Goal: Task Accomplishment & Management: Manage account settings

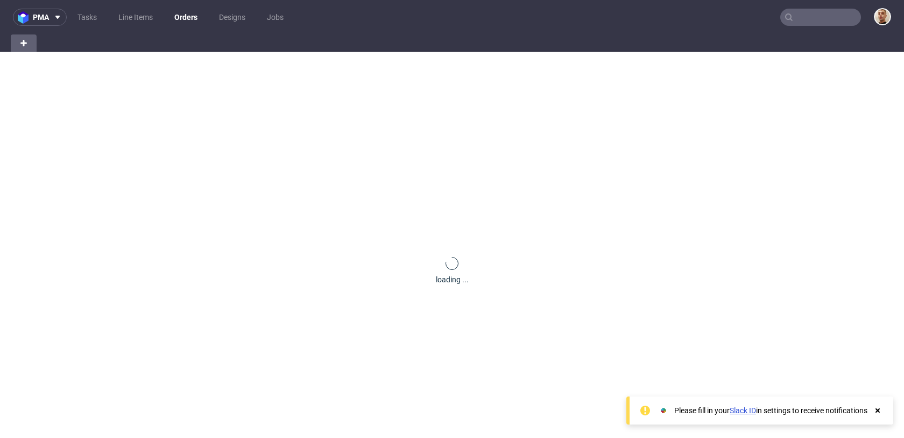
click at [815, 17] on input "text" at bounding box center [820, 17] width 81 height 17
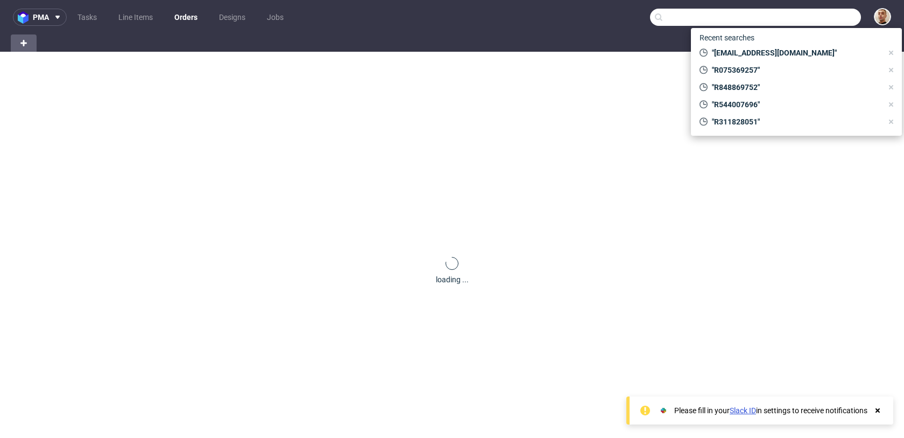
paste input "R986261407"
type input "R986261407"
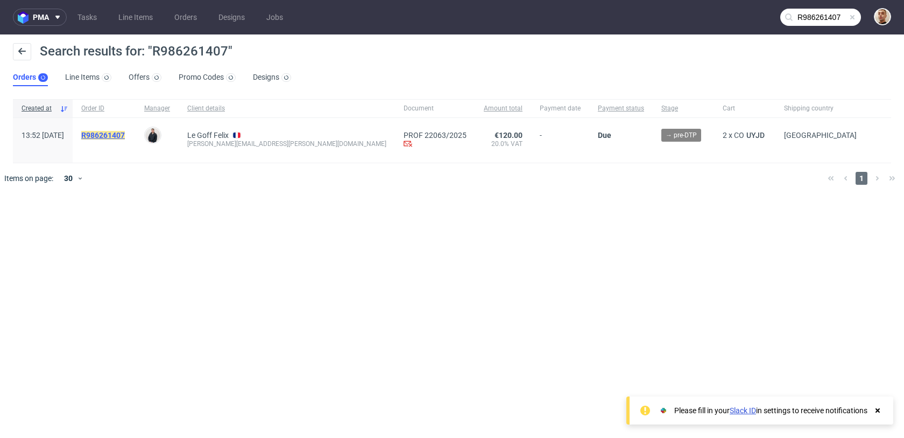
click at [125, 133] on mark "R986261407" at bounding box center [103, 135] width 44 height 9
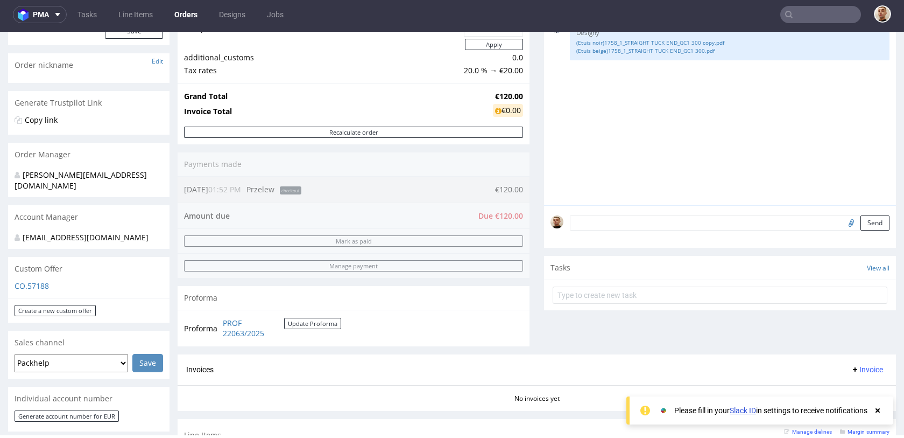
scroll to position [156, 0]
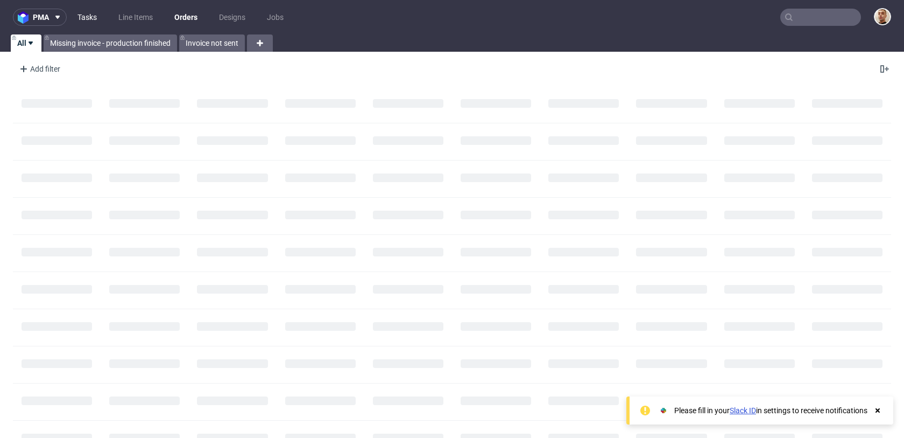
click at [92, 16] on link "Tasks" at bounding box center [87, 17] width 32 height 17
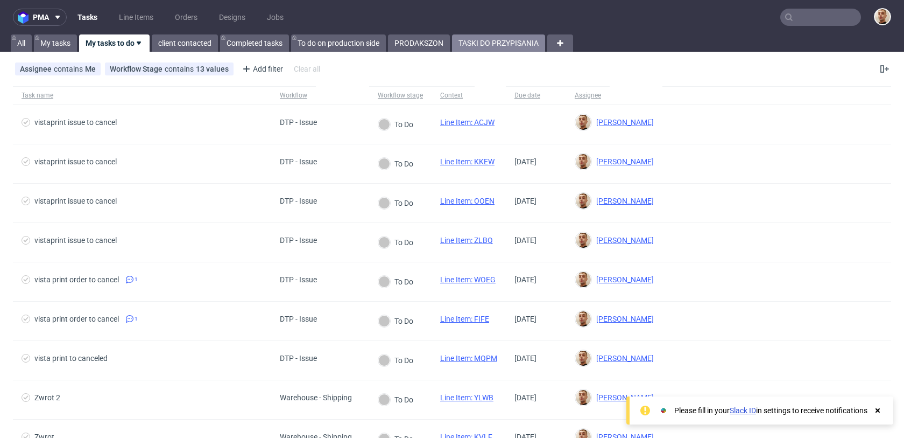
click at [479, 44] on link "TASKI DO PRZYPISANIA" at bounding box center [498, 42] width 93 height 17
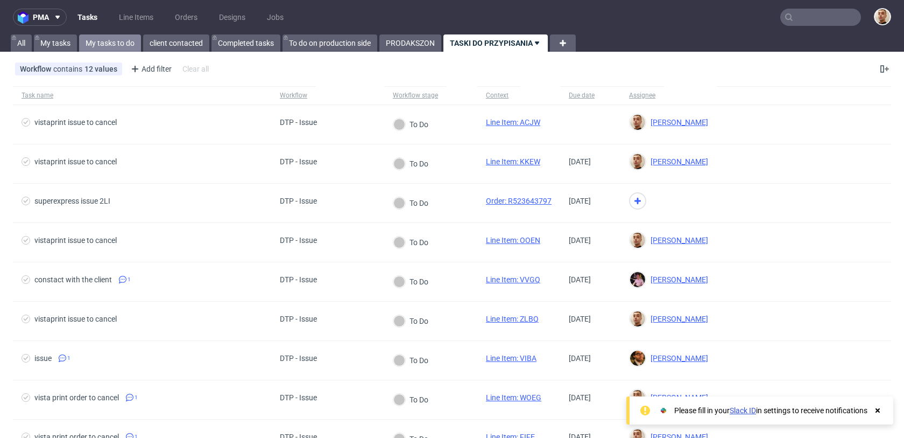
click at [104, 43] on link "My tasks to do" at bounding box center [110, 42] width 62 height 17
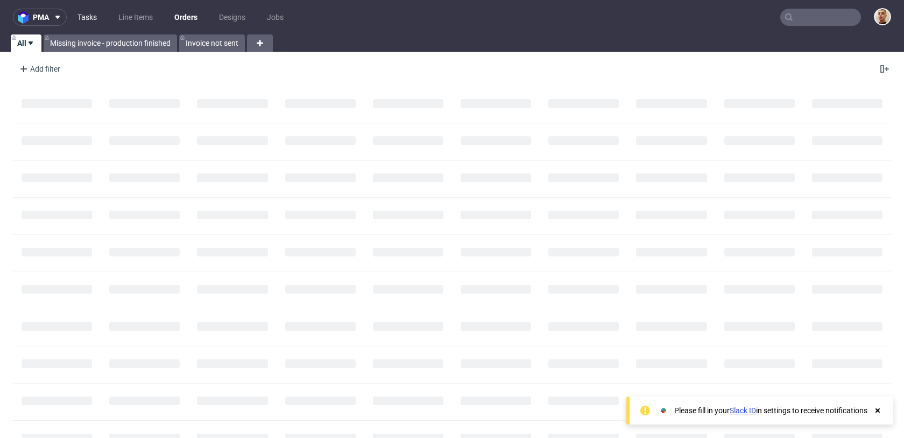
click at [89, 12] on link "Tasks" at bounding box center [87, 17] width 32 height 17
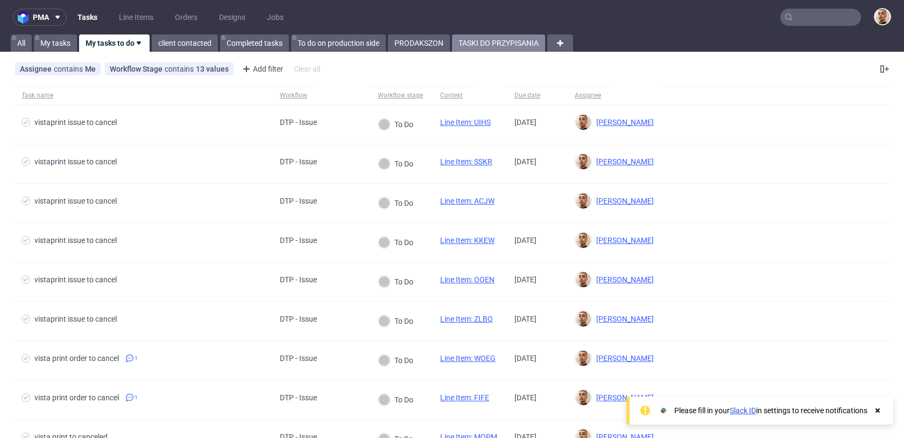
click at [505, 45] on link "TASKI DO PRZYPISANIA" at bounding box center [498, 42] width 93 height 17
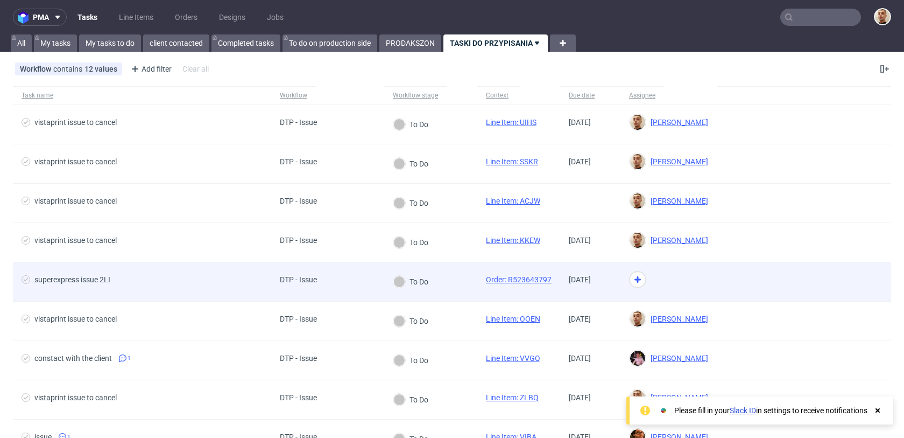
click at [440, 268] on div "To Do" at bounding box center [430, 281] width 93 height 39
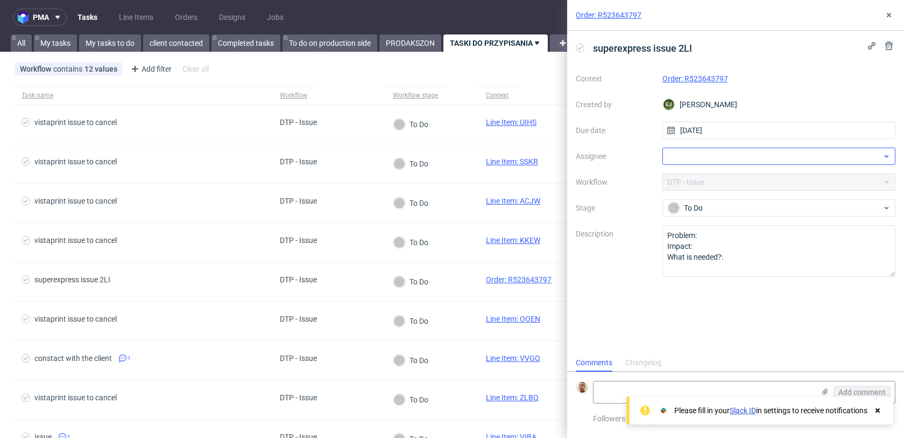
scroll to position [9, 0]
click at [707, 79] on link "Order: R523643797" at bounding box center [696, 78] width 66 height 9
click at [730, 153] on div at bounding box center [780, 155] width 234 height 17
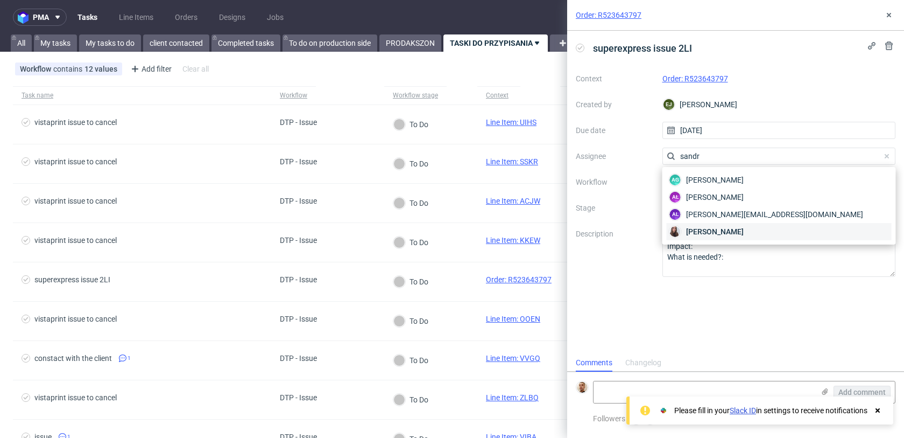
type input "sandr"
click at [721, 232] on span "Sandra Beśka" at bounding box center [715, 231] width 58 height 11
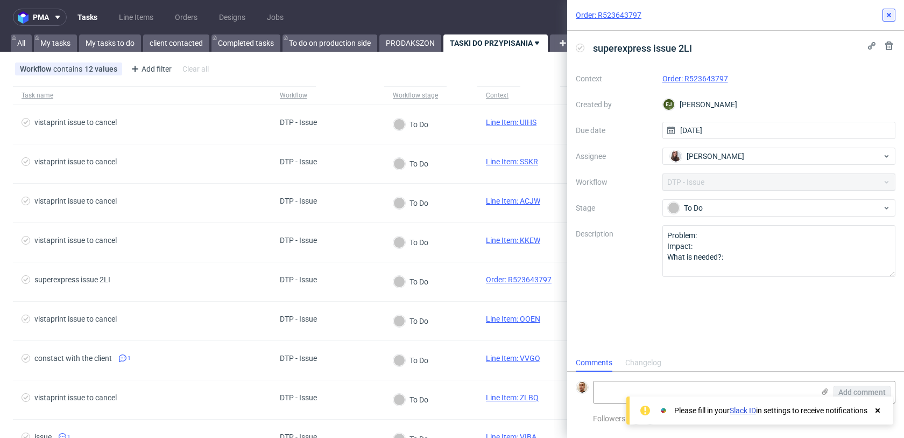
click at [888, 17] on icon at bounding box center [889, 15] width 9 height 9
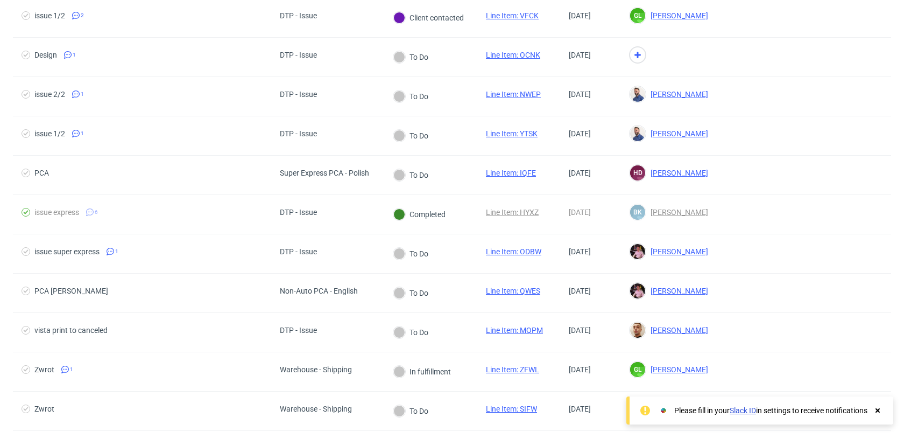
scroll to position [614, 0]
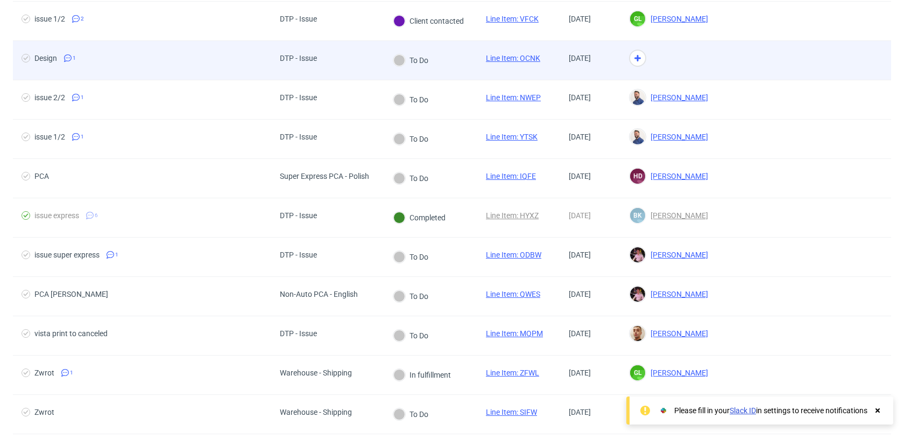
click at [340, 72] on div "DTP - Issue" at bounding box center [327, 60] width 113 height 39
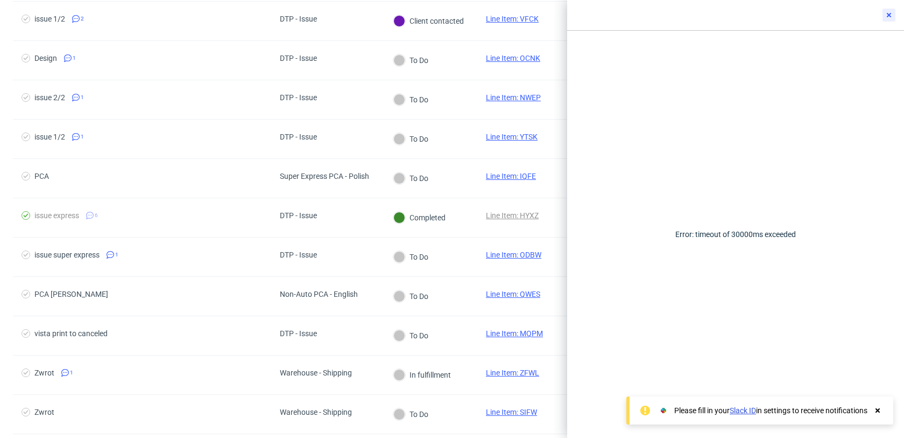
click at [891, 20] on button at bounding box center [889, 15] width 13 height 13
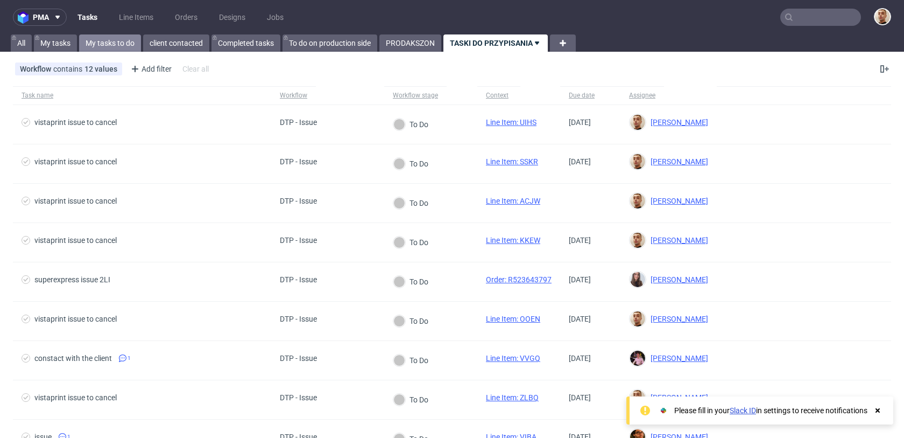
click at [99, 41] on link "My tasks to do" at bounding box center [110, 42] width 62 height 17
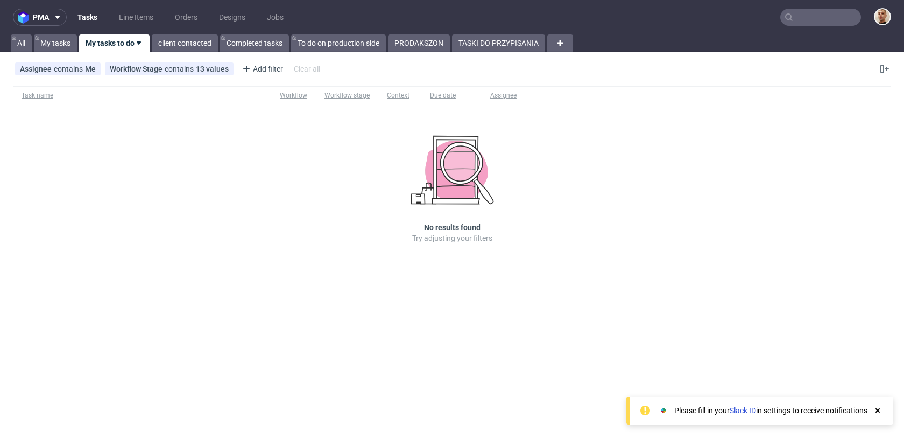
click at [121, 37] on link "My tasks to do" at bounding box center [114, 42] width 71 height 17
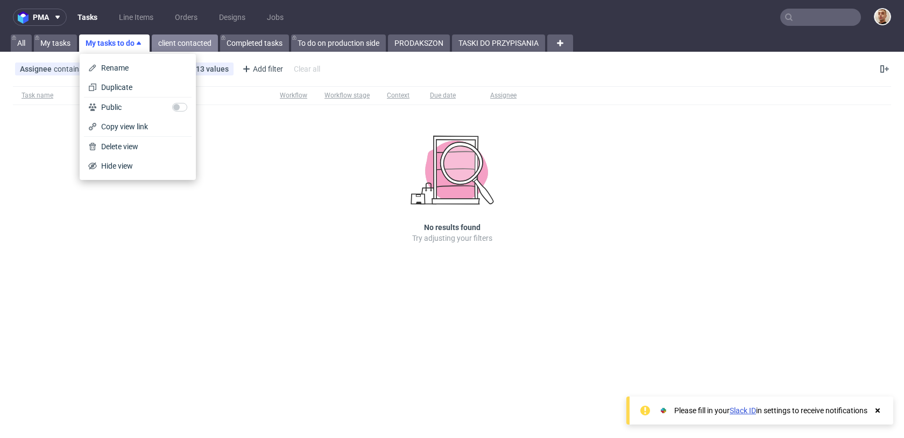
click at [164, 38] on link "client contacted" at bounding box center [185, 42] width 66 height 17
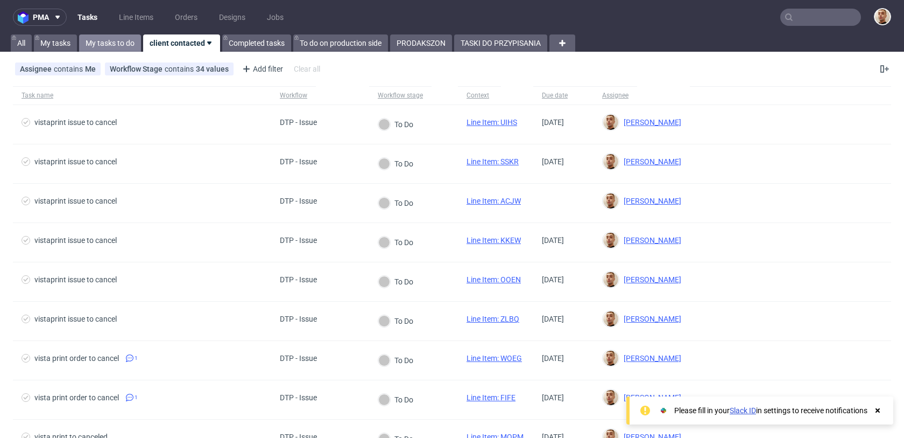
click at [108, 40] on link "My tasks to do" at bounding box center [110, 42] width 62 height 17
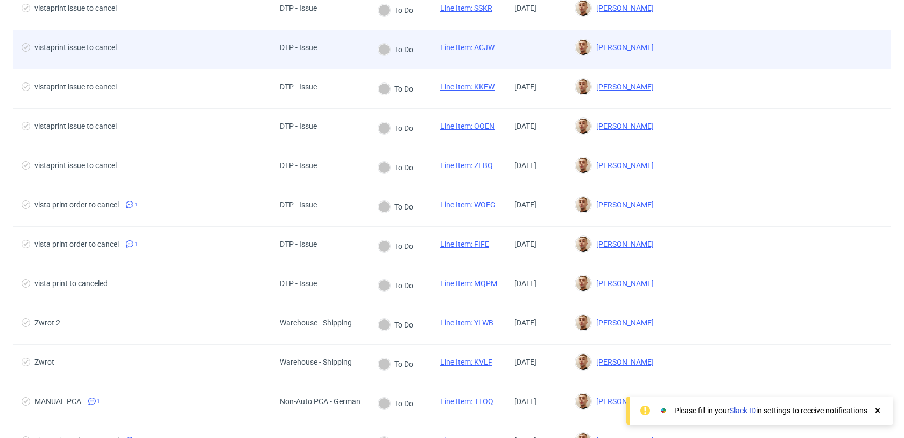
scroll to position [213, 0]
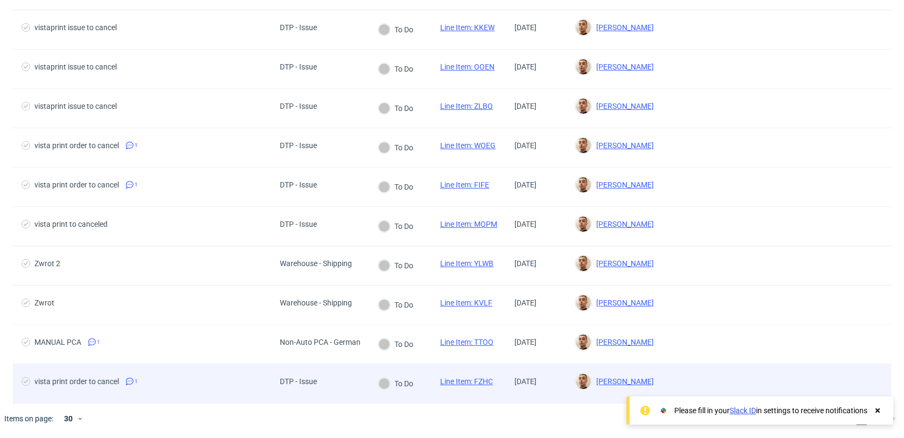
click at [164, 379] on span "vista print order to cancel 1" at bounding box center [142, 383] width 241 height 13
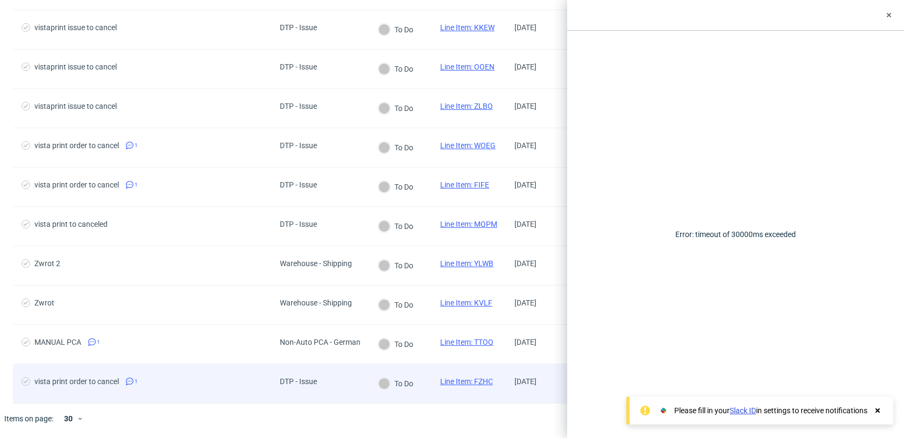
click at [202, 373] on div "vista print order to cancel 1" at bounding box center [142, 383] width 258 height 39
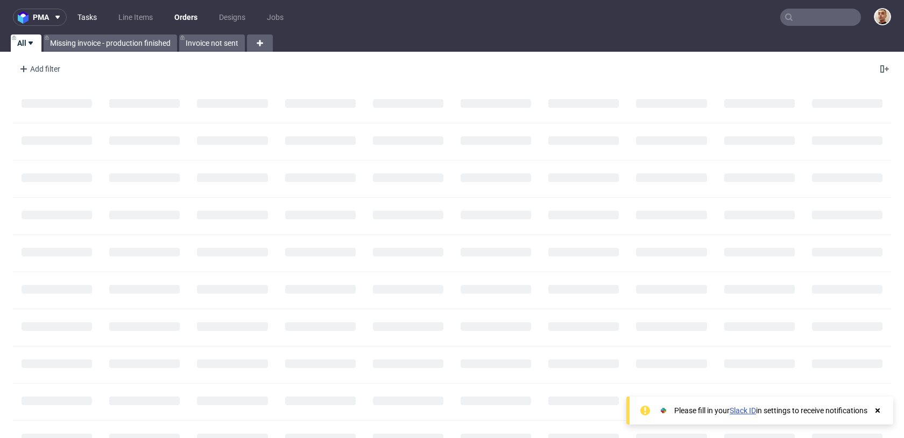
click at [95, 22] on link "Tasks" at bounding box center [87, 17] width 32 height 17
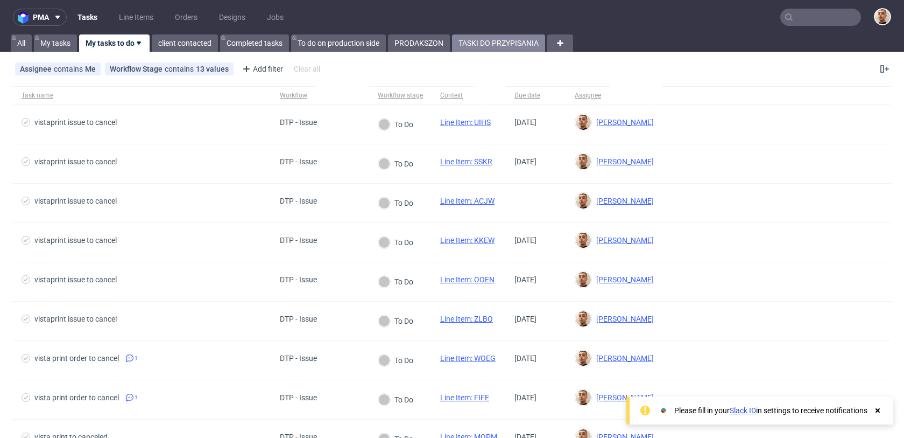
click at [476, 38] on link "TASKI DO PRZYPISANIA" at bounding box center [498, 42] width 93 height 17
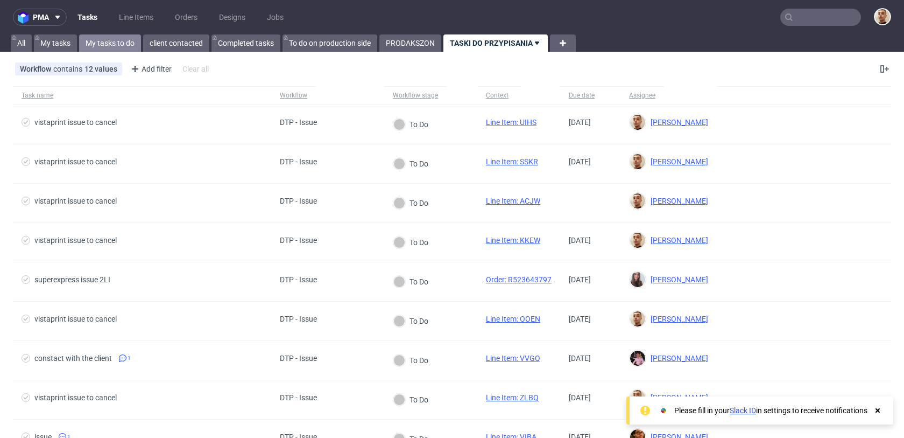
click at [97, 47] on link "My tasks to do" at bounding box center [110, 42] width 62 height 17
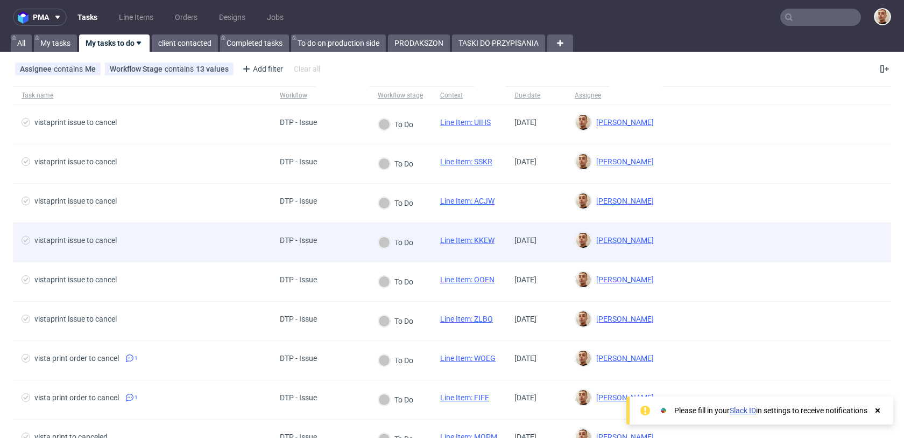
scroll to position [213, 0]
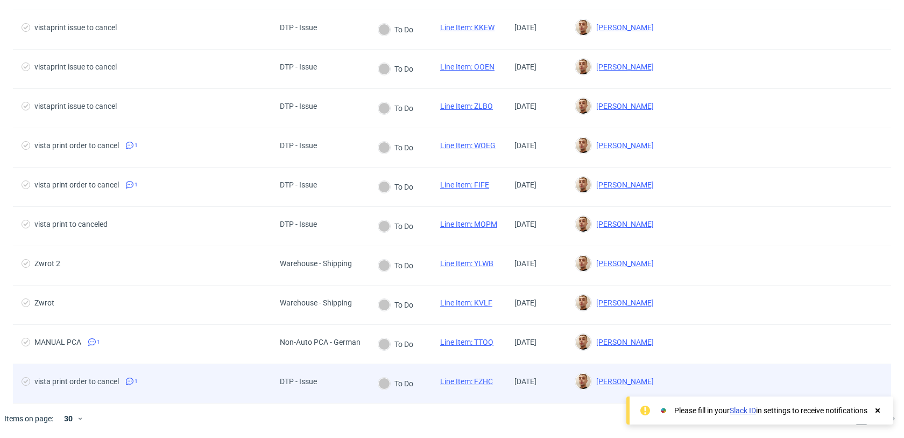
click at [151, 377] on span "vista print order to cancel 1" at bounding box center [142, 383] width 241 height 13
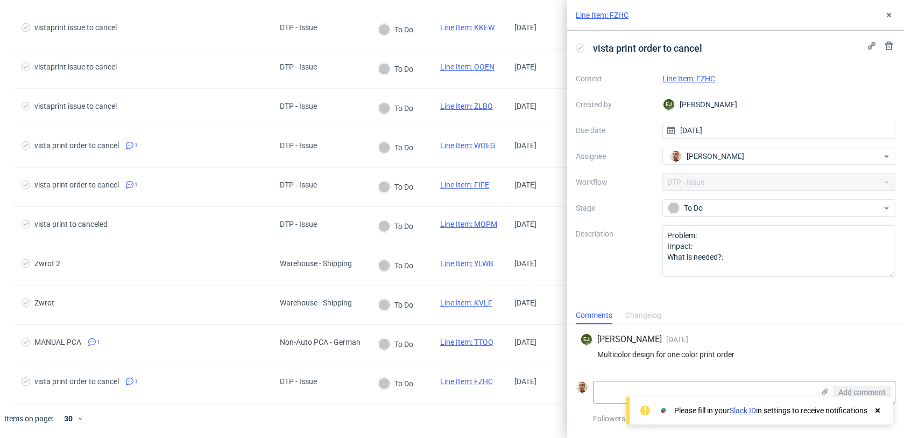
click at [704, 78] on link "Line Item: FZHC" at bounding box center [689, 78] width 53 height 9
click at [727, 354] on div "Multicolor design for one color print order" at bounding box center [735, 354] width 311 height 9
copy div "Multicolor design for one color print order"
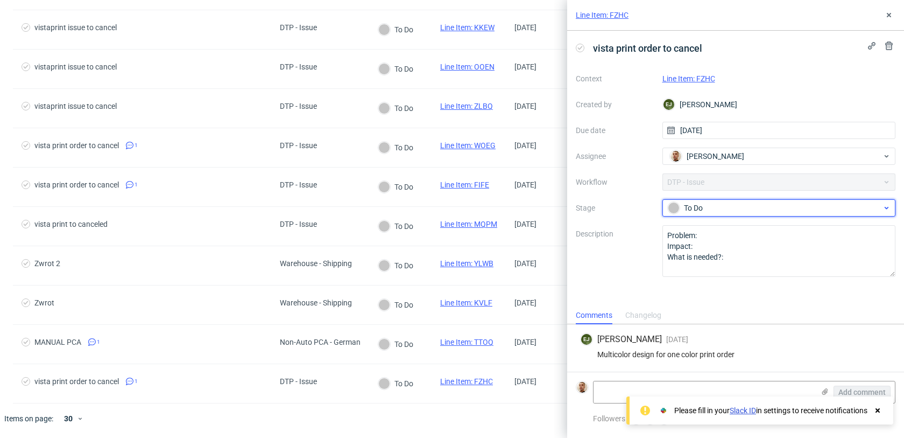
click at [728, 207] on div "To Do" at bounding box center [775, 208] width 214 height 12
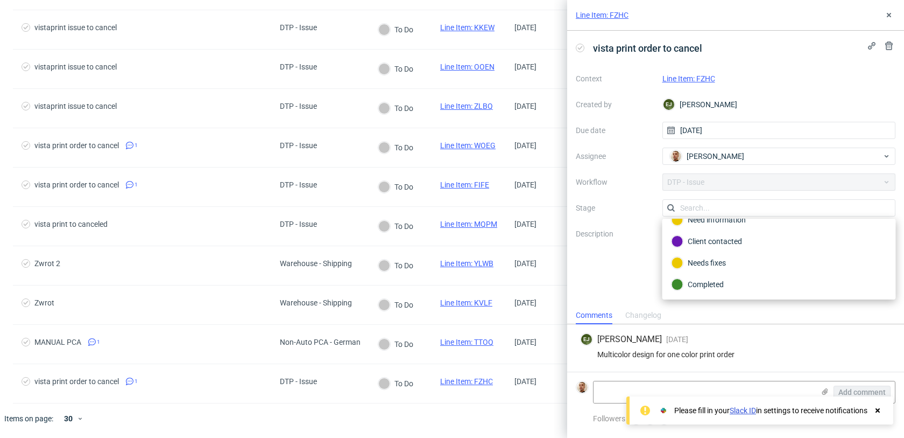
scroll to position [79, 0]
click at [718, 262] on div "Completed" at bounding box center [779, 263] width 215 height 12
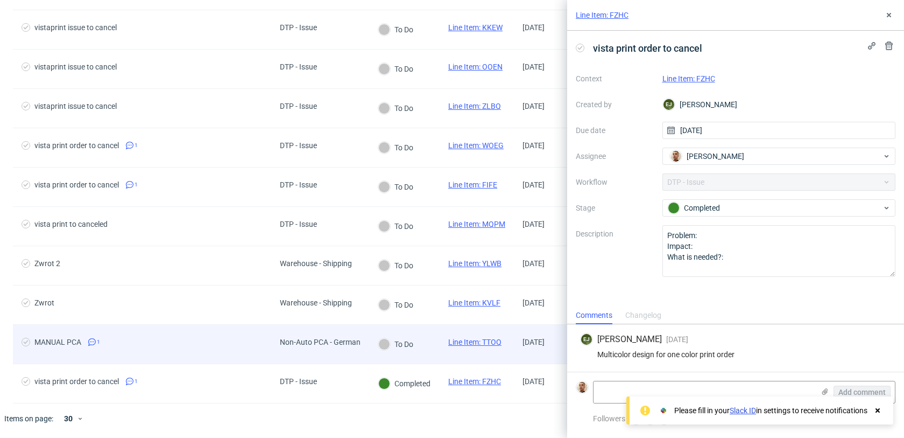
click at [245, 336] on div "MANUAL PCA 1" at bounding box center [142, 344] width 258 height 39
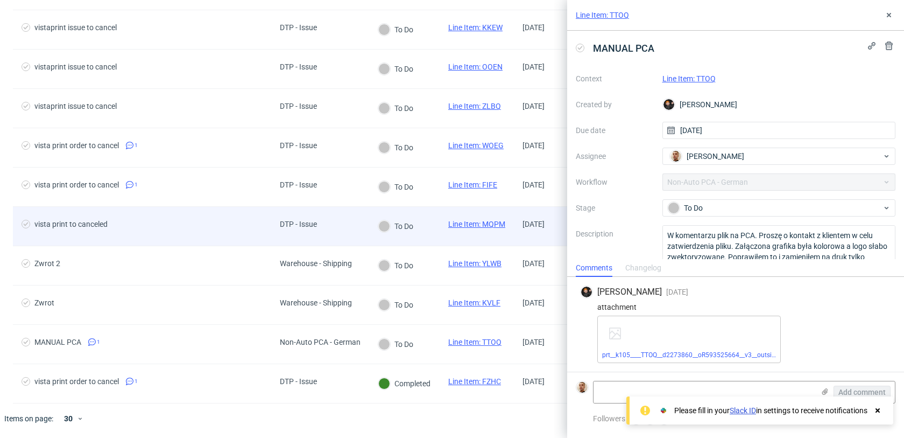
click at [238, 227] on span "vista print to canceled" at bounding box center [142, 226] width 241 height 13
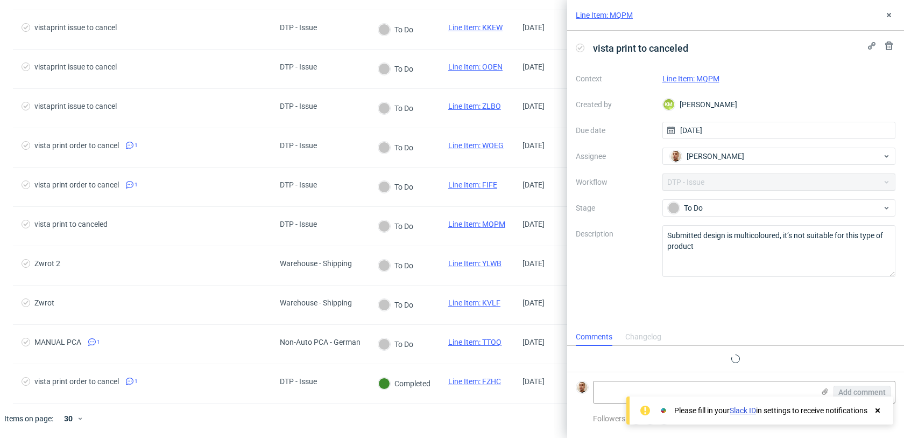
scroll to position [9, 0]
click at [680, 81] on link "Line Item: MQPM" at bounding box center [691, 78] width 57 height 9
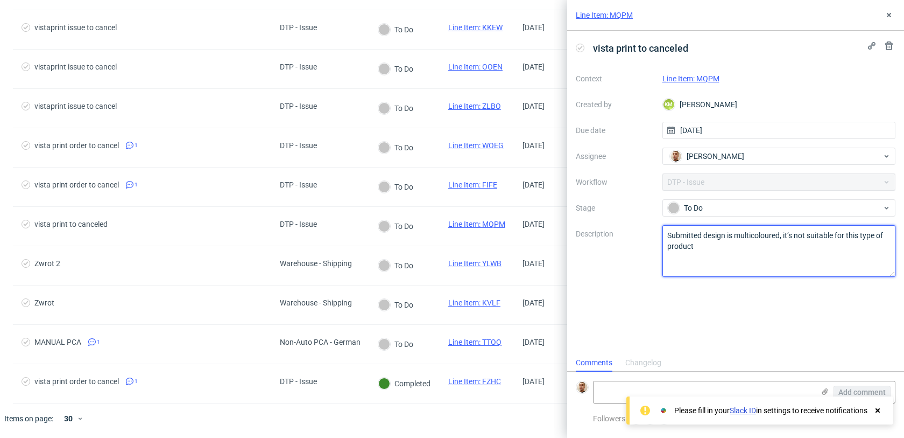
drag, startPoint x: 710, startPoint y: 251, endPoint x: 626, endPoint y: 215, distance: 91.2
click at [626, 215] on div "Context Line Item: MQPM Created by KM Karol Markowski Due date 13/10/2025 Assig…" at bounding box center [736, 173] width 320 height 207
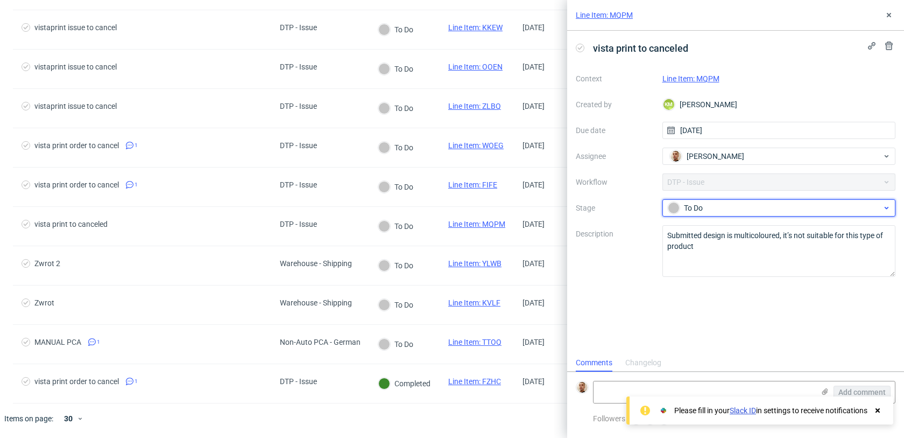
click at [707, 201] on span "To Do" at bounding box center [774, 207] width 215 height 13
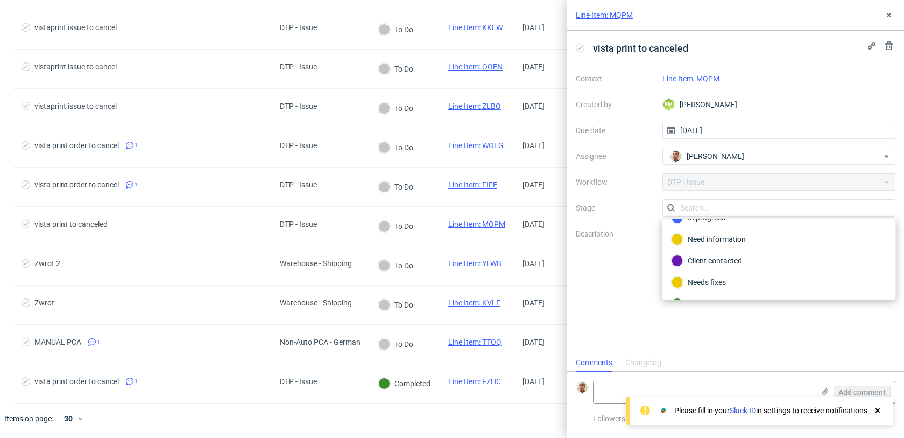
scroll to position [79, 0]
click at [701, 261] on div "Completed" at bounding box center [779, 263] width 215 height 12
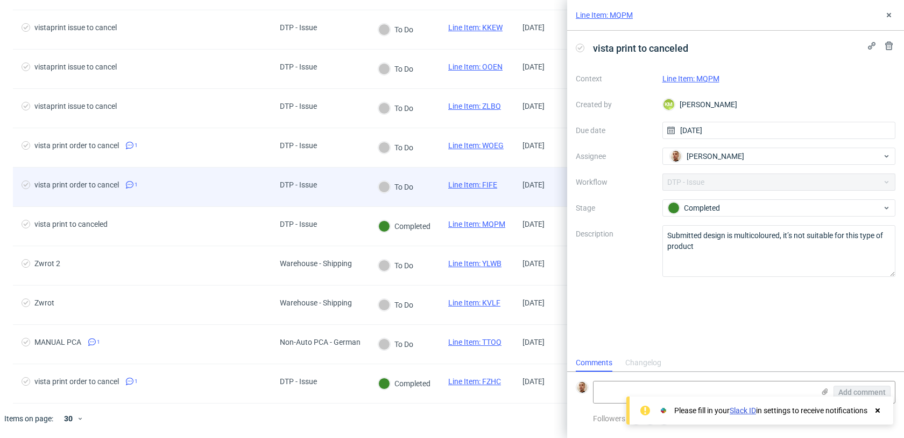
click at [353, 190] on div "DTP - Issue" at bounding box center [320, 186] width 98 height 39
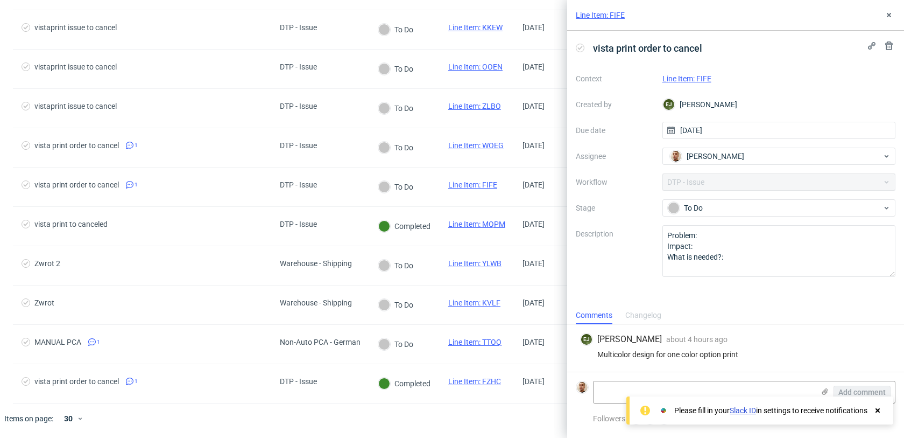
click at [706, 81] on link "Line Item: FIFE" at bounding box center [687, 78] width 49 height 9
click at [669, 356] on div "Multicolor design for one color option print" at bounding box center [735, 354] width 311 height 9
copy div "Multicolor design for one color option print"
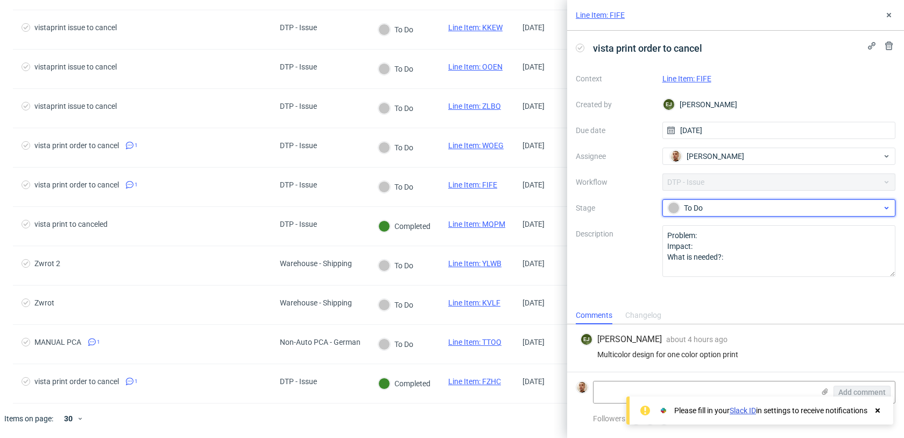
click at [732, 208] on div "To Do" at bounding box center [775, 208] width 214 height 12
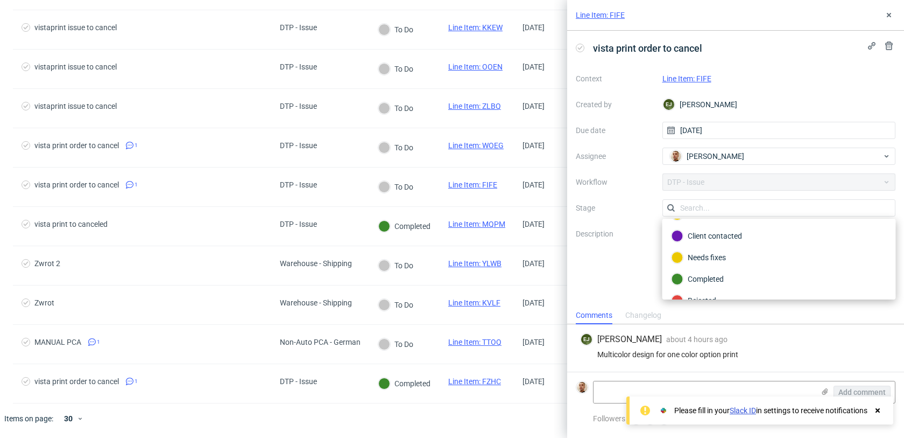
scroll to position [79, 0]
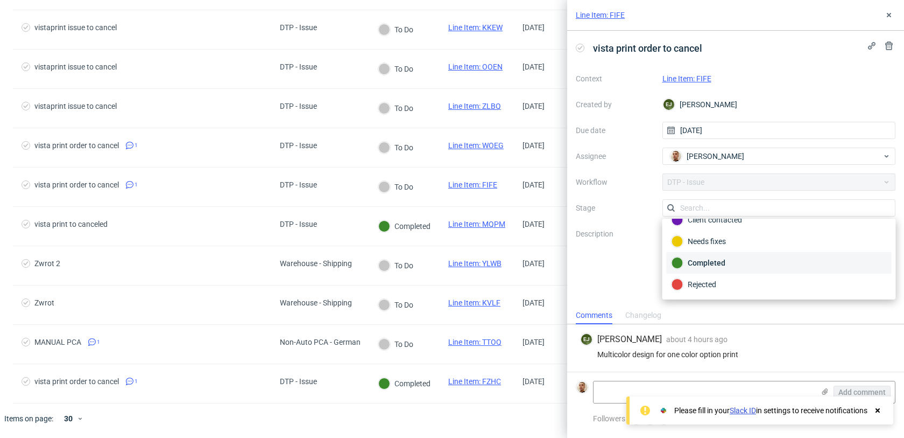
click at [714, 257] on div "Completed" at bounding box center [779, 263] width 215 height 12
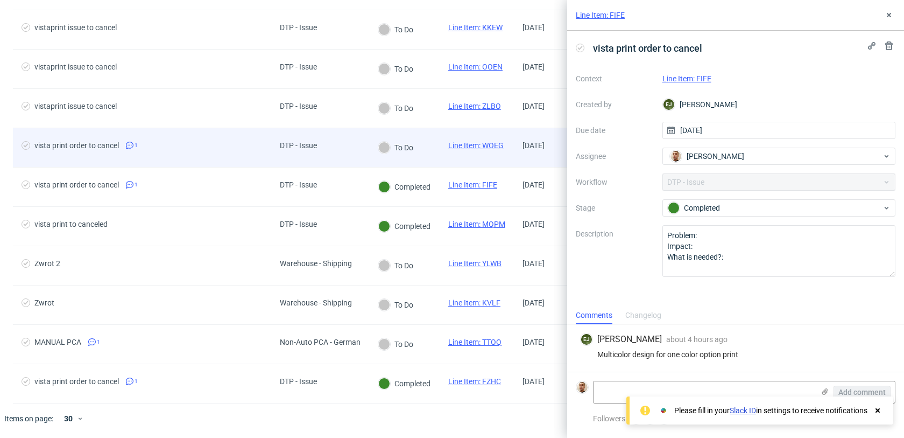
click at [341, 153] on div "DTP - Issue" at bounding box center [320, 147] width 98 height 39
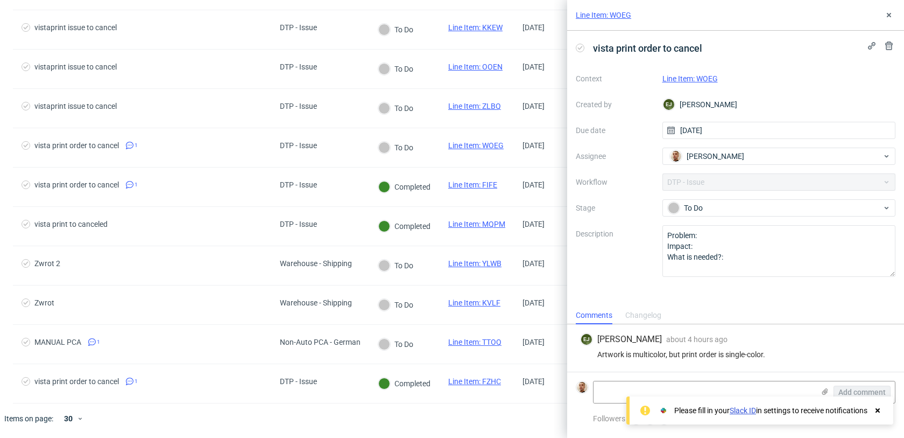
click at [685, 80] on link "Line Item: WOEG" at bounding box center [690, 78] width 55 height 9
click at [727, 352] on div "Artwork is multicolor, but print order is single-color." at bounding box center [735, 354] width 311 height 9
copy div "Artwork is multicolor, but print order is single-color."
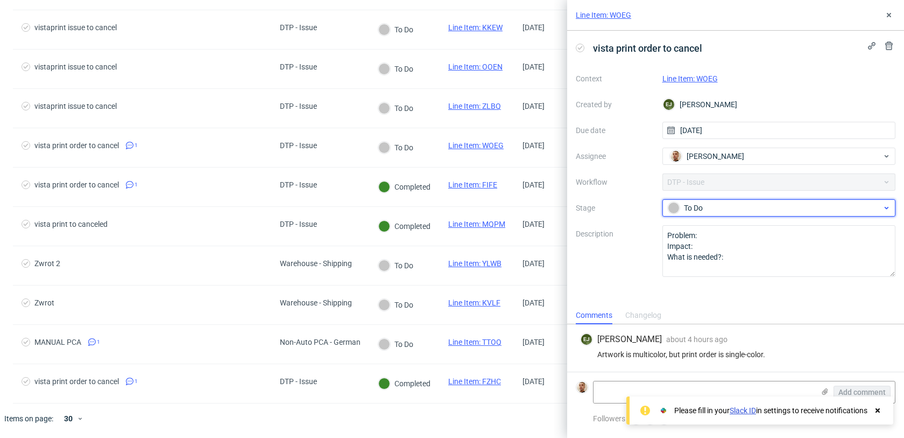
click at [681, 208] on div "To Do" at bounding box center [775, 208] width 214 height 12
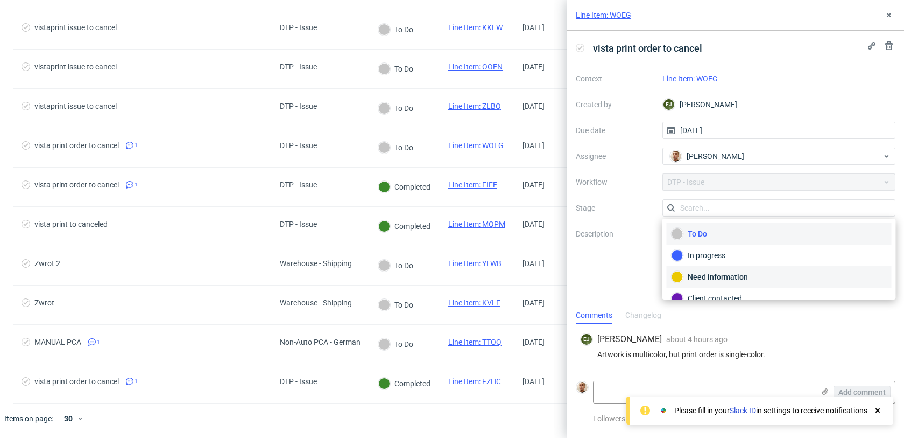
scroll to position [79, 0]
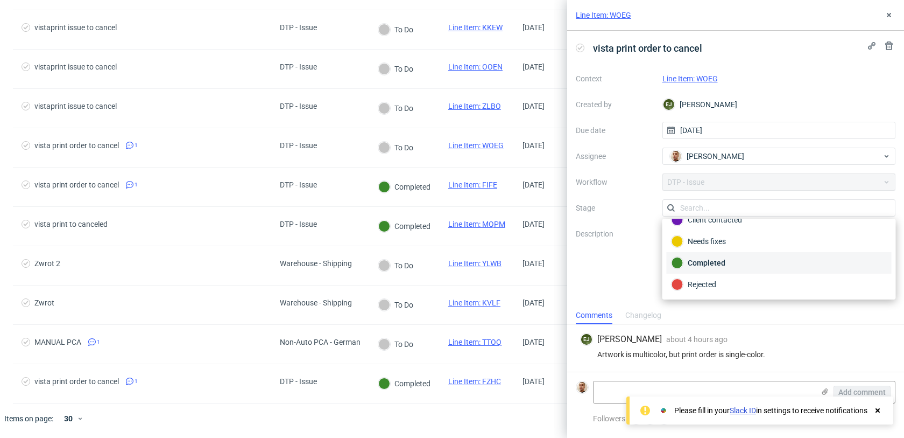
click at [705, 258] on div "Completed" at bounding box center [779, 263] width 215 height 12
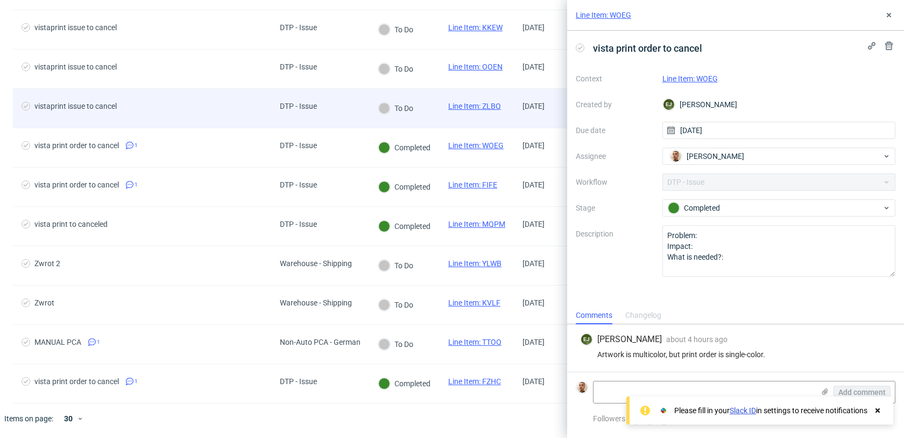
click at [269, 103] on div "vistaprint issue to cancel" at bounding box center [142, 108] width 258 height 39
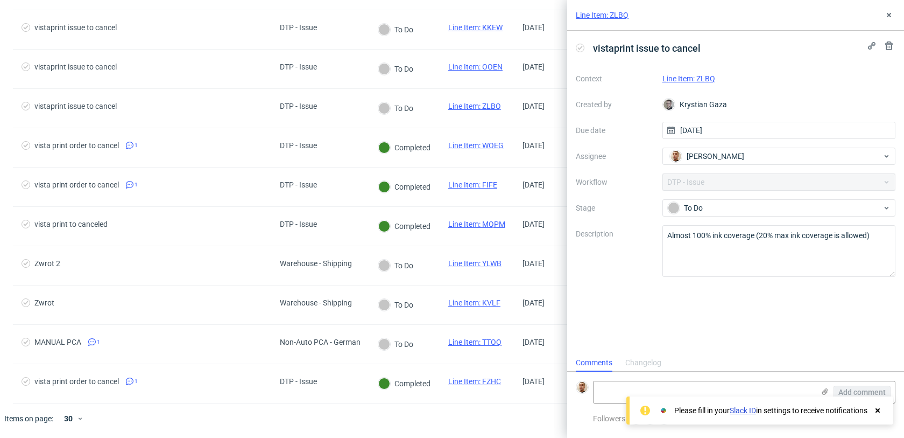
scroll to position [9, 0]
click at [704, 81] on link "Line Item: ZLBQ" at bounding box center [689, 78] width 53 height 9
click at [730, 244] on textarea "Almost 100% ink coverage (20% max ink coverage is allowed)" at bounding box center [780, 251] width 234 height 52
click at [730, 236] on textarea "Almost 100% ink coverage (20% max ink coverage is allowed)" at bounding box center [780, 251] width 234 height 52
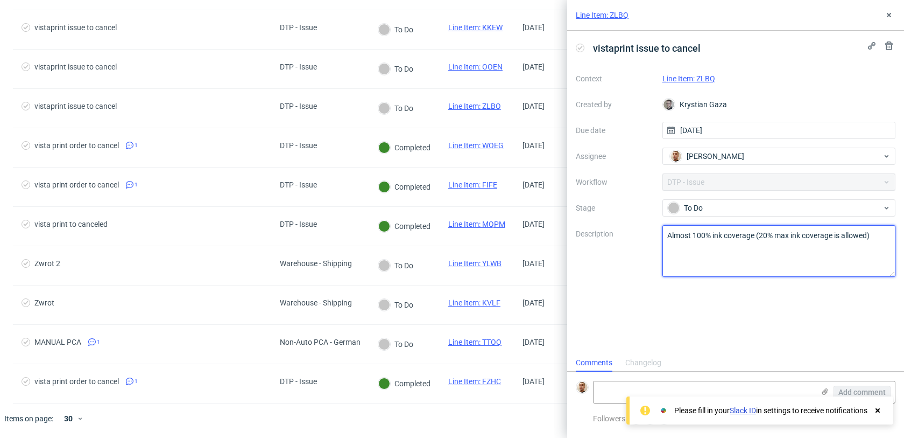
click at [730, 236] on textarea "Almost 100% ink coverage (20% max ink coverage is allowed)" at bounding box center [780, 251] width 234 height 52
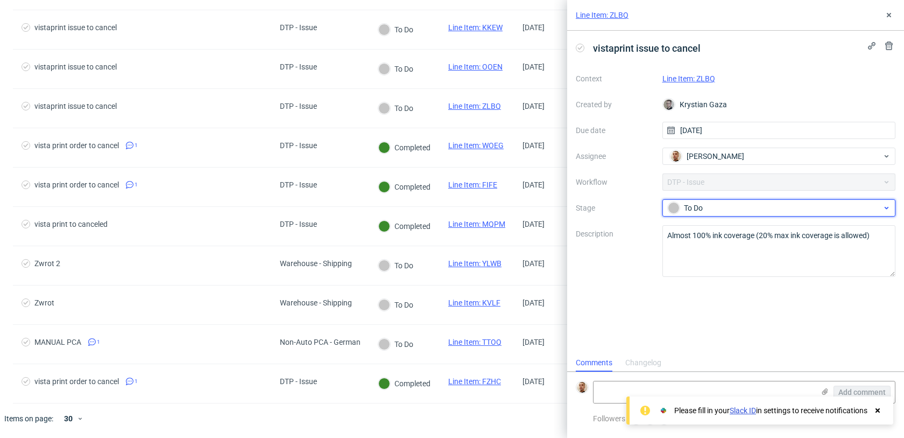
click at [707, 203] on div "To Do" at bounding box center [775, 208] width 214 height 12
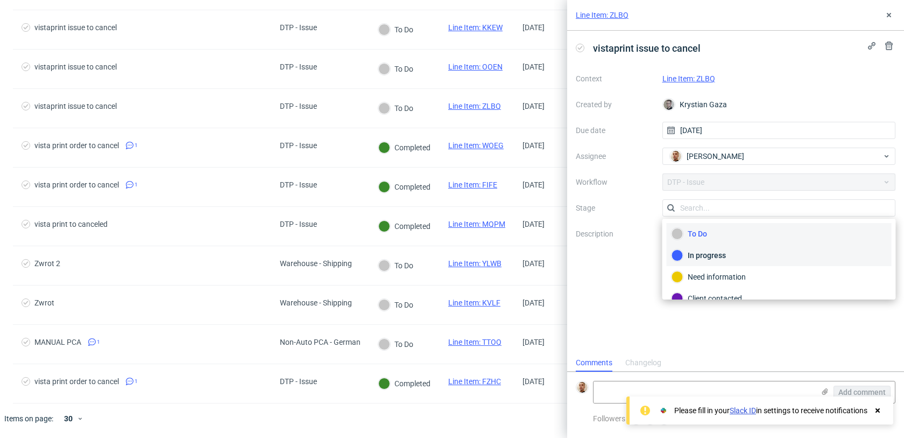
scroll to position [79, 0]
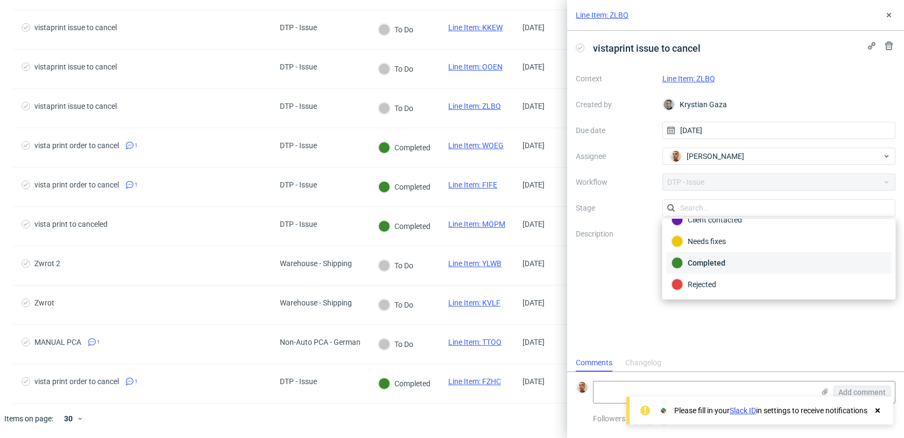
click at [705, 265] on div "Completed" at bounding box center [779, 263] width 215 height 12
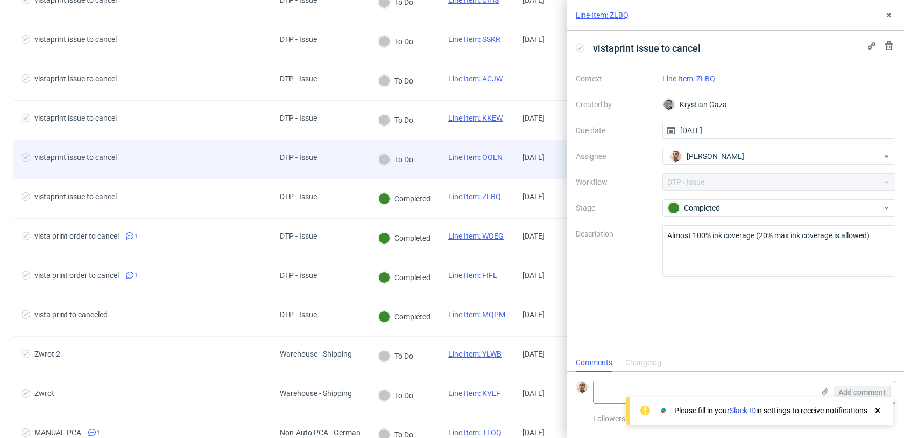
scroll to position [97, 0]
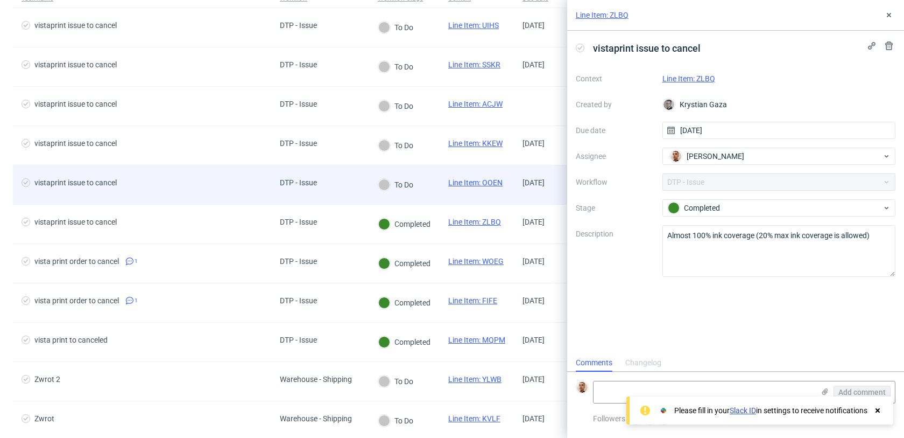
click at [358, 168] on div "DTP - Issue" at bounding box center [320, 184] width 98 height 39
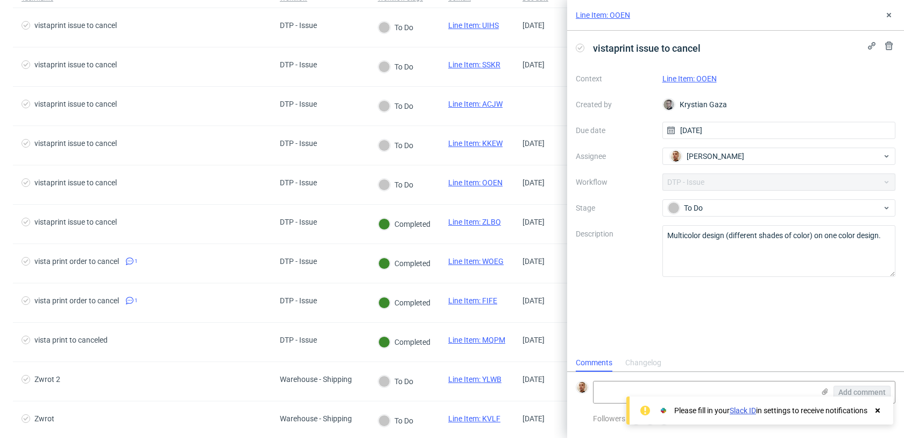
scroll to position [9, 0]
click at [715, 79] on link "Line Item: OOEN" at bounding box center [690, 78] width 54 height 9
click at [682, 237] on textarea "Multicolor design (different shades of color) on one color design." at bounding box center [780, 251] width 234 height 52
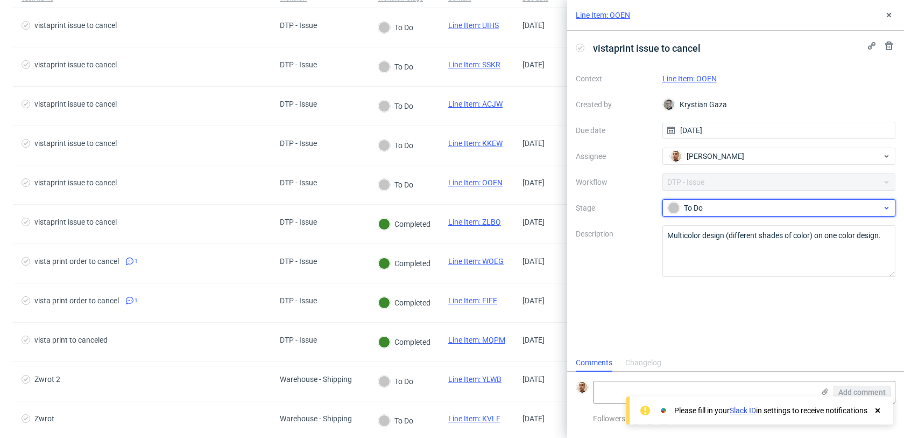
click at [690, 214] on div "To Do" at bounding box center [780, 207] width 234 height 17
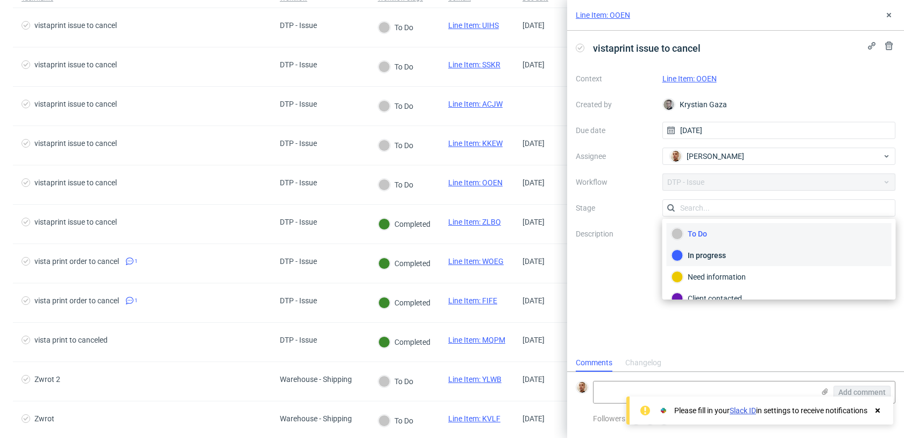
scroll to position [79, 0]
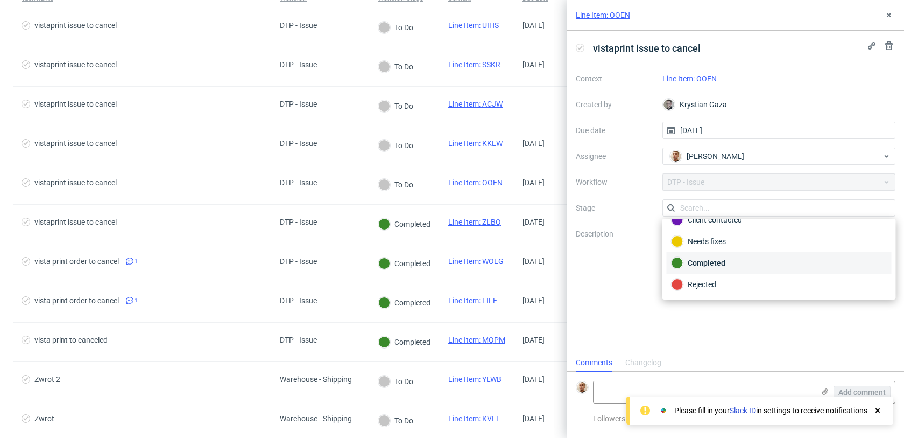
click at [697, 260] on div "Completed" at bounding box center [779, 263] width 215 height 12
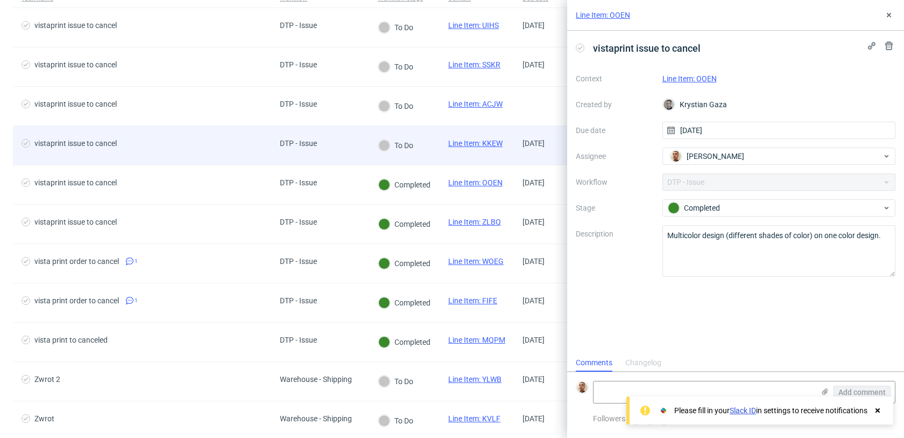
click at [248, 142] on span "vistaprint issue to cancel" at bounding box center [142, 145] width 241 height 13
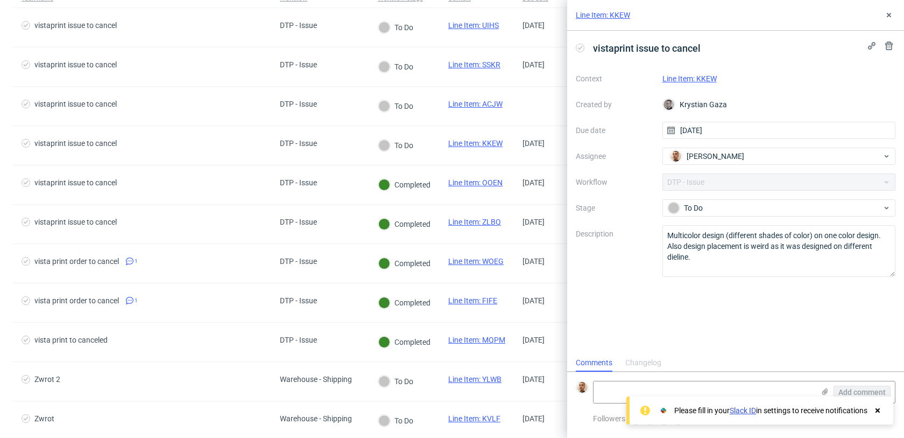
scroll to position [9, 0]
click at [713, 79] on link "Line Item: KKEW" at bounding box center [690, 78] width 54 height 9
drag, startPoint x: 696, startPoint y: 258, endPoint x: 648, endPoint y: 219, distance: 62.3
click at [648, 219] on div "Context Line Item: KKEW Created by Krystian Gaza Due date 13/10/2025 Assignee B…" at bounding box center [736, 173] width 320 height 207
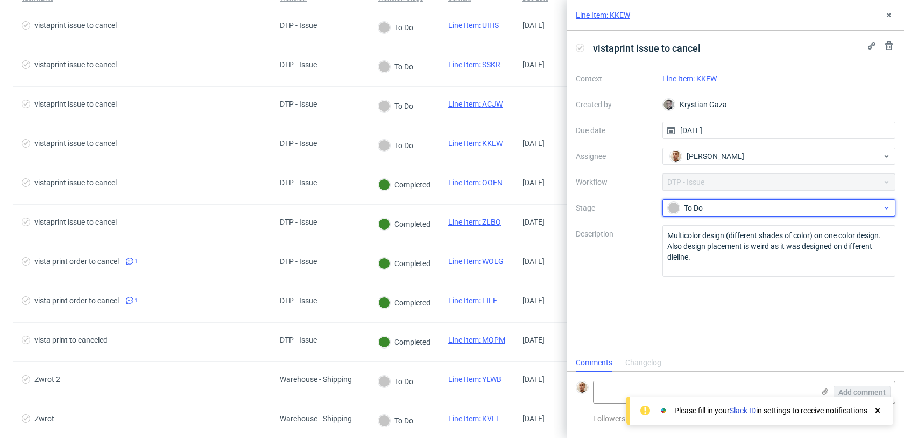
click at [697, 208] on div "To Do" at bounding box center [775, 208] width 214 height 12
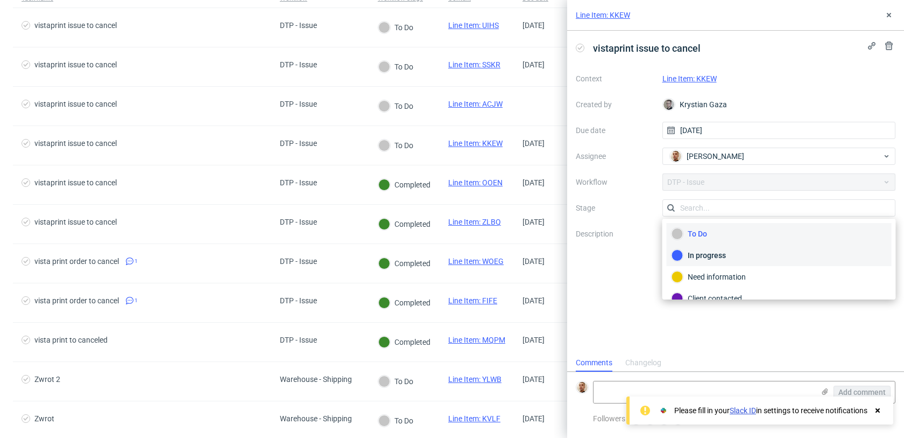
scroll to position [79, 0]
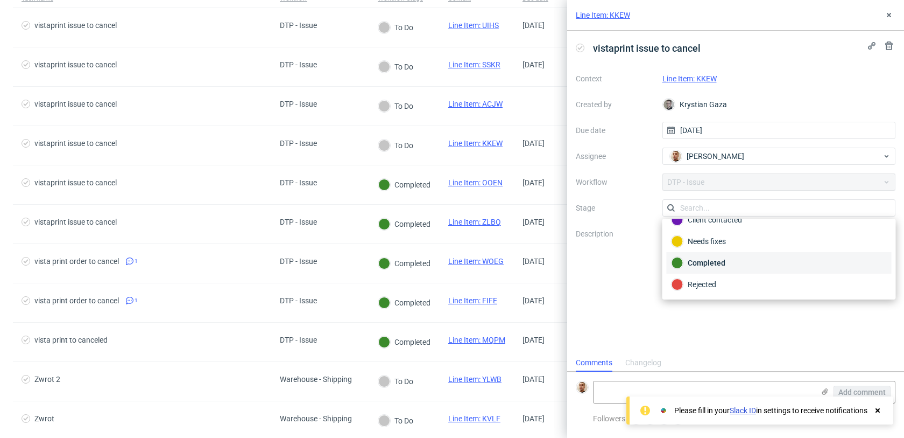
click at [714, 254] on div "Completed" at bounding box center [779, 263] width 225 height 22
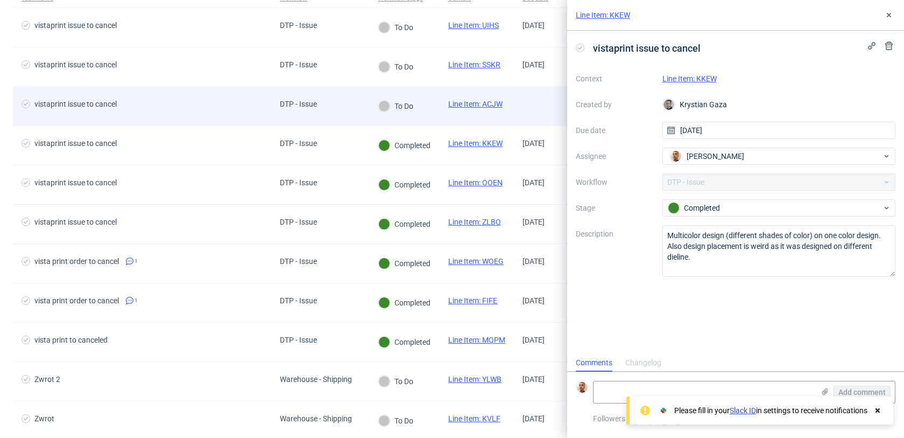
click at [349, 99] on div "DTP - Issue" at bounding box center [320, 106] width 98 height 39
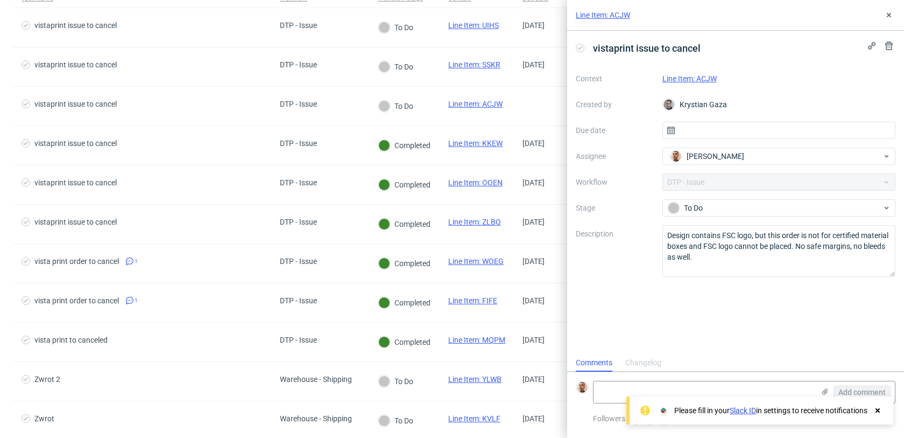
click at [711, 80] on link "Line Item: ACJW" at bounding box center [690, 78] width 54 height 9
drag, startPoint x: 749, startPoint y: 259, endPoint x: 637, endPoint y: 219, distance: 119.5
click at [637, 219] on div "Context Line Item: ACJW Created by Krystian Gaza Due date Assignee Bartłomiej L…" at bounding box center [736, 173] width 320 height 207
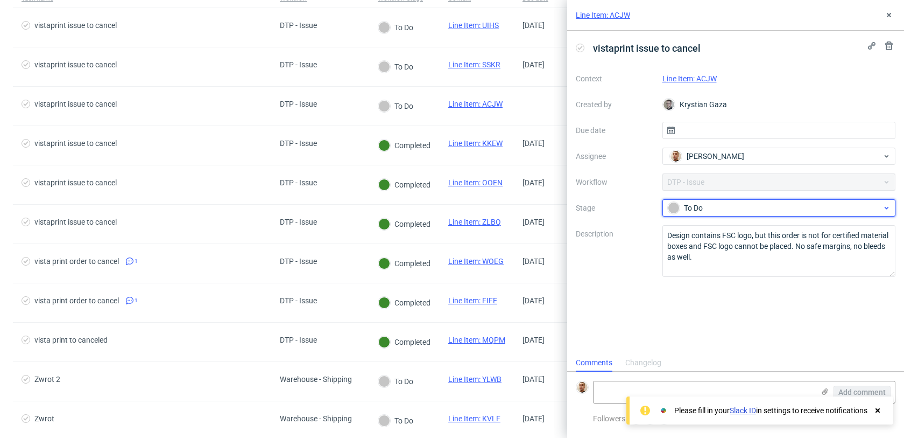
click at [705, 209] on div "To Do" at bounding box center [775, 208] width 214 height 12
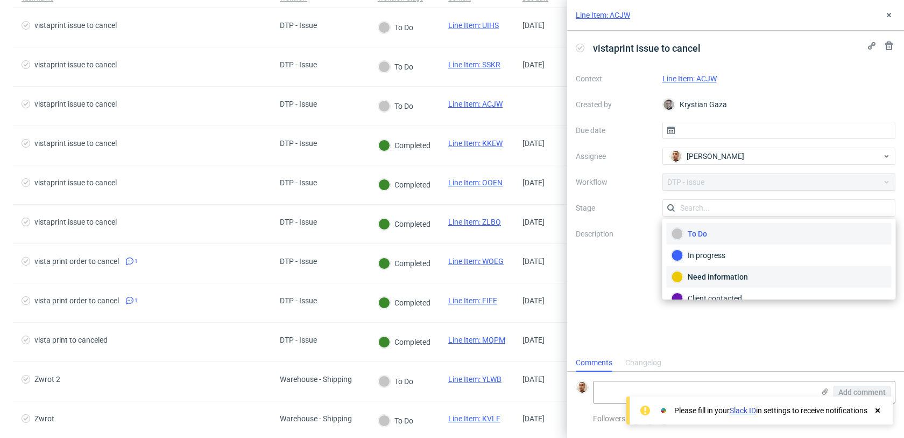
scroll to position [79, 0]
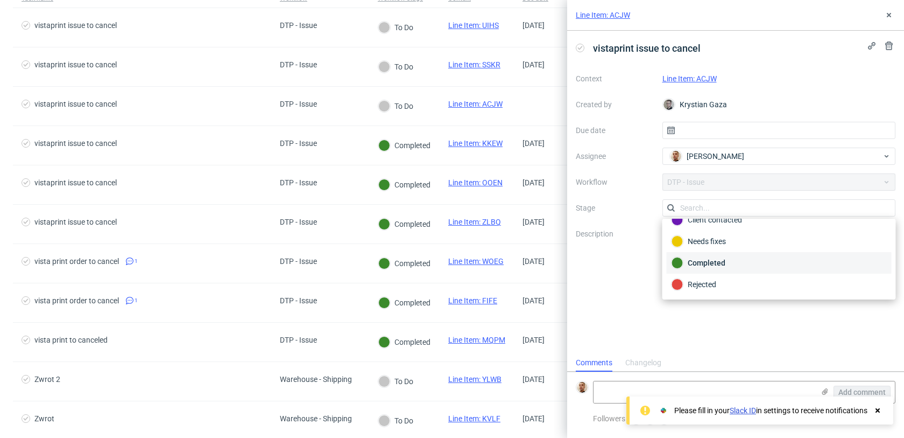
click at [706, 267] on div "Completed" at bounding box center [779, 263] width 215 height 12
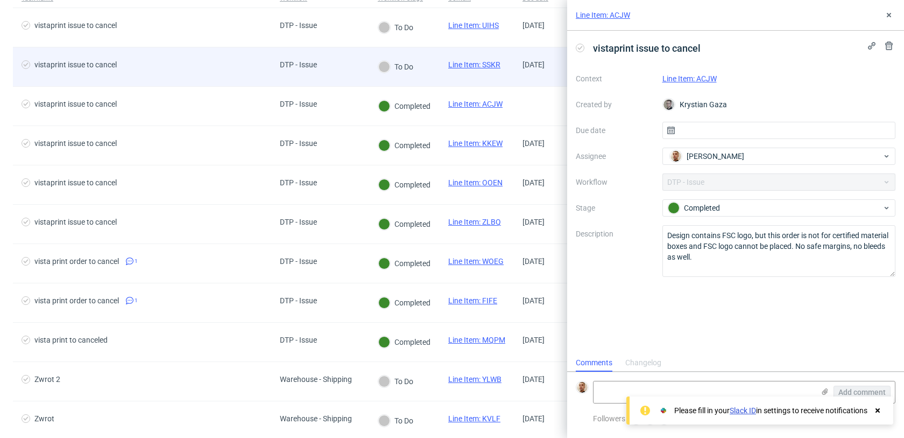
click at [346, 61] on div "DTP - Issue" at bounding box center [320, 66] width 98 height 39
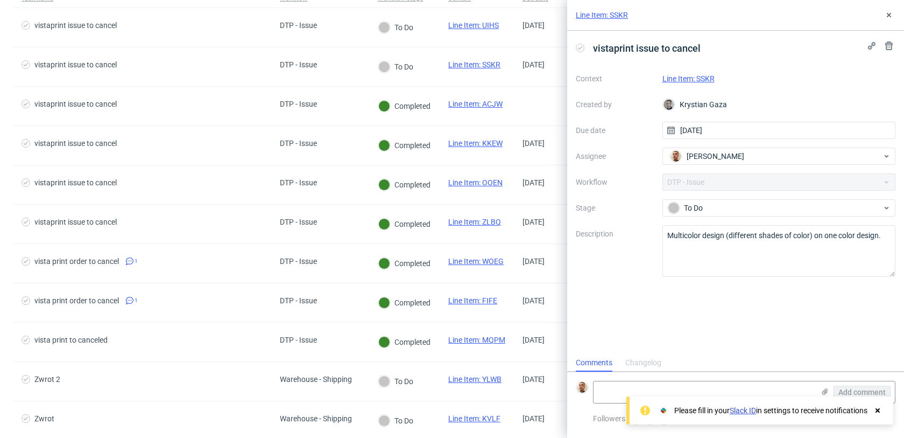
scroll to position [9, 0]
click at [711, 81] on link "Line Item: SSKR" at bounding box center [689, 78] width 52 height 9
click at [709, 243] on textarea "Multicolor design (different shades of color) on one color design." at bounding box center [780, 251] width 234 height 52
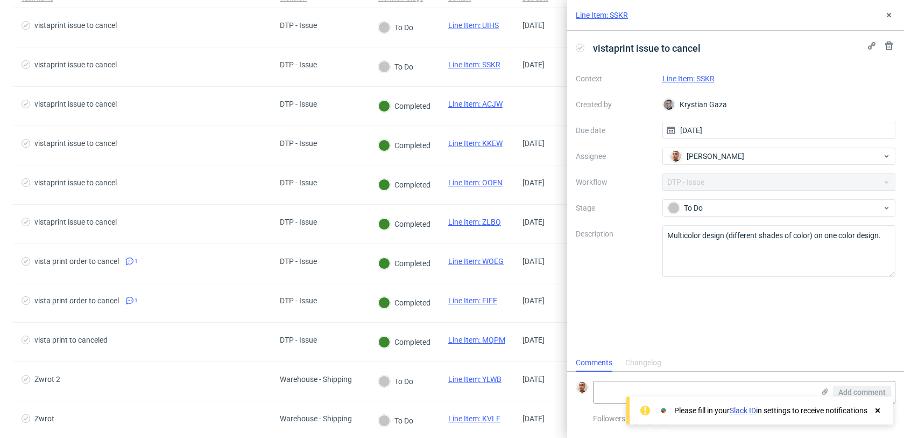
click at [810, 219] on div "Context Line Item: SSKR Created by Krystian Gaza Due date 13/10/2025 Assignee B…" at bounding box center [736, 173] width 320 height 207
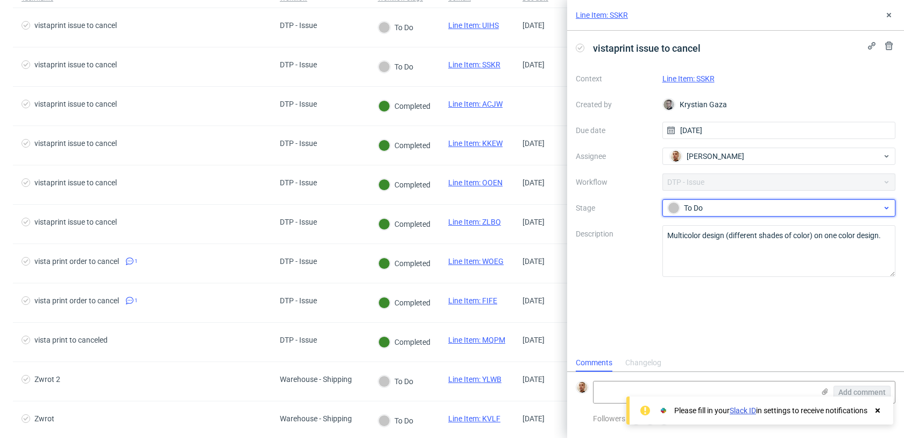
click at [808, 214] on div "To Do" at bounding box center [780, 207] width 234 height 17
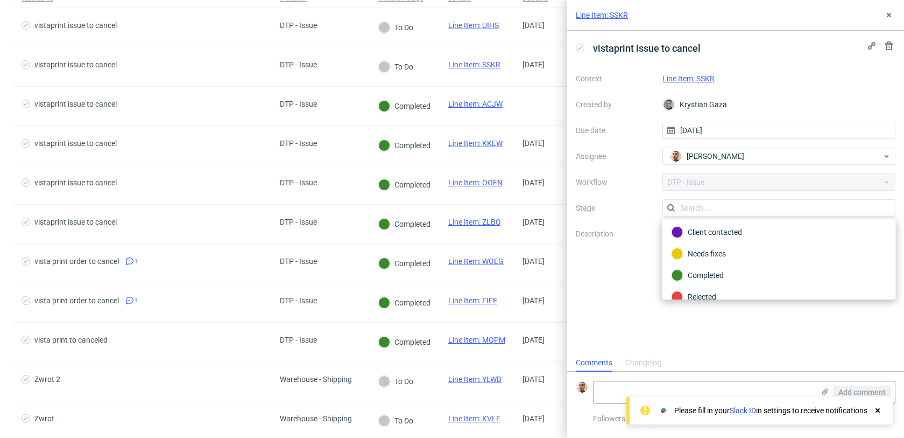
scroll to position [79, 0]
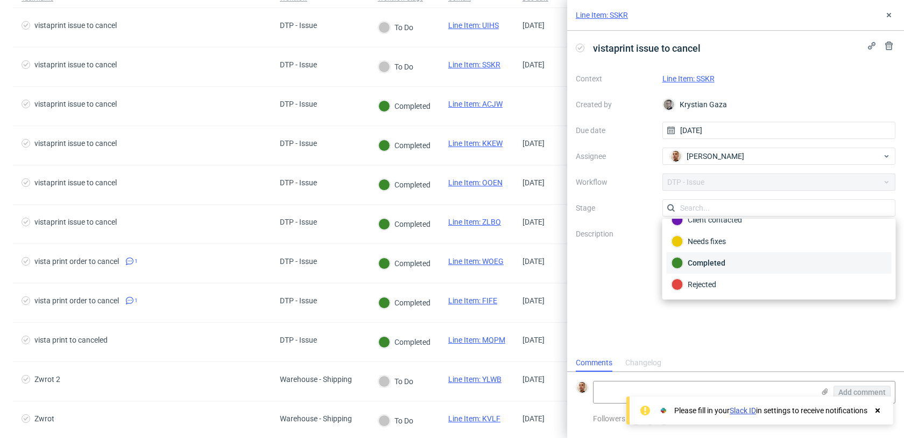
click at [747, 262] on div "Completed" at bounding box center [779, 263] width 215 height 12
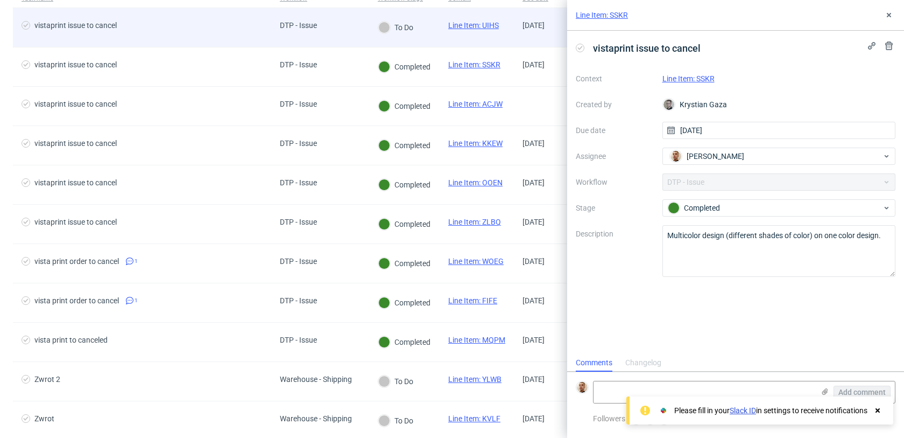
click at [362, 26] on div "DTP - Issue" at bounding box center [320, 27] width 98 height 39
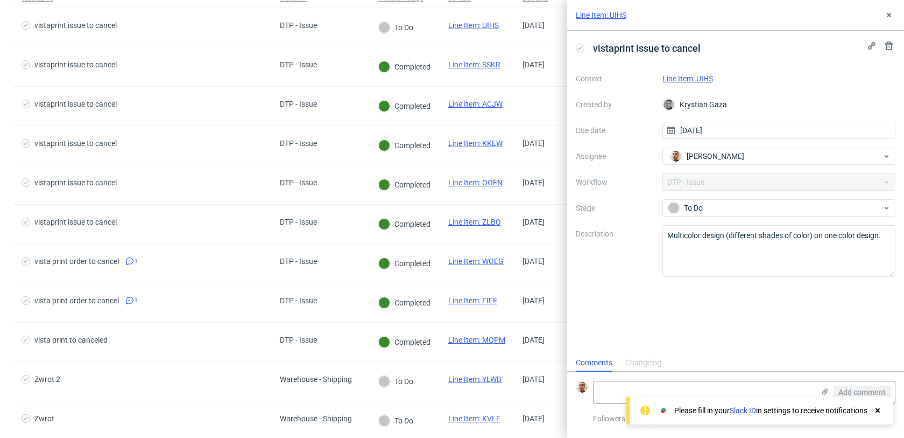
scroll to position [9, 0]
click at [706, 79] on link "Line Item: UIHS" at bounding box center [688, 78] width 51 height 9
click at [733, 236] on textarea "Multicolor design (different shades of color) on one color design." at bounding box center [780, 251] width 234 height 52
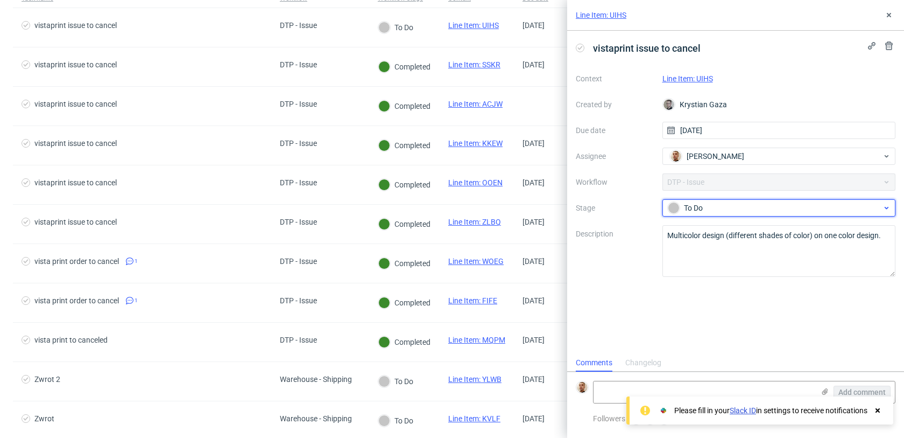
click at [687, 213] on div "To Do" at bounding box center [775, 208] width 214 height 12
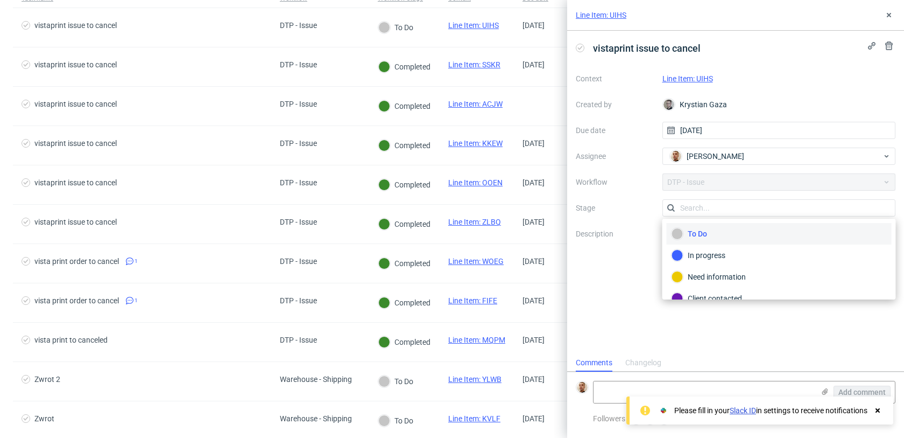
scroll to position [79, 0]
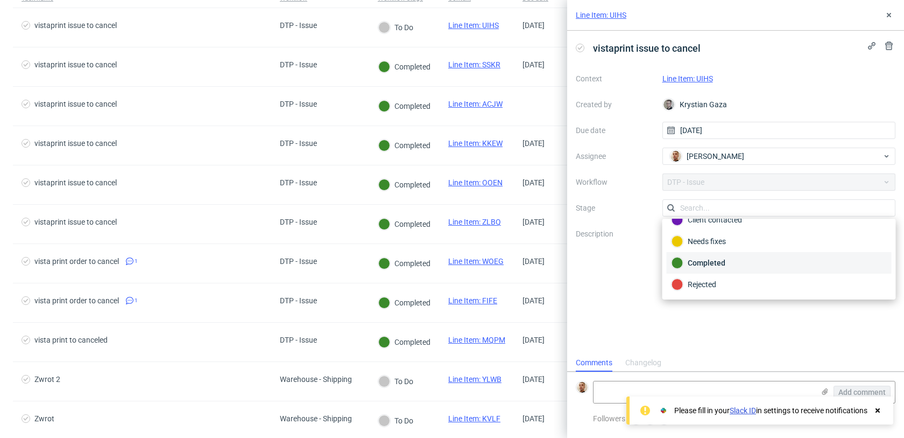
click at [698, 264] on div "Completed" at bounding box center [779, 263] width 215 height 12
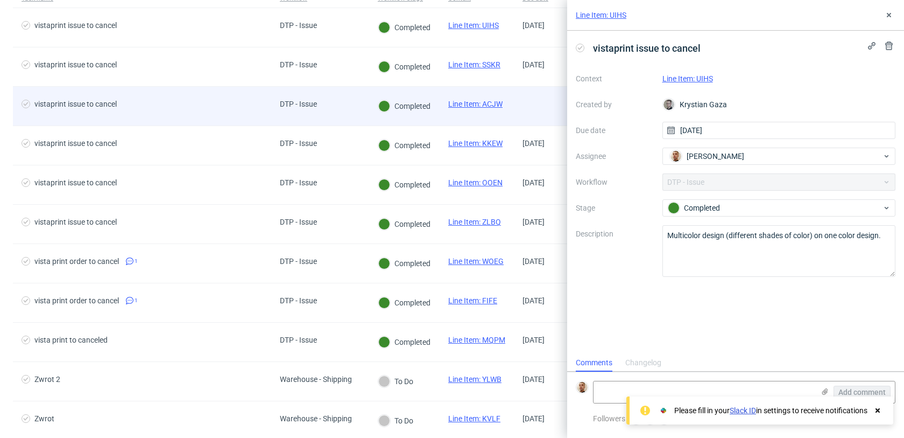
scroll to position [0, 0]
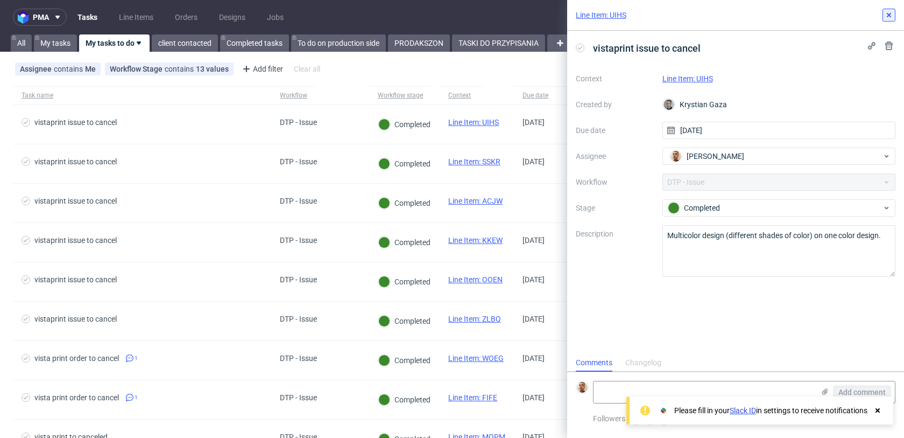
click at [887, 15] on icon at bounding box center [889, 15] width 9 height 9
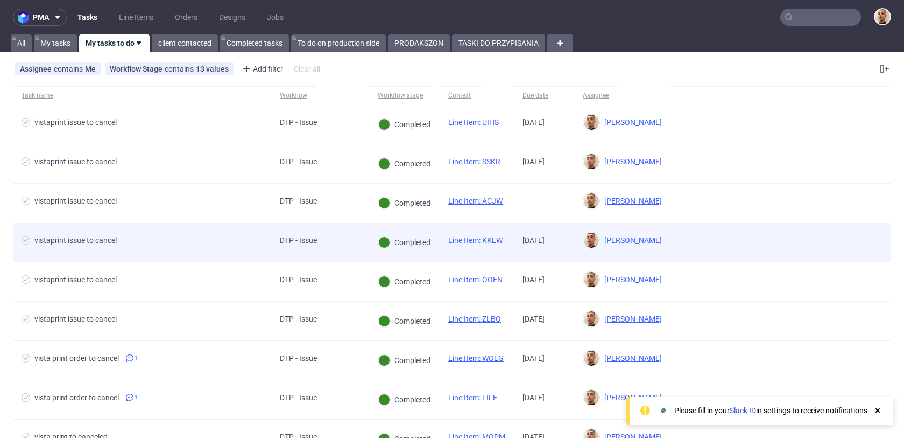
scroll to position [213, 0]
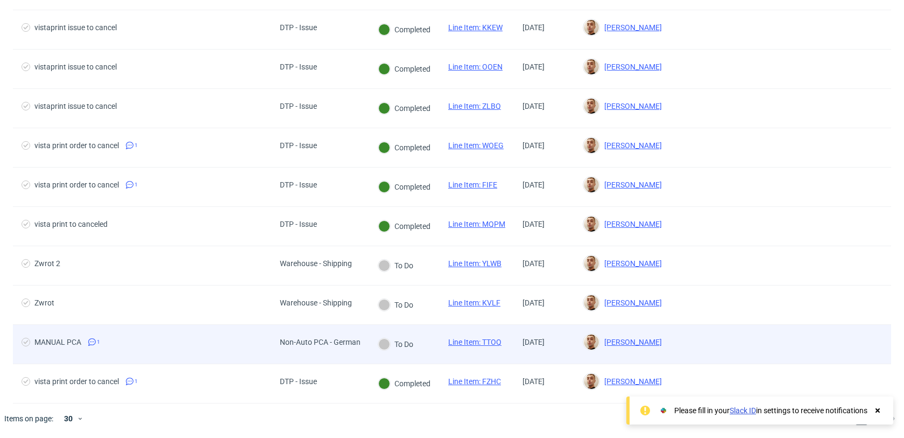
click at [233, 341] on span "MANUAL PCA 1" at bounding box center [142, 343] width 241 height 13
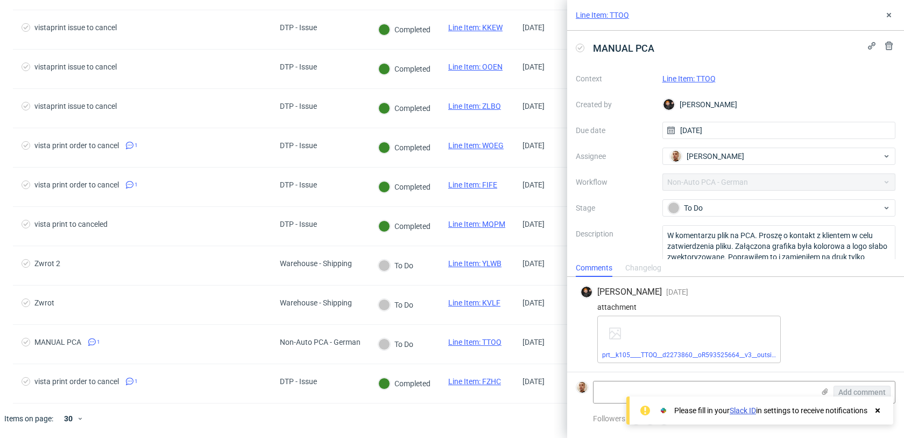
click at [705, 80] on link "Line Item: TTOQ" at bounding box center [689, 78] width 53 height 9
drag, startPoint x: 870, startPoint y: 255, endPoint x: 731, endPoint y: 243, distance: 139.9
click at [731, 243] on textarea "W komentarzu plik na PCA. Proszę o kontakt z klientem w celu zatwierdzenia plik…" at bounding box center [780, 251] width 234 height 52
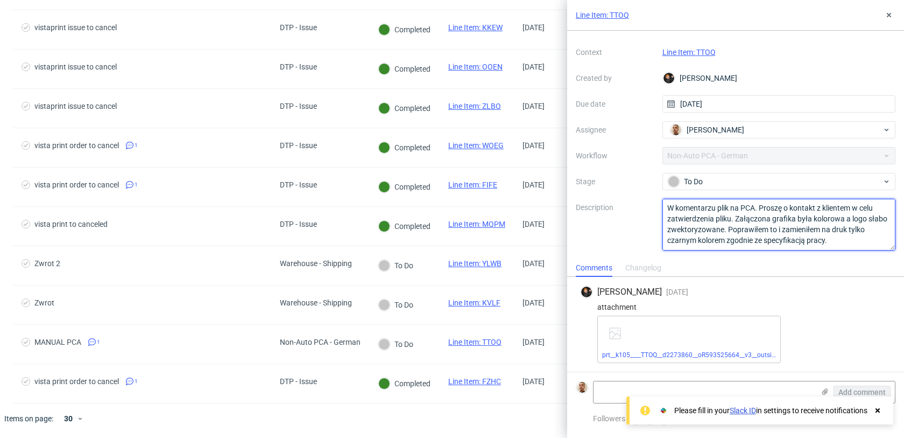
click at [764, 243] on textarea "W komentarzu plik na PCA. Proszę o kontakt z klientem w celu zatwierdzenia plik…" at bounding box center [780, 225] width 234 height 52
click at [838, 236] on textarea "W komentarzu plik na PCA. Proszę o kontakt z klientem w celu zatwierdzenia plik…" at bounding box center [780, 225] width 234 height 52
click at [688, 177] on div "To Do" at bounding box center [775, 181] width 214 height 12
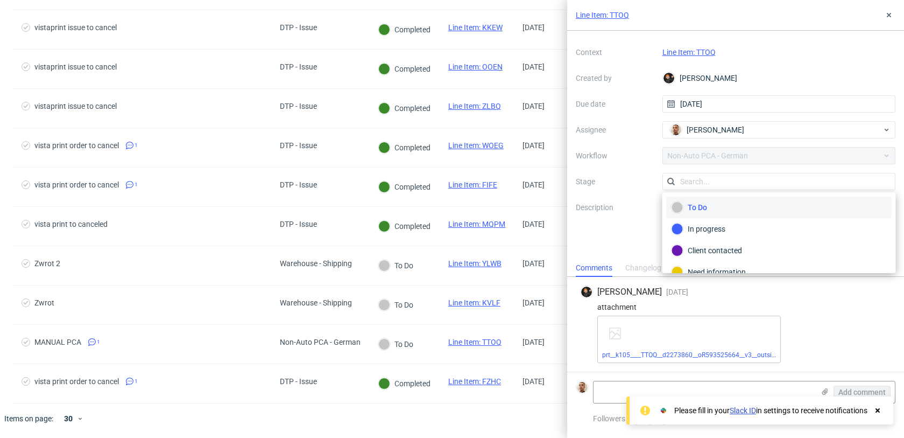
scroll to position [57, 0]
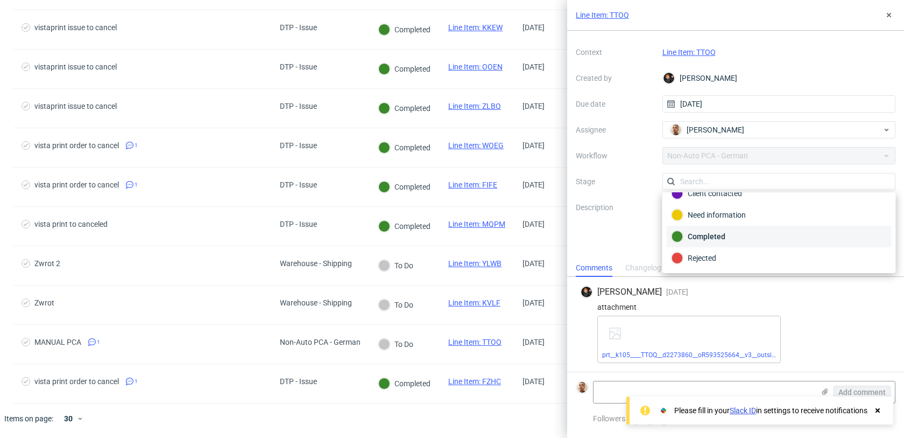
click at [704, 234] on div "Completed" at bounding box center [779, 236] width 215 height 12
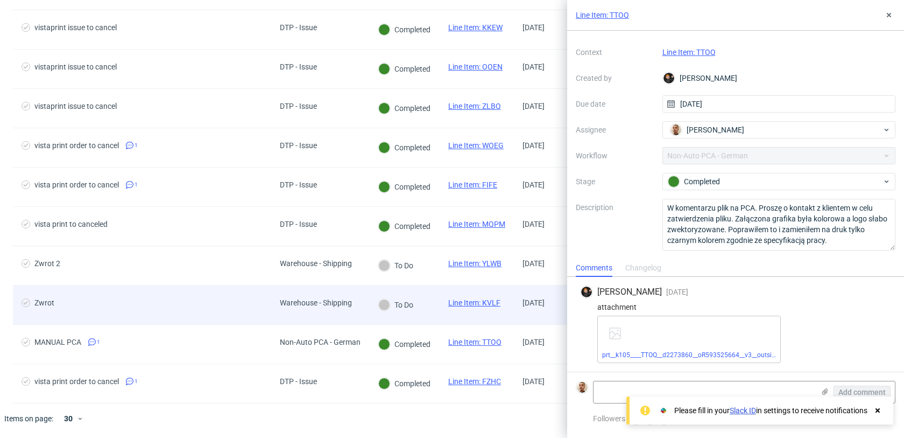
click at [199, 285] on div "Zwrot" at bounding box center [142, 304] width 258 height 39
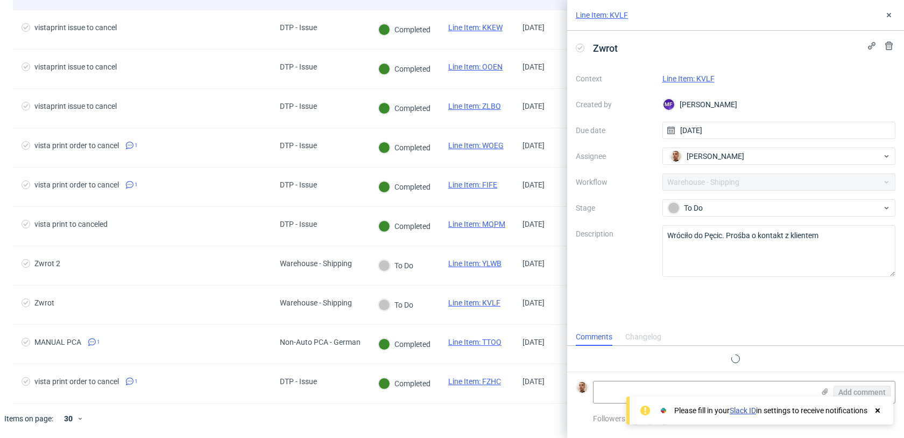
scroll to position [9, 0]
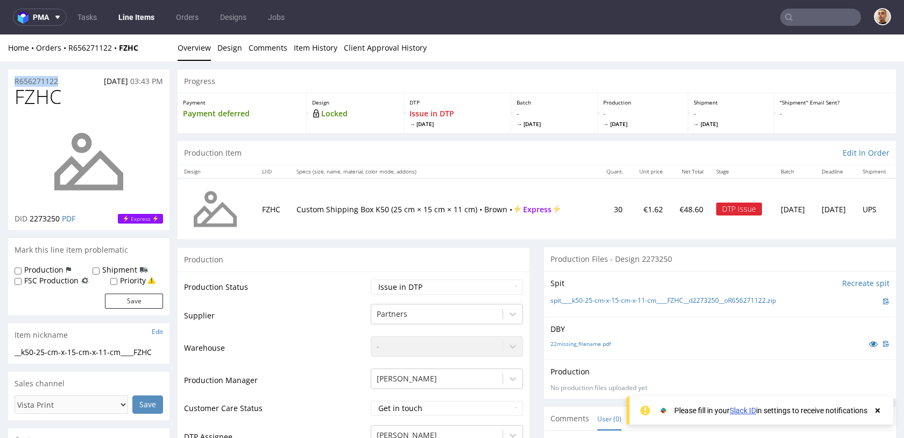
drag, startPoint x: 67, startPoint y: 80, endPoint x: 10, endPoint y: 79, distance: 57.1
click at [10, 79] on div "R656271122 [DATE] 03:43 PM" at bounding box center [88, 77] width 161 height 17
copy p "R656271122"
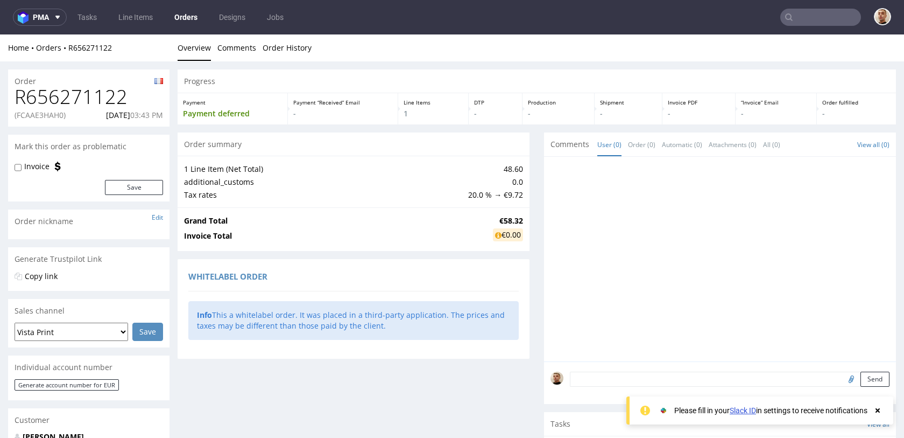
click at [44, 113] on p "(FCAAE3HAH0)" at bounding box center [40, 115] width 51 height 11
copy p "FCAAE3HAH0"
click at [106, 115] on p "[DATE] 03:43 PM" at bounding box center [134, 115] width 57 height 11
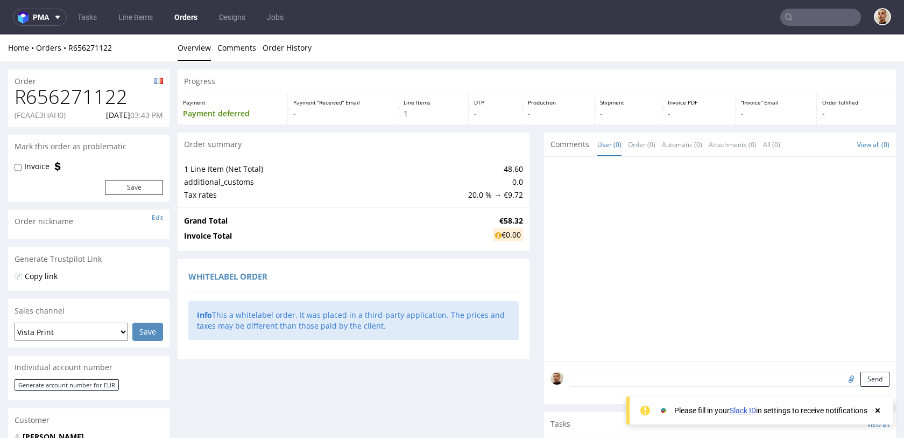
copy p "[DATE]"
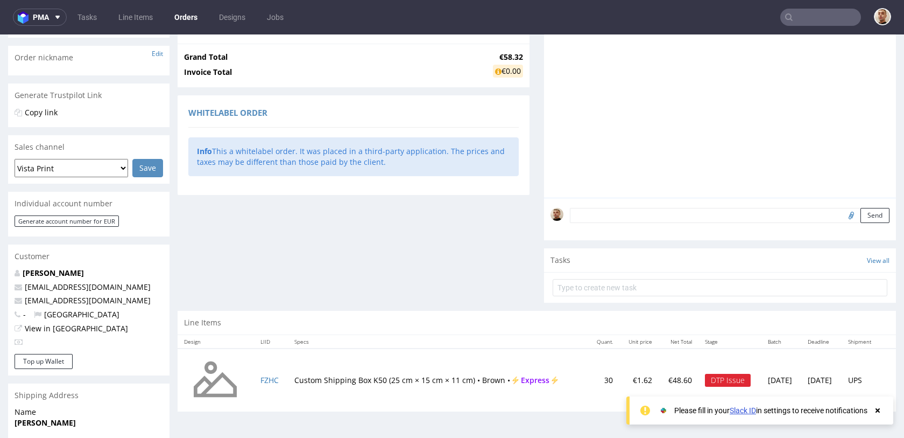
scroll to position [277, 0]
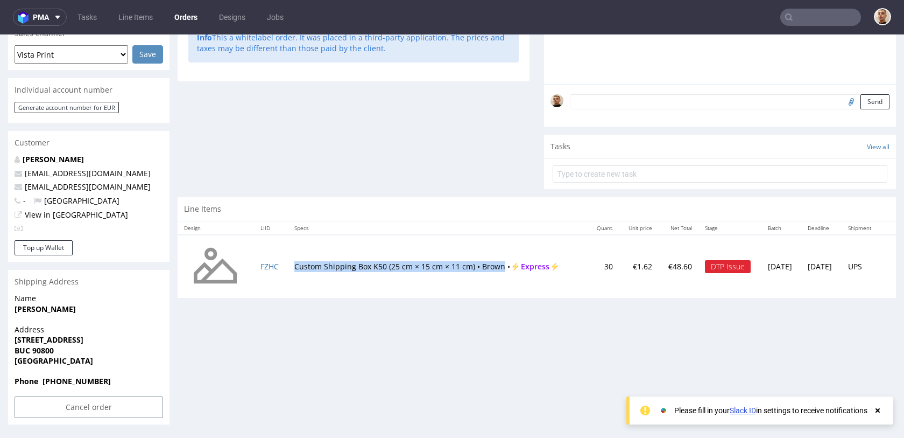
drag, startPoint x: 288, startPoint y: 266, endPoint x: 495, endPoint y: 266, distance: 206.7
click at [495, 266] on td "Custom Shipping Box K50 (25 cm × 15 cm × 11 cm) • Brown • Express" at bounding box center [438, 267] width 300 height 64
copy td "Custom Shipping Box K50 (25 cm × 15 cm × 11 cm) • Brown"
click at [88, 411] on input "Cancel order" at bounding box center [89, 407] width 149 height 22
click at [75, 377] on link "Yes" at bounding box center [72, 377] width 31 height 16
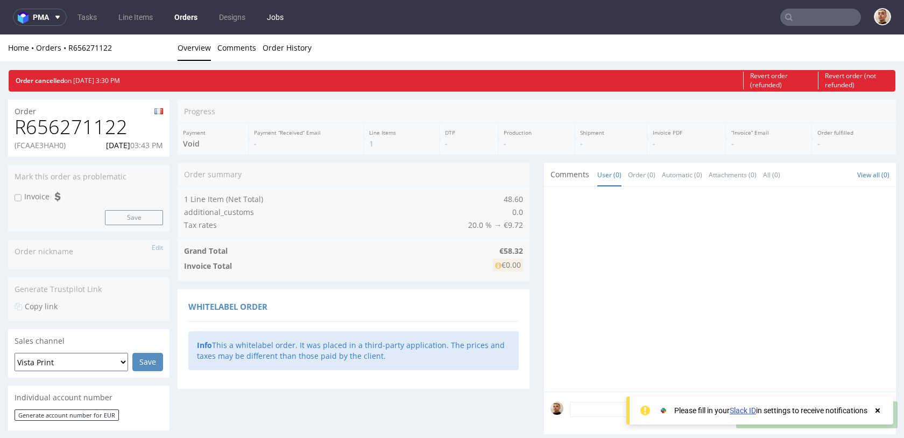
scroll to position [0, 0]
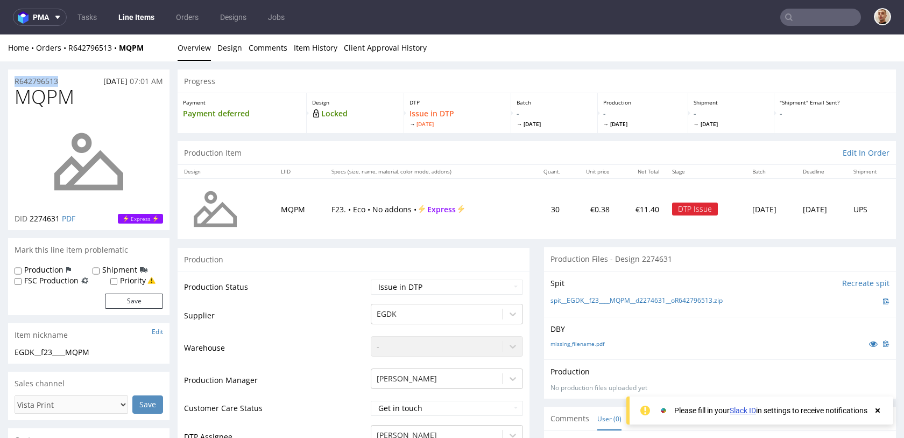
drag, startPoint x: 67, startPoint y: 79, endPoint x: 8, endPoint y: 80, distance: 58.7
copy p "R642796513"
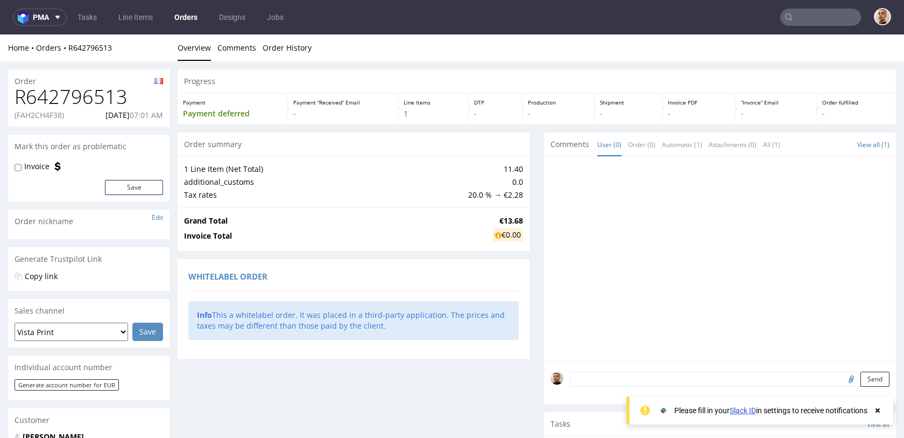
click at [47, 116] on p "(FAH2CH4F38)" at bounding box center [40, 115] width 50 height 11
copy p "FAH2CH4F38"
click at [109, 116] on p "13.10.2025 07:01 AM" at bounding box center [134, 115] width 58 height 11
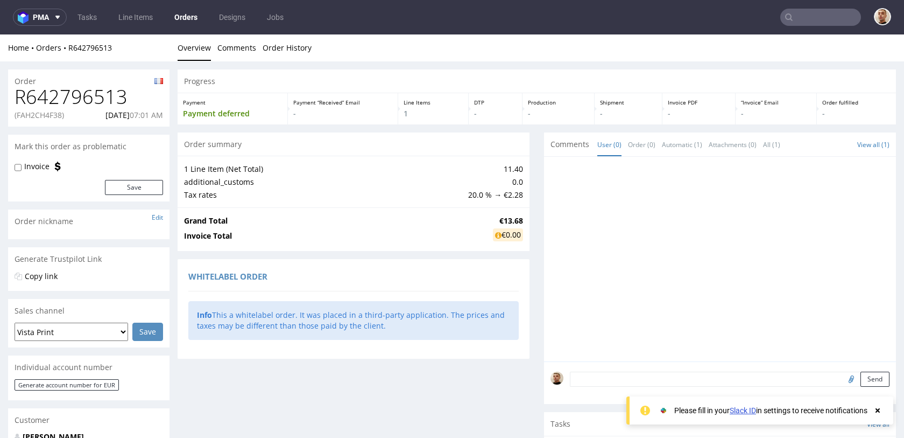
copy p "13.10.2025"
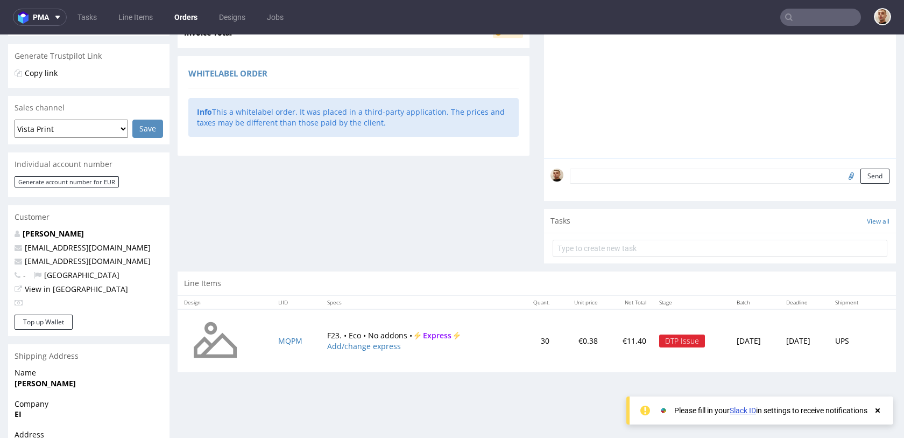
scroll to position [308, 0]
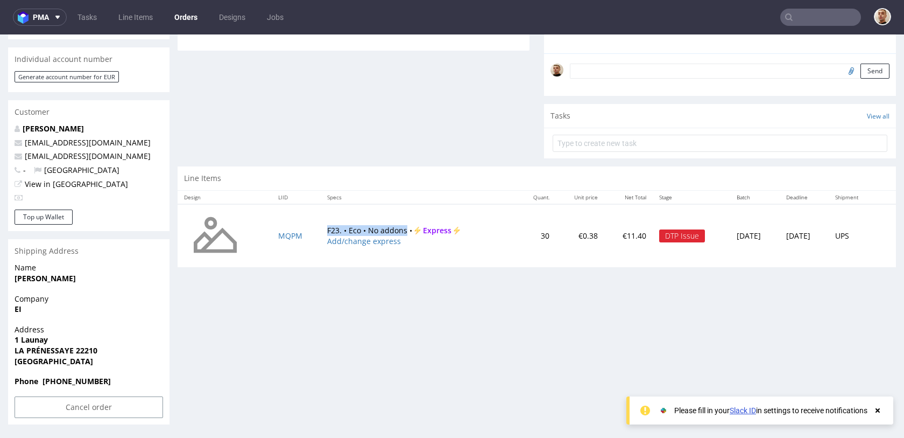
drag, startPoint x: 316, startPoint y: 227, endPoint x: 397, endPoint y: 231, distance: 80.9
click at [397, 231] on td "F23. • Eco • No addons • Express Add/change express" at bounding box center [419, 236] width 196 height 64
copy td "F23. • Eco • No addons"
click at [112, 406] on input "Cancel order" at bounding box center [89, 407] width 149 height 22
click at [74, 378] on link "Yes" at bounding box center [72, 377] width 31 height 16
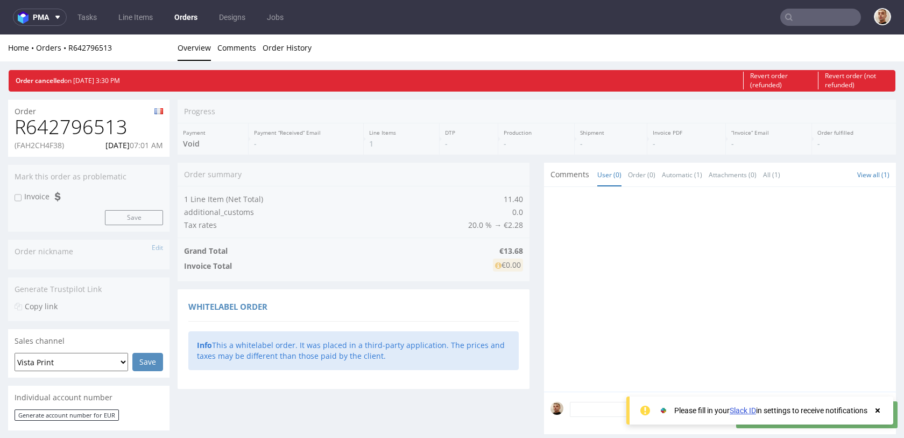
scroll to position [0, 0]
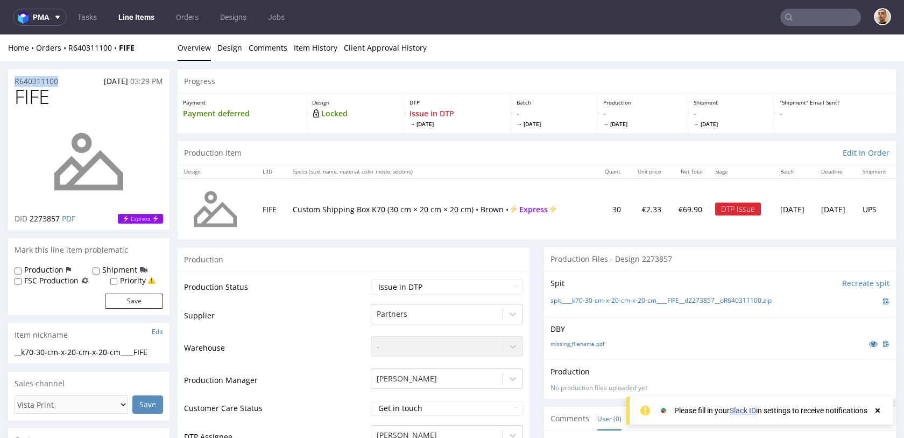
drag, startPoint x: 60, startPoint y: 82, endPoint x: 10, endPoint y: 81, distance: 50.1
click at [10, 81] on div "R640311100 [DATE] 03:29 PM" at bounding box center [88, 77] width 161 height 17
copy p "R640311100"
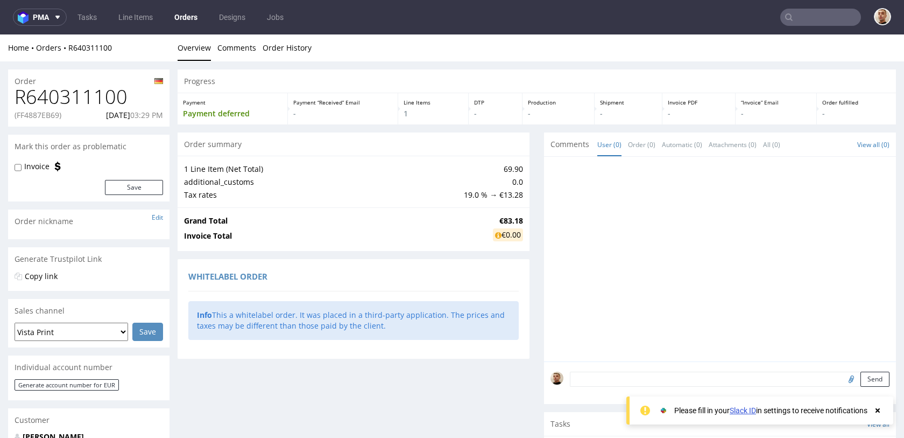
click at [55, 115] on p "(FF4887EB69)" at bounding box center [38, 115] width 47 height 11
copy p "FF4887EB69"
click at [106, 110] on p "[DATE] 03:29 PM" at bounding box center [134, 115] width 57 height 11
click at [106, 117] on p "10.10.2025 03:29 PM" at bounding box center [134, 115] width 57 height 11
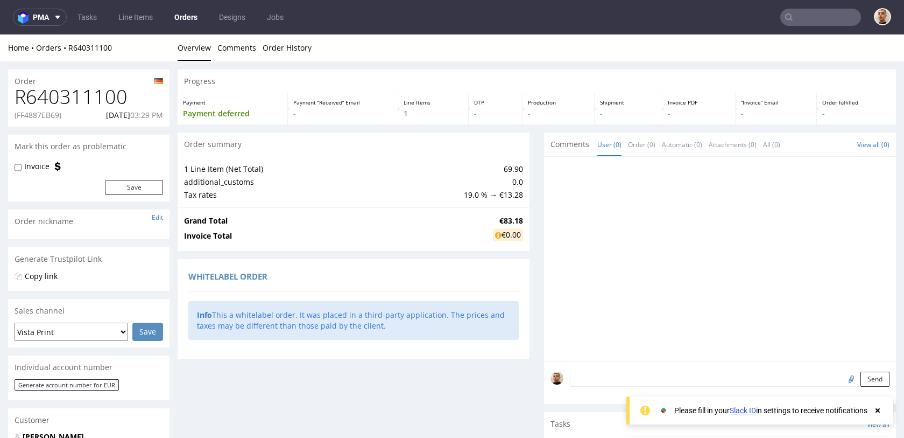
click at [106, 117] on p "10.10.2025 03:29 PM" at bounding box center [134, 115] width 57 height 11
copy p "10.10.2025 03:29 PM"
click at [106, 117] on p "10.10.2025 03:29 PM" at bounding box center [134, 115] width 57 height 11
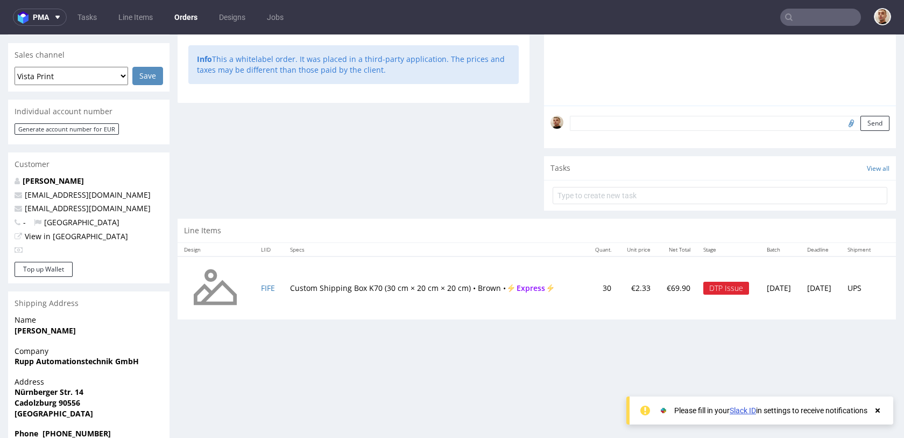
scroll to position [308, 0]
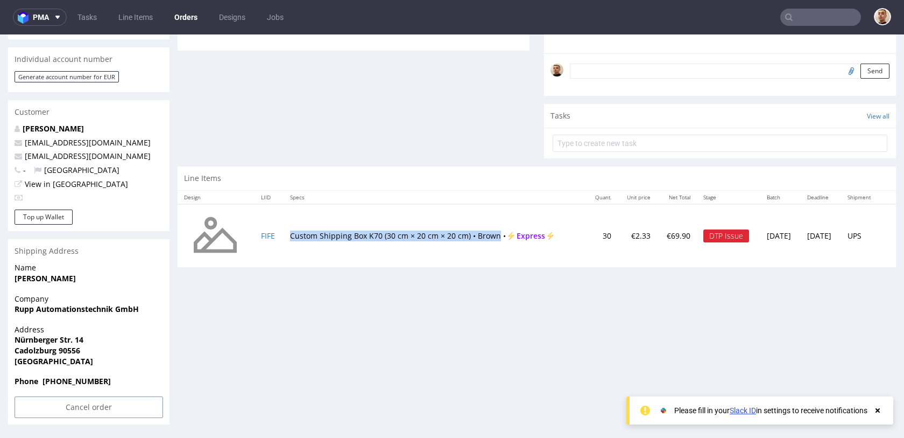
drag, startPoint x: 286, startPoint y: 236, endPoint x: 494, endPoint y: 237, distance: 208.3
click at [494, 237] on td "Custom Shipping Box K70 (30 cm × 20 cm × 20 cm) • Brown • Express" at bounding box center [435, 236] width 303 height 64
copy td "Custom Shipping Box K70 (30 cm × 20 cm × 20 cm) • Brown"
click at [95, 404] on input "Cancel order" at bounding box center [89, 407] width 149 height 22
click at [75, 378] on link "Yes" at bounding box center [72, 377] width 31 height 16
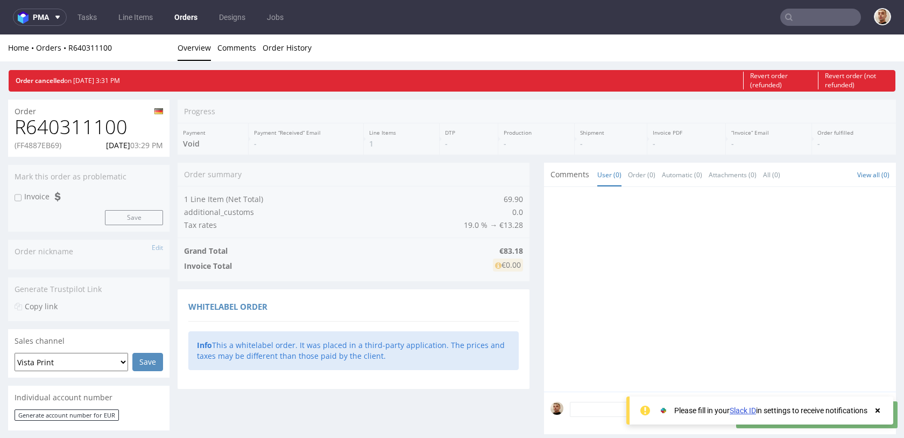
scroll to position [0, 0]
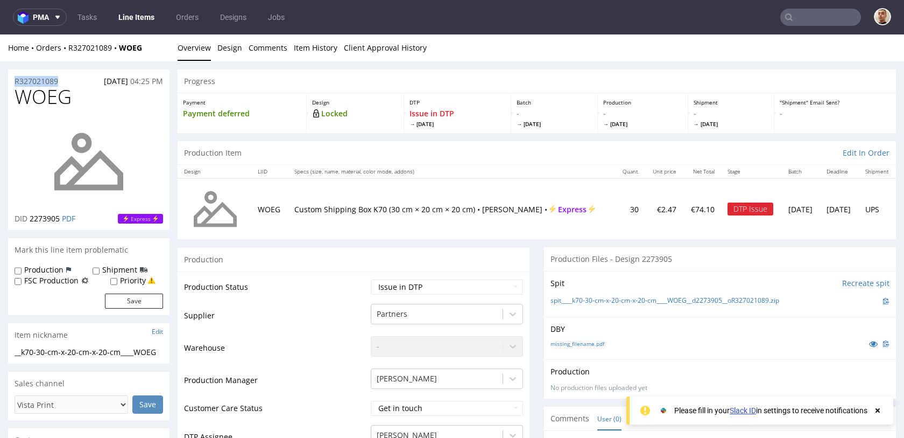
drag, startPoint x: 68, startPoint y: 82, endPoint x: 1, endPoint y: 81, distance: 67.3
copy p "R327021089"
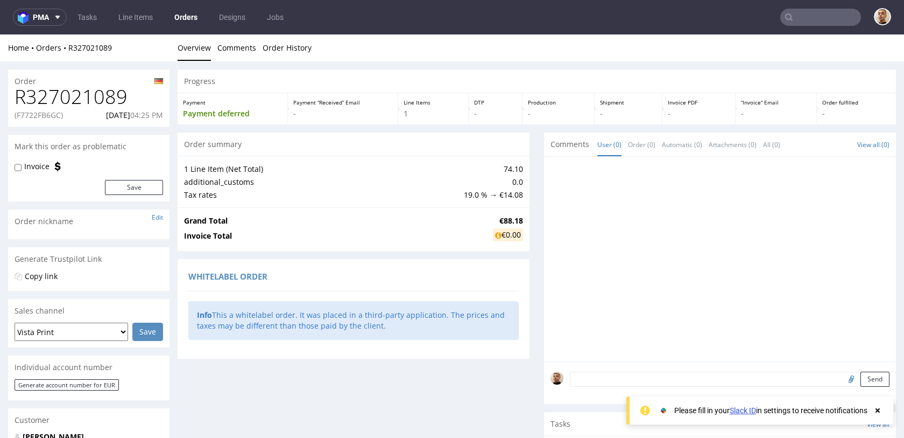
click at [51, 118] on p "(F7722FB6GC)" at bounding box center [39, 115] width 48 height 11
copy p "F7722FB6GC"
click at [111, 110] on p "[DATE] 04:25 PM" at bounding box center [134, 115] width 57 height 11
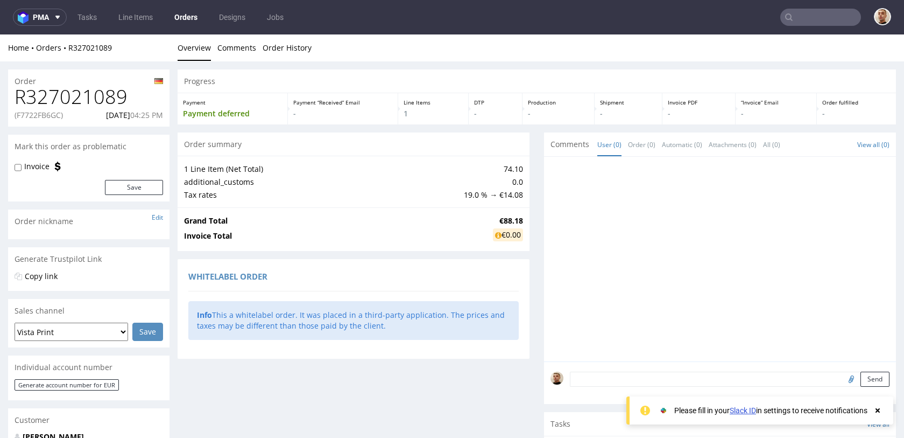
copy p "[DATE]"
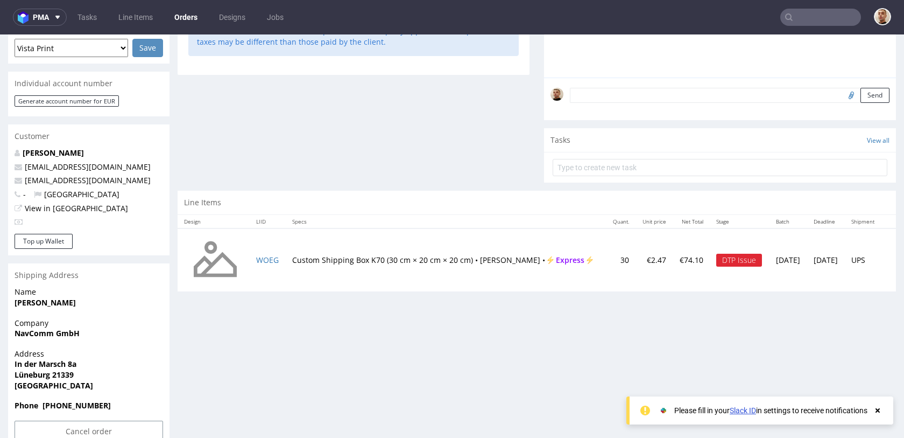
scroll to position [308, 0]
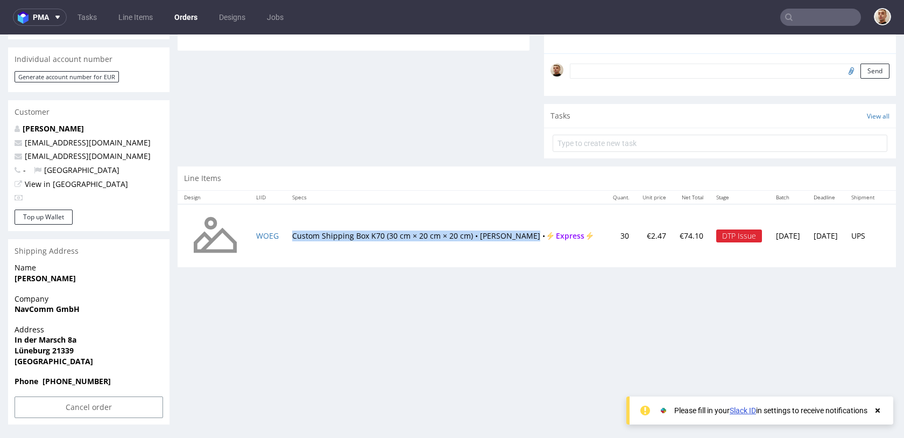
drag, startPoint x: 289, startPoint y: 228, endPoint x: 529, endPoint y: 230, distance: 240.1
click at [529, 230] on td "Custom Shipping Box K70 (30 cm × 20 cm × 20 cm) • [PERSON_NAME] • Express" at bounding box center [446, 236] width 320 height 64
copy td "Custom Shipping Box K70 (30 cm × 20 cm × 20 cm) • [PERSON_NAME]"
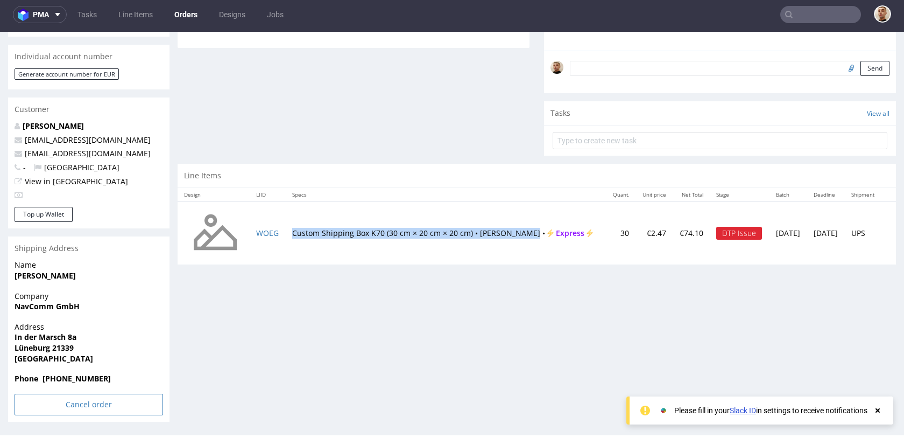
click at [97, 407] on input "Cancel order" at bounding box center [89, 404] width 149 height 22
click at [74, 374] on link "Yes" at bounding box center [72, 375] width 31 height 16
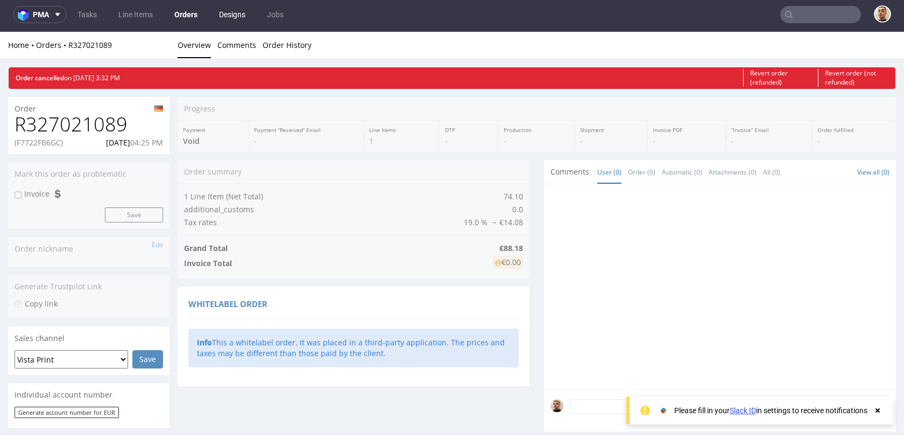
scroll to position [0, 0]
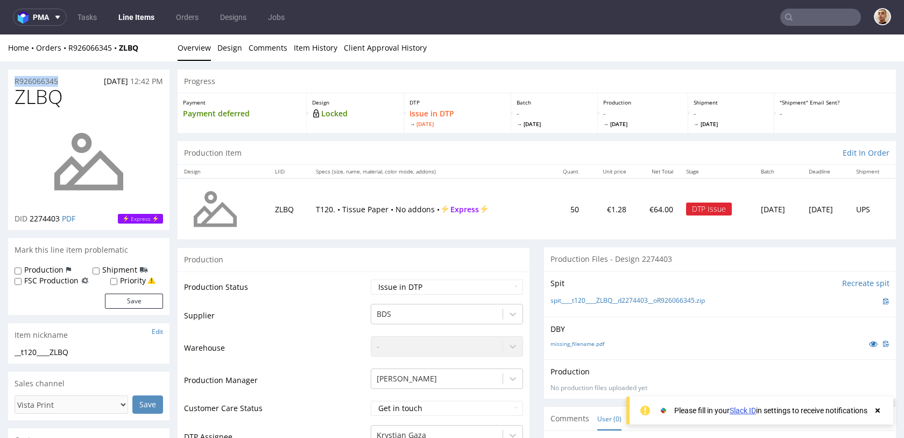
drag, startPoint x: 69, startPoint y: 77, endPoint x: 11, endPoint y: 78, distance: 58.1
click at [11, 78] on div "R926066345 12.10.2025 12:42 PM" at bounding box center [88, 77] width 161 height 17
copy p "R926066345"
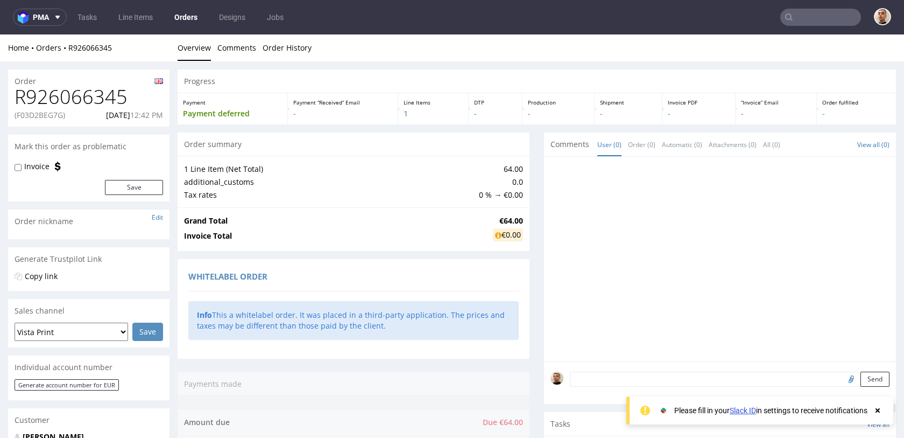
click at [51, 113] on p "(F03D2BEG7G)" at bounding box center [40, 115] width 51 height 11
copy p "F03D2BEG7G"
click at [119, 116] on p "12.10.2025 12:42 PM" at bounding box center [134, 115] width 57 height 11
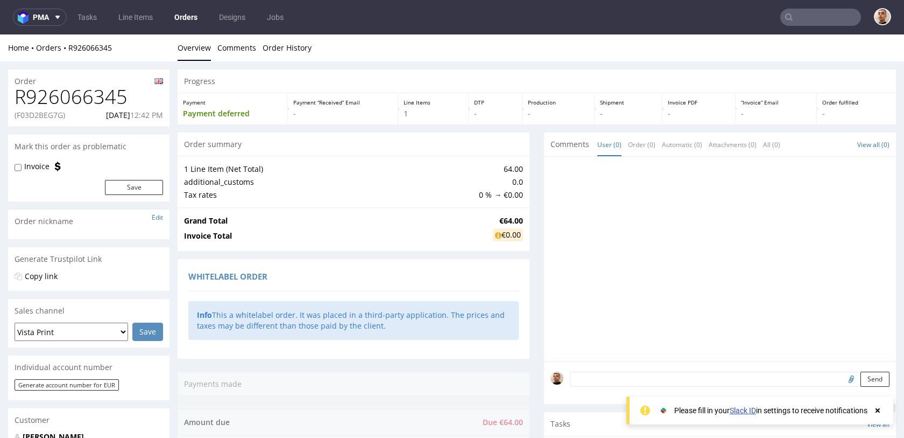
copy p "12.10.2025"
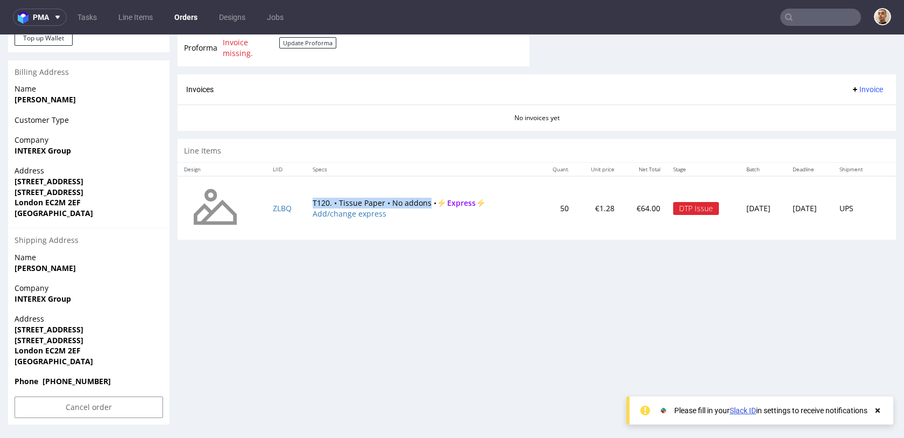
drag, startPoint x: 303, startPoint y: 202, endPoint x: 420, endPoint y: 203, distance: 117.4
click at [420, 203] on td "T120. • Tissue Paper • No addons • Express Add/change express" at bounding box center [422, 208] width 233 height 64
copy td "T120. • Tissue Paper • No addons"
click at [75, 421] on div "Cancel order" at bounding box center [88, 410] width 161 height 28
click at [82, 395] on div "Phone +447883365015" at bounding box center [88, 386] width 161 height 20
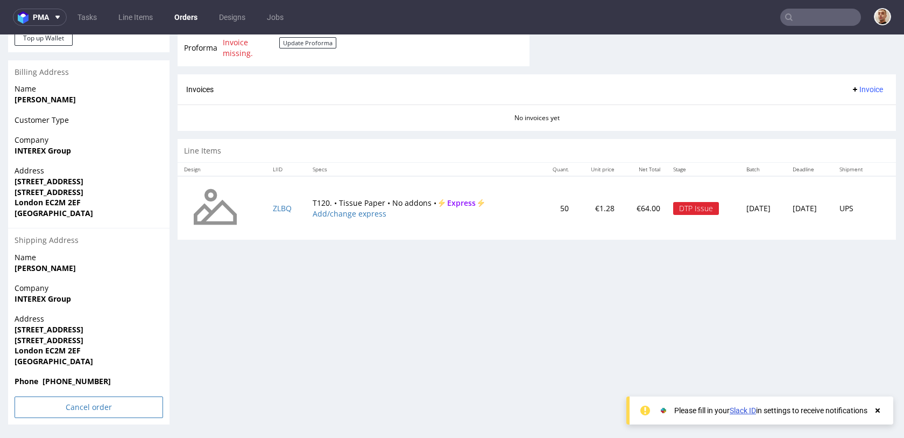
click at [82, 406] on input "Cancel order" at bounding box center [89, 407] width 149 height 22
click at [73, 374] on link "Yes" at bounding box center [72, 377] width 31 height 16
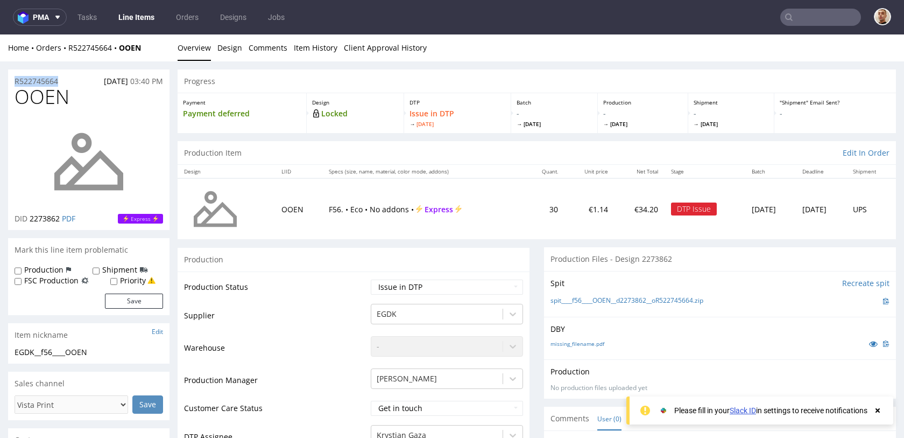
drag, startPoint x: 66, startPoint y: 80, endPoint x: 3, endPoint y: 79, distance: 63.0
copy p "R522745664"
click at [116, 80] on span "[DATE]" at bounding box center [116, 81] width 24 height 10
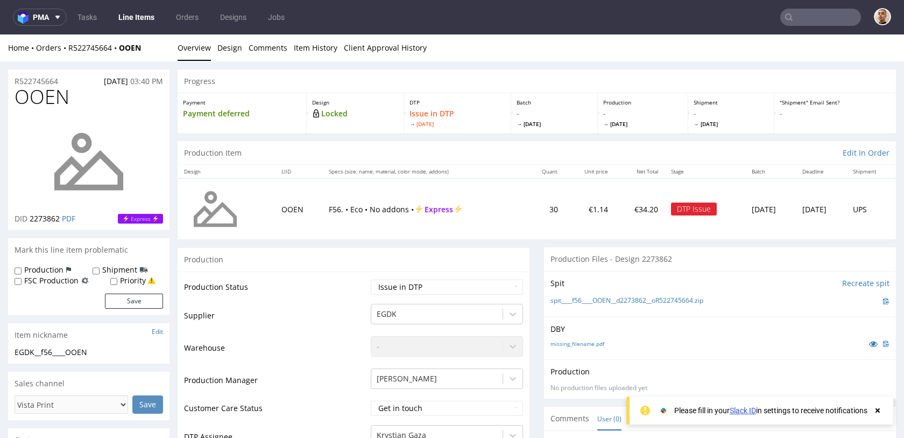
copy span "[DATE]"
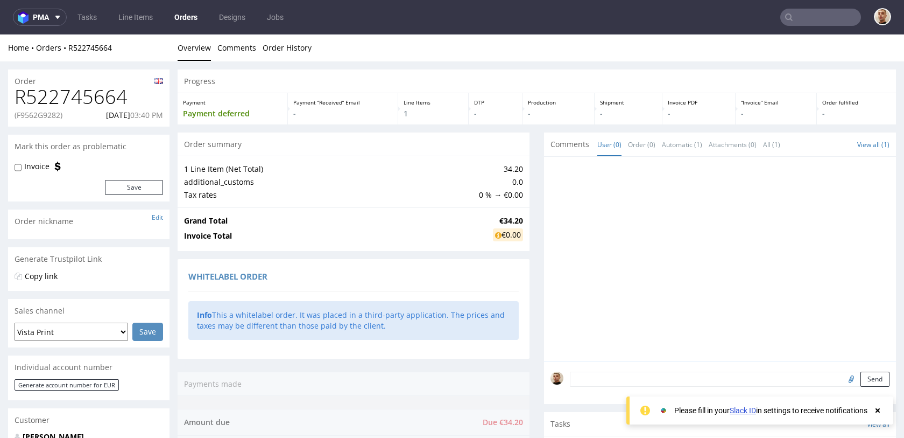
click at [54, 108] on div "R522745664 (F9562G9282) [DATE] 03:40 PM" at bounding box center [88, 106] width 161 height 40
click at [54, 109] on div "R522745664 (F9562G9282) [DATE] 03:40 PM" at bounding box center [88, 106] width 161 height 40
click at [50, 117] on p "(F9562G9282)" at bounding box center [39, 115] width 48 height 11
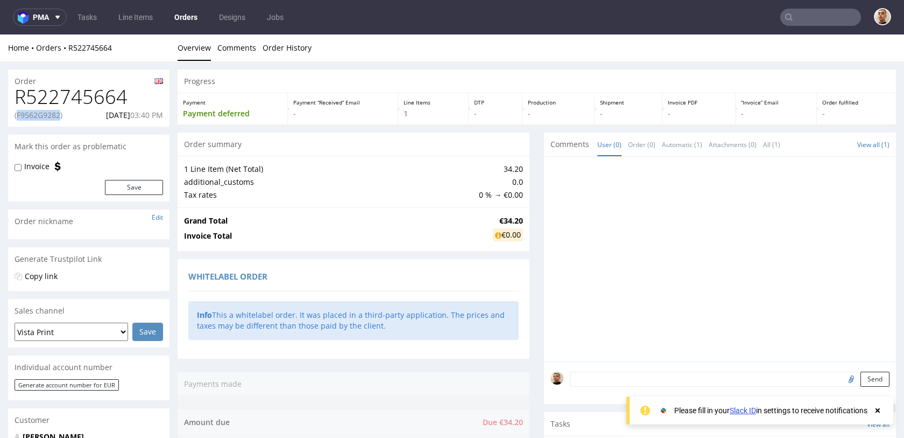
copy p "F9562G9282"
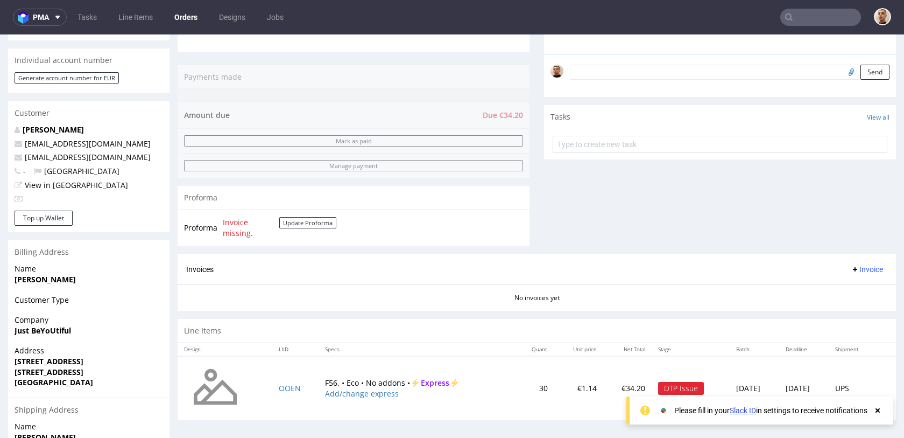
scroll to position [331, 0]
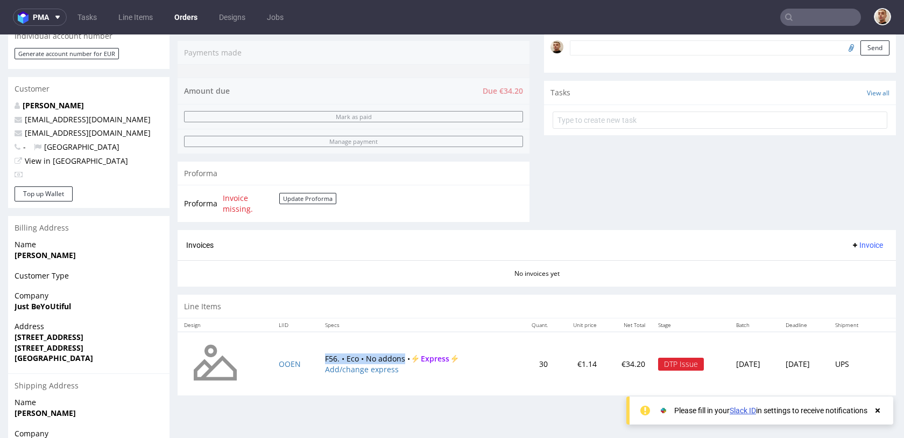
drag, startPoint x: 313, startPoint y: 358, endPoint x: 395, endPoint y: 358, distance: 82.4
click at [395, 358] on td "F56. • Eco • No addons • Express Add/change express" at bounding box center [417, 364] width 197 height 64
copy td "F56. • Eco • No addons"
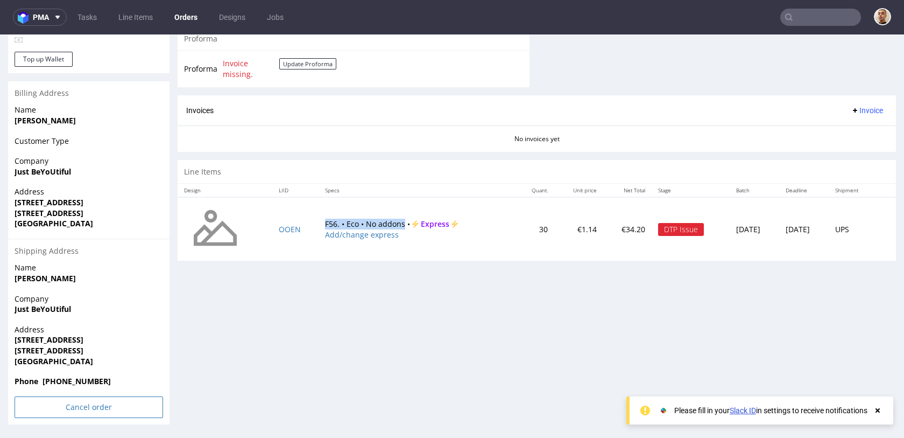
click at [62, 416] on input "Cancel order" at bounding box center [89, 407] width 149 height 22
click at [66, 378] on icon at bounding box center [66, 377] width 6 height 8
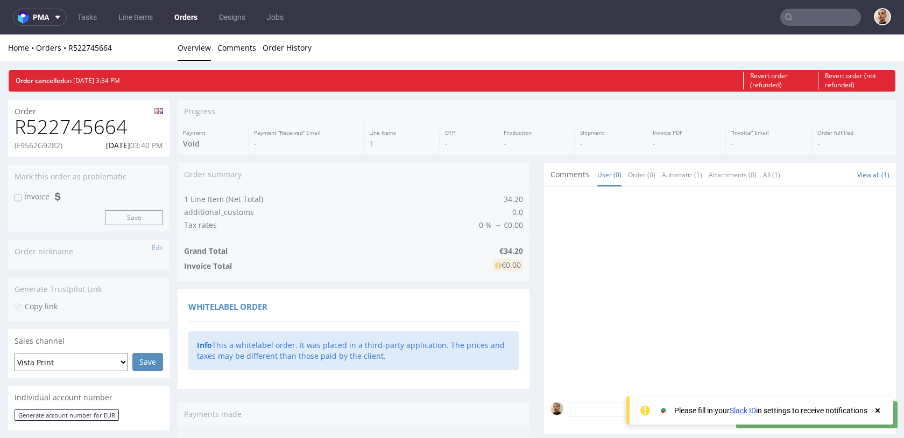
scroll to position [0, 0]
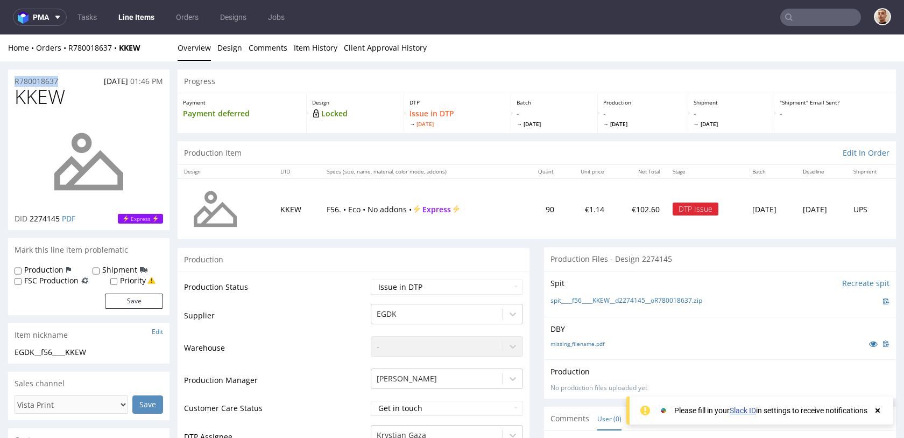
drag, startPoint x: 66, startPoint y: 78, endPoint x: 2, endPoint y: 78, distance: 64.1
copy p "R780018637"
click at [119, 76] on span "[DATE]" at bounding box center [116, 81] width 24 height 10
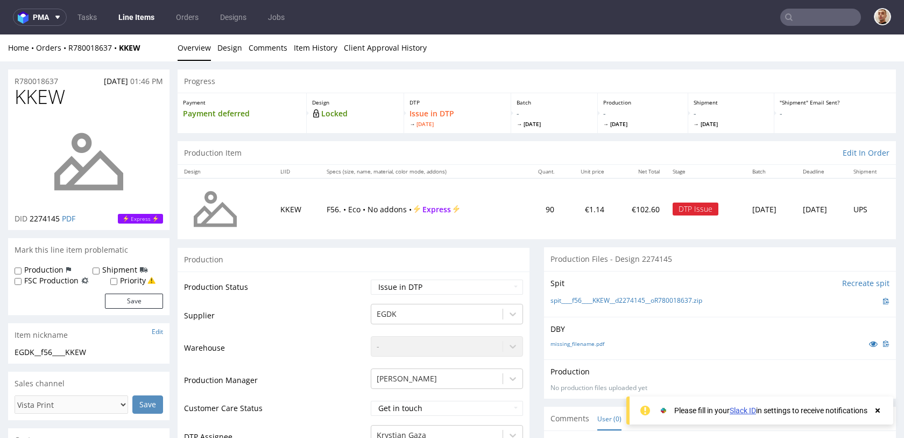
copy span "[DATE]"
click at [88, 37] on div "Home Orders R780018637 KKEW Overview Design Comments Item History Client Approv…" at bounding box center [452, 47] width 904 height 27
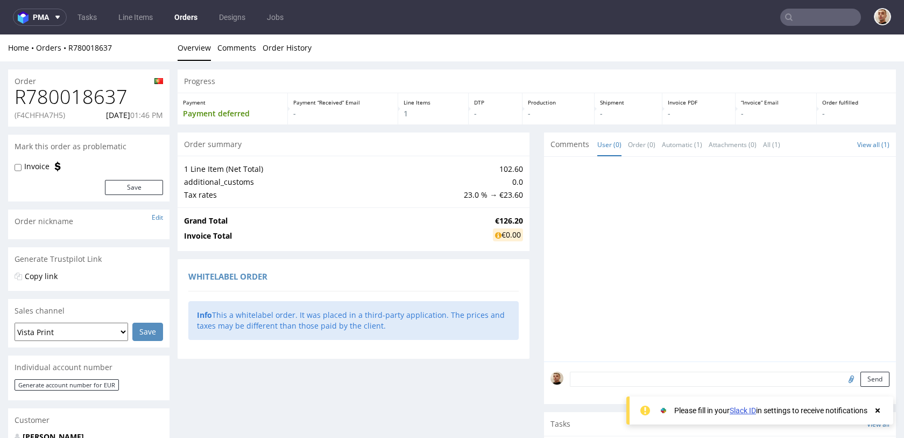
click at [52, 114] on p "(F4CHFHA7H5)" at bounding box center [40, 115] width 51 height 11
copy p "F4CHFHA7H5"
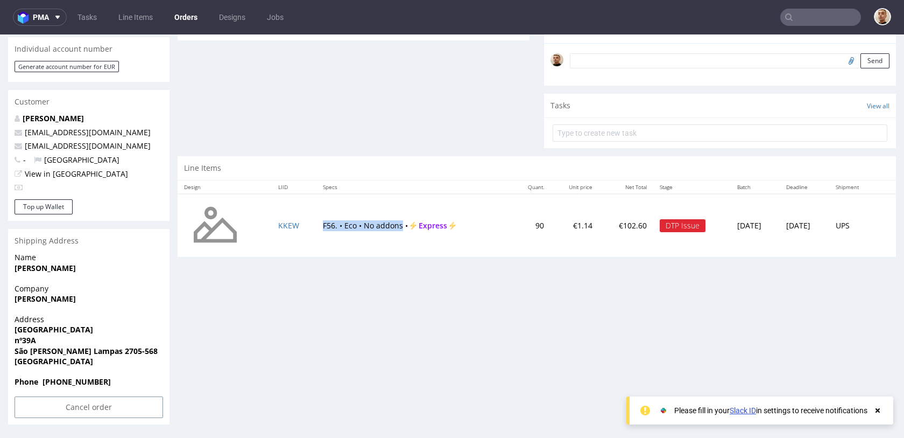
drag, startPoint x: 311, startPoint y: 226, endPoint x: 395, endPoint y: 227, distance: 84.5
click at [395, 227] on td "F56. • Eco • No addons • Express" at bounding box center [414, 226] width 196 height 64
copy td "F56. • Eco • No addons"
click at [111, 403] on input "Cancel order" at bounding box center [89, 407] width 149 height 22
click at [76, 377] on link "Yes" at bounding box center [72, 377] width 31 height 16
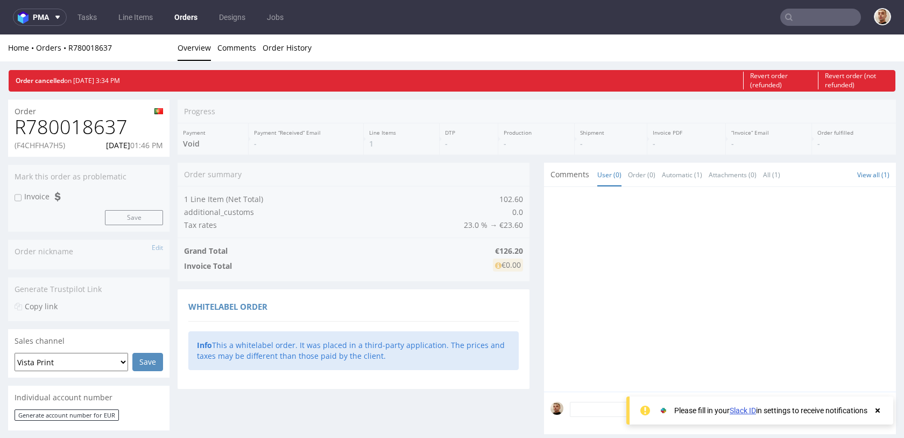
scroll to position [0, 0]
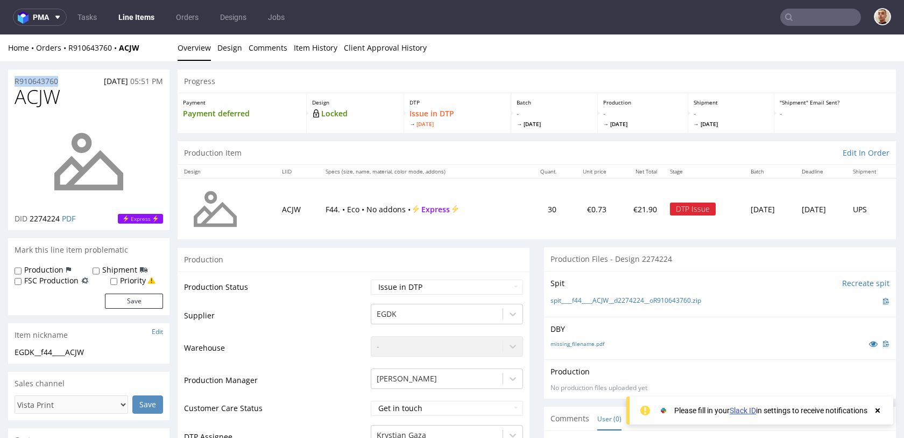
drag, startPoint x: 65, startPoint y: 81, endPoint x: 2, endPoint y: 79, distance: 62.5
copy p "R910643760"
click at [104, 81] on span "[DATE]" at bounding box center [116, 81] width 24 height 10
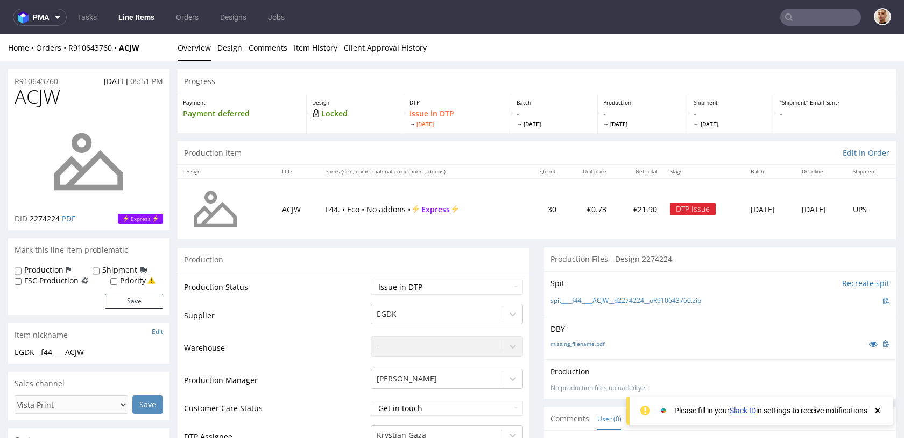
copy span "[DATE]"
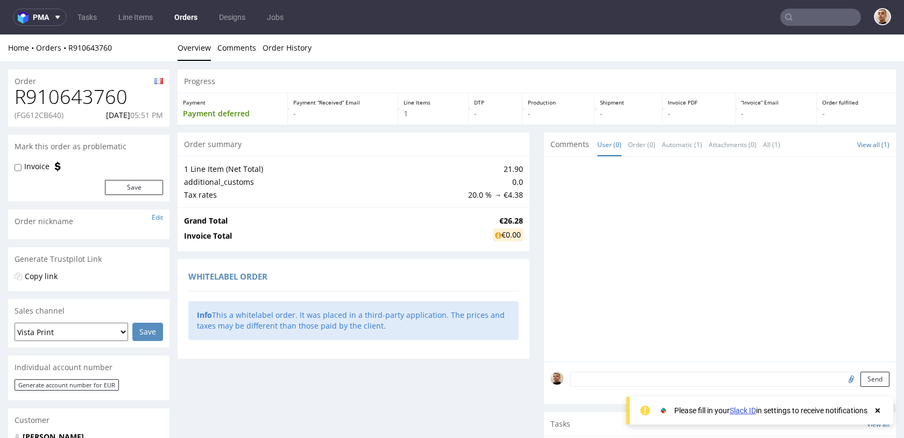
click at [51, 114] on p "(FG612CB640)" at bounding box center [39, 115] width 49 height 11
copy p "FG612CB640"
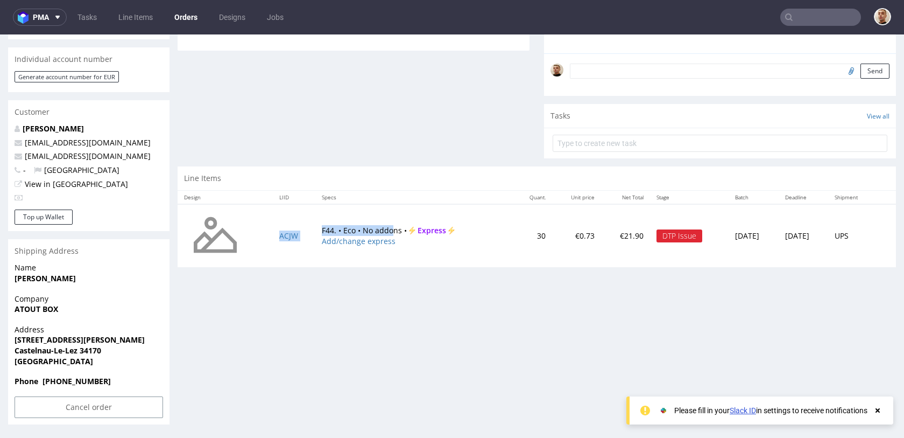
drag, startPoint x: 307, startPoint y: 231, endPoint x: 388, endPoint y: 231, distance: 80.7
click at [388, 231] on tr "ACJW F44. • Eco • No addons • Express Add/change express 30 €0.73 €21.90 DTP Is…" at bounding box center [537, 236] width 719 height 64
click at [388, 231] on td "F44. • Eco • No addons • Express Add/change express" at bounding box center [414, 236] width 198 height 64
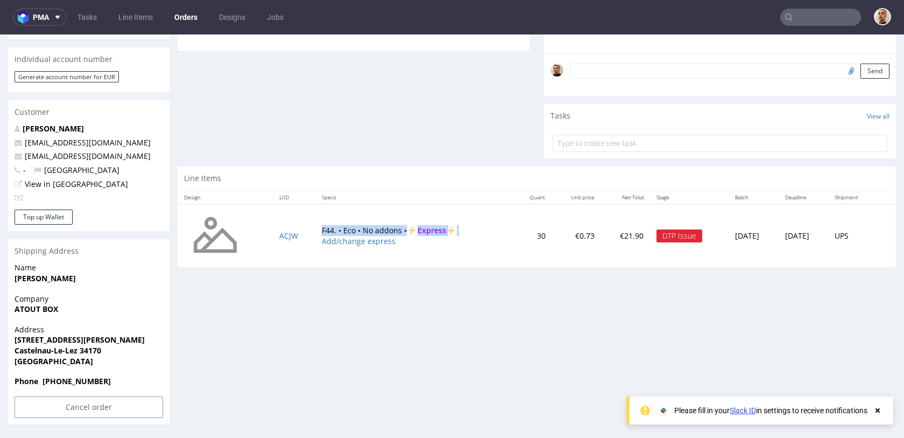
click at [388, 231] on td "F44. • Eco • No addons • Express Add/change express" at bounding box center [414, 236] width 198 height 64
click at [367, 233] on td "F44. • Eco • No addons • Express Add/change express" at bounding box center [414, 236] width 198 height 64
drag, startPoint x: 312, startPoint y: 228, endPoint x: 395, endPoint y: 232, distance: 83.0
click at [395, 232] on td "F44. • Eco • No addons • Express Add/change express" at bounding box center [414, 236] width 198 height 64
copy td "F44. • Eco • No addons"
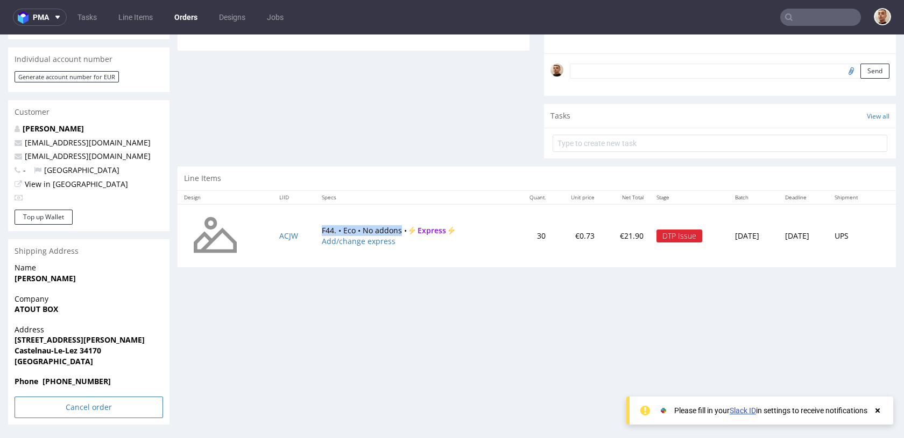
click at [105, 404] on input "Cancel order" at bounding box center [89, 407] width 149 height 22
click at [75, 377] on link "Yes" at bounding box center [72, 377] width 31 height 16
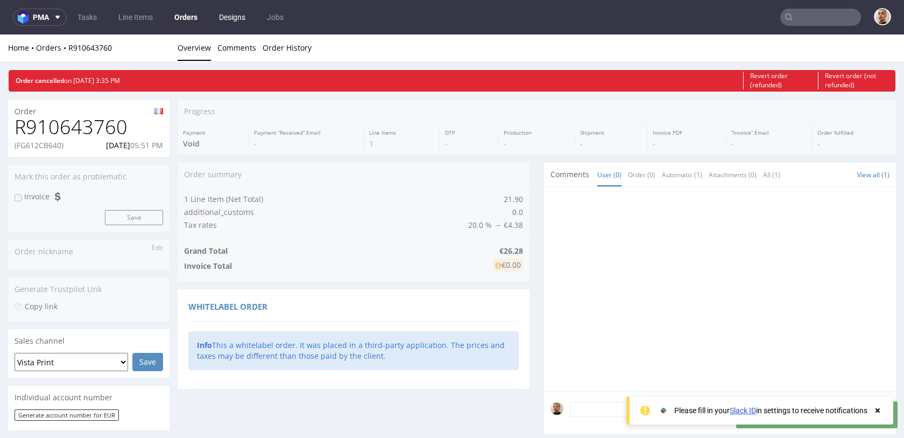
scroll to position [0, 0]
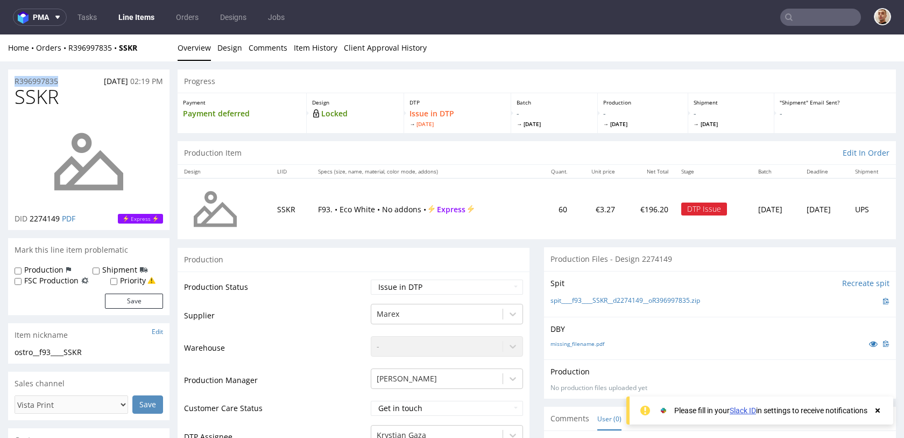
drag, startPoint x: 65, startPoint y: 82, endPoint x: 9, endPoint y: 82, distance: 55.4
click at [9, 82] on div "R396997835 [DATE] 02:19 PM" at bounding box center [88, 77] width 161 height 17
copy p "R396997835"
click at [107, 80] on span "[DATE]" at bounding box center [116, 81] width 24 height 10
click at [107, 80] on span "11.10.2025" at bounding box center [116, 81] width 24 height 10
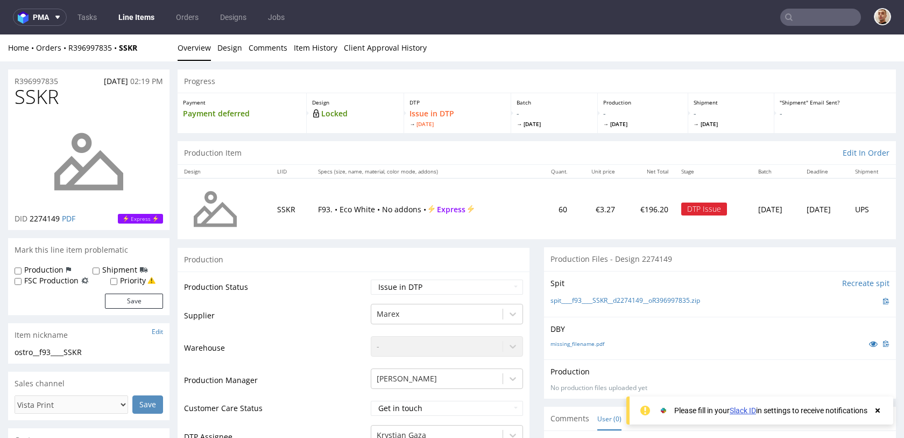
copy span "11.10.2025"
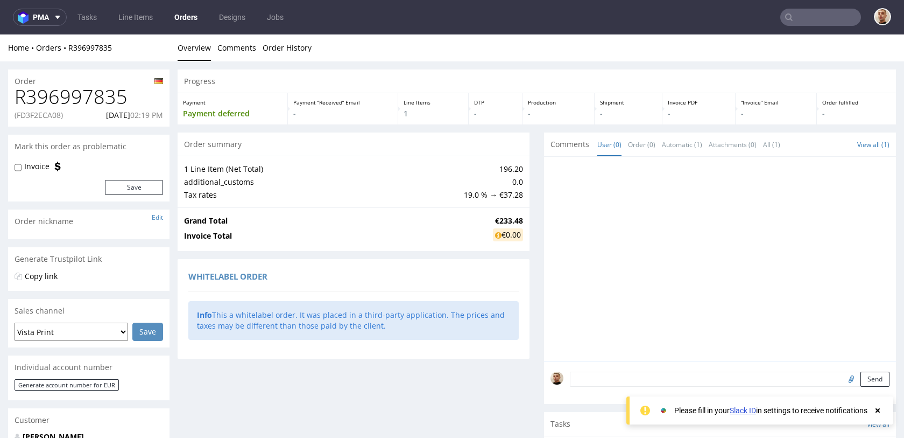
click at [41, 116] on p "(FD3F2ECA08)" at bounding box center [39, 115] width 48 height 11
copy p "FD3F2ECA08"
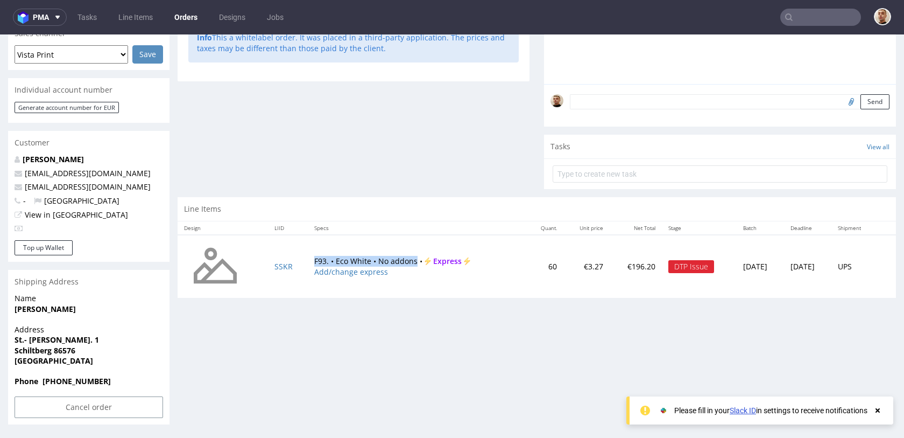
drag, startPoint x: 304, startPoint y: 262, endPoint x: 410, endPoint y: 262, distance: 106.6
click at [410, 262] on td "F93. • Eco White • No addons • Express Add/change express" at bounding box center [417, 267] width 218 height 64
copy td "F93. • Eco White • No addons"
click at [53, 398] on input "Cancel order" at bounding box center [89, 407] width 149 height 22
click at [71, 378] on link "Yes" at bounding box center [72, 377] width 31 height 16
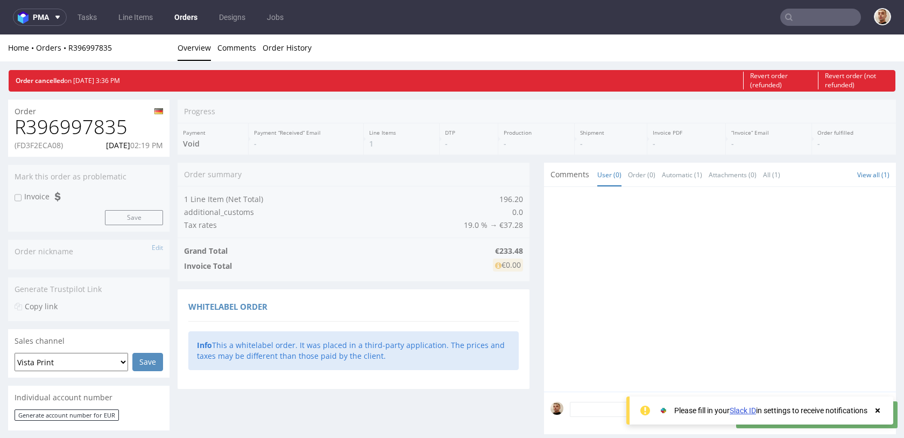
scroll to position [0, 0]
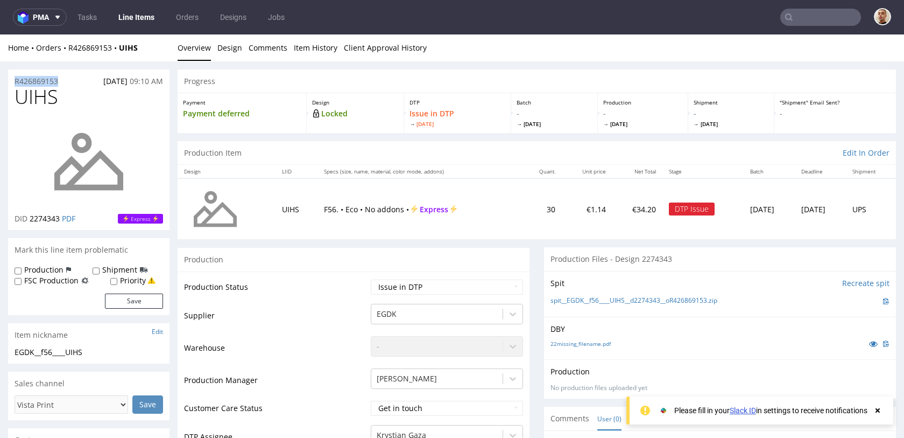
drag, startPoint x: 67, startPoint y: 82, endPoint x: 3, endPoint y: 78, distance: 63.7
copy p "R426869153"
click at [105, 76] on p "[DATE] 09:10 AM" at bounding box center [133, 81] width 60 height 11
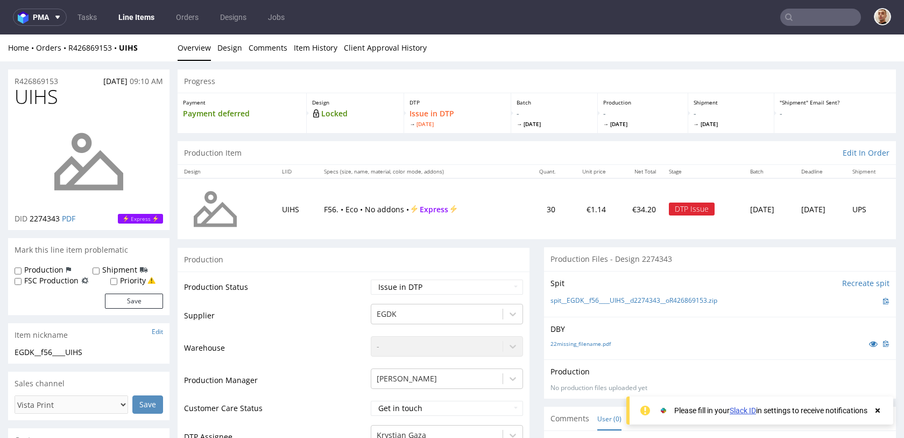
copy span "[DATE]"
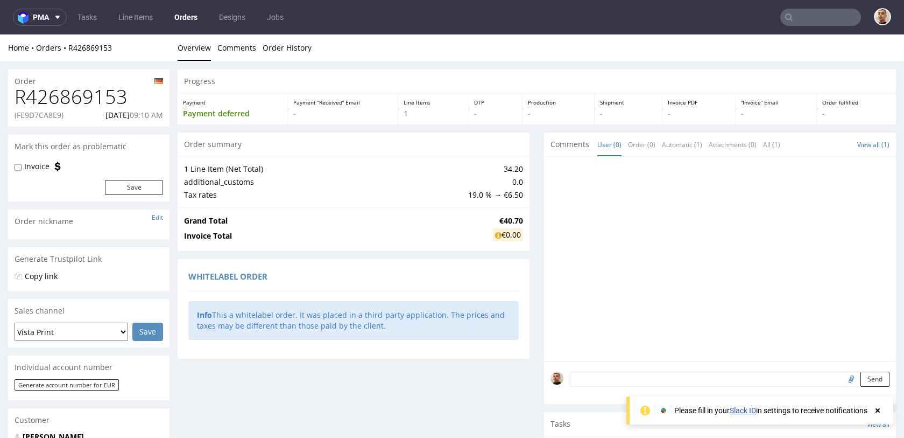
click at [39, 114] on p "(FE9D7CA8E9)" at bounding box center [39, 115] width 49 height 11
copy p "FE9D7CA8E9"
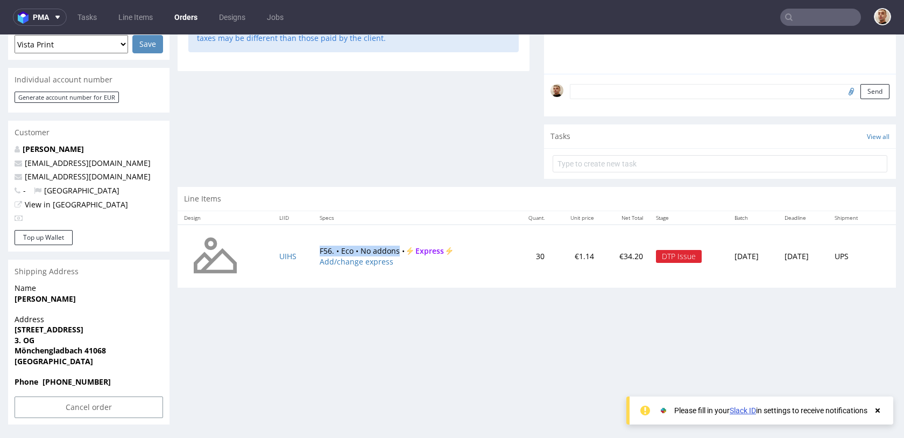
drag, startPoint x: 307, startPoint y: 250, endPoint x: 393, endPoint y: 252, distance: 85.6
click at [393, 252] on td "F56. • Eco • No addons • Express Add/change express" at bounding box center [412, 256] width 199 height 64
copy td "F56. • Eco • No addons"
click at [77, 413] on input "Cancel order" at bounding box center [89, 407] width 149 height 22
click at [72, 379] on link "Yes" at bounding box center [72, 377] width 31 height 16
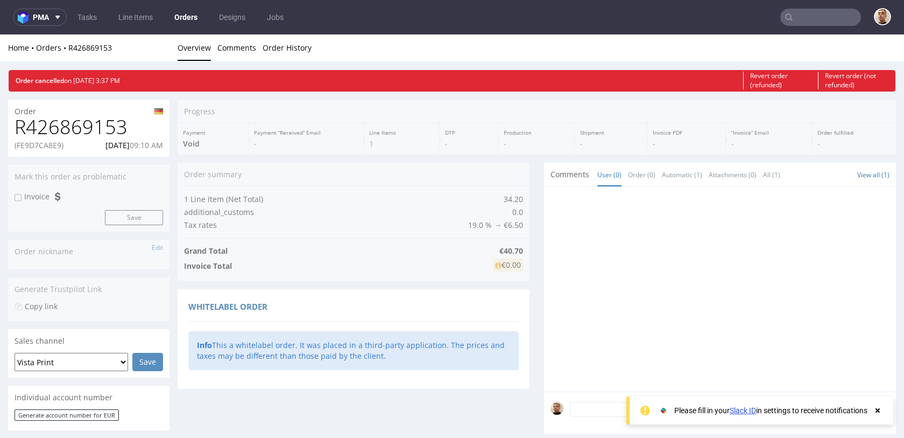
scroll to position [0, 0]
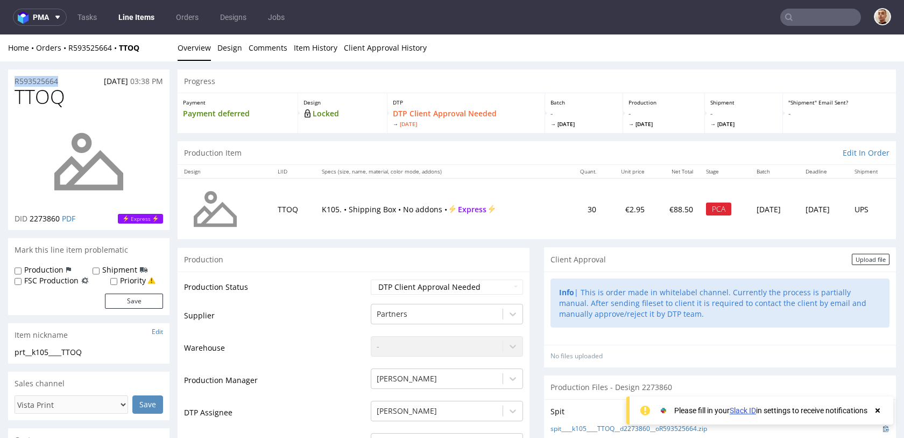
drag, startPoint x: 67, startPoint y: 81, endPoint x: 0, endPoint y: 80, distance: 67.3
copy p "R593525664"
click at [113, 78] on span "[DATE]" at bounding box center [116, 81] width 24 height 10
click at [113, 78] on span "10.10.2025" at bounding box center [116, 81] width 24 height 10
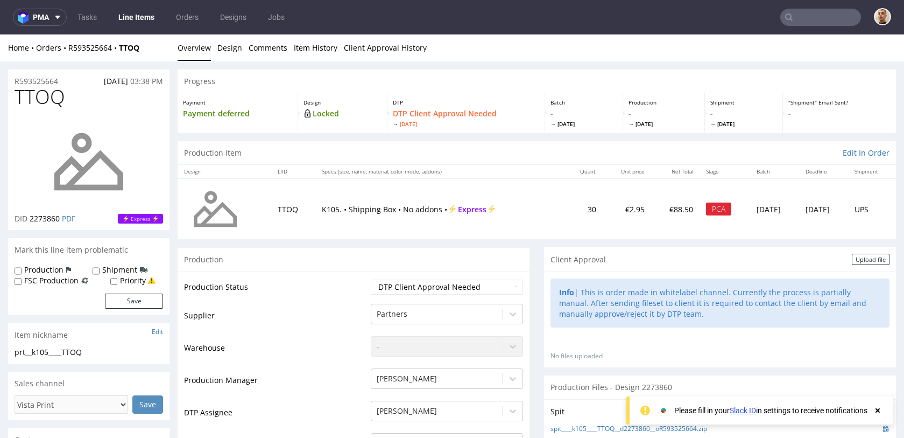
copy span "10.10.2025"
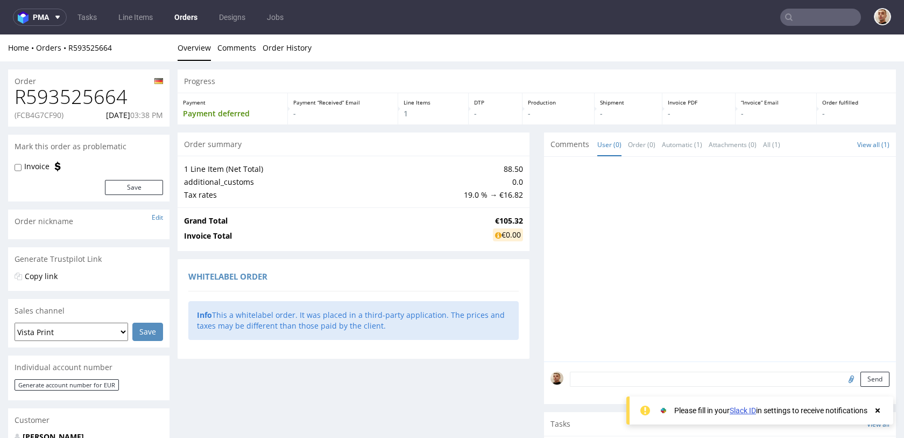
click at [43, 114] on p "(FCB4G7CF90)" at bounding box center [39, 115] width 49 height 11
copy p "FCB4G7CF90"
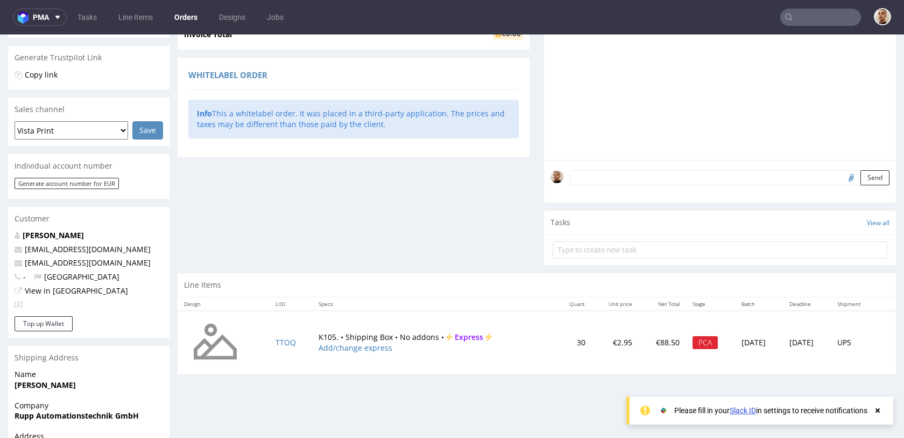
scroll to position [308, 0]
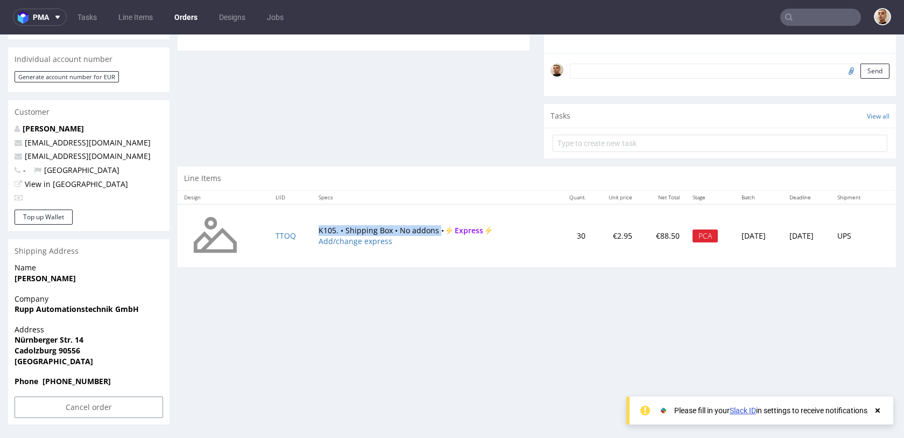
drag, startPoint x: 306, startPoint y: 230, endPoint x: 427, endPoint y: 229, distance: 121.1
click at [427, 229] on td "K105. • Shipping Box • No addons • Express Add/change express" at bounding box center [433, 236] width 243 height 64
copy td "K105. • Shipping Box • No addons"
click at [121, 405] on input "Cancel order" at bounding box center [89, 407] width 149 height 22
click at [74, 375] on link "Yes" at bounding box center [72, 377] width 31 height 16
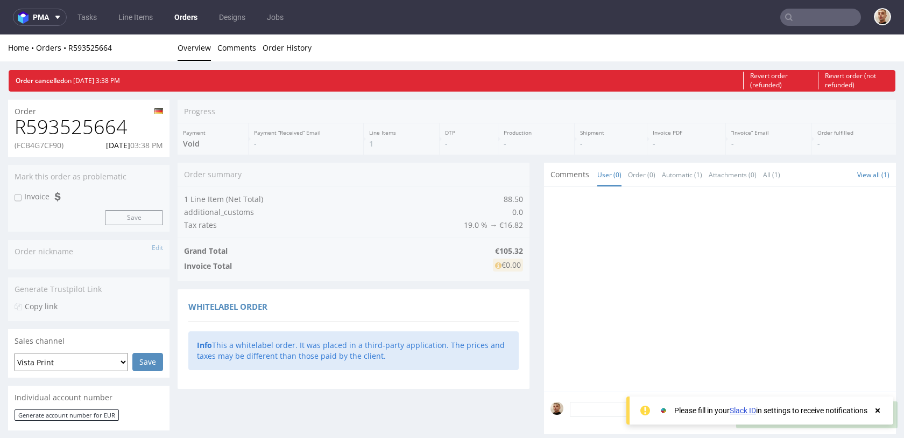
scroll to position [0, 0]
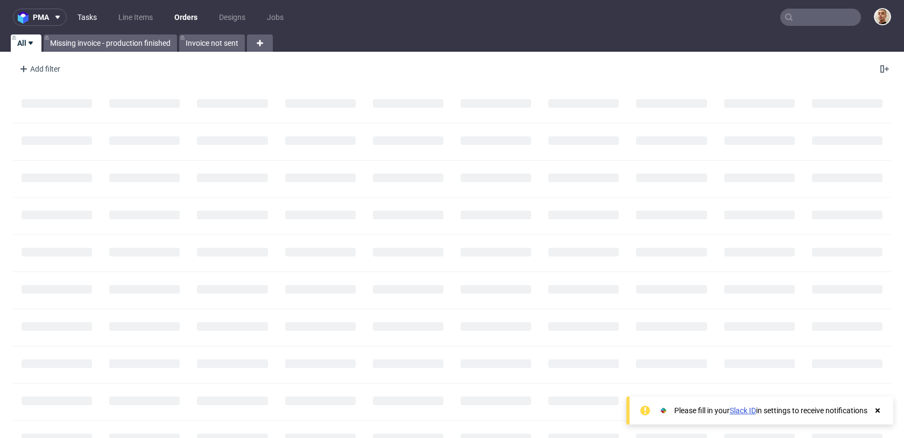
click at [90, 22] on link "Tasks" at bounding box center [87, 17] width 32 height 17
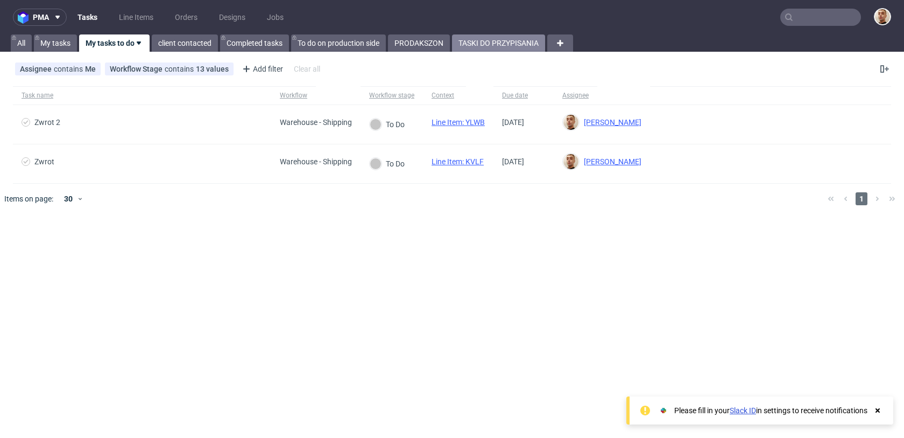
click at [460, 39] on link "TASKI DO PRZYPISANIA" at bounding box center [498, 42] width 93 height 17
